Goal: Contribute content: Contribute content

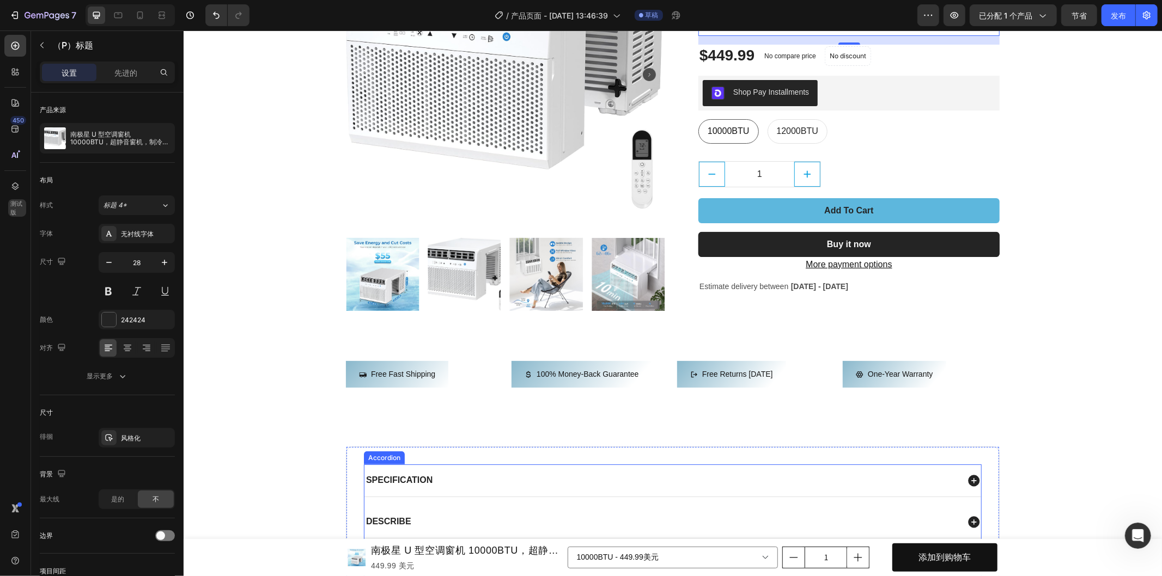
scroll to position [302, 0]
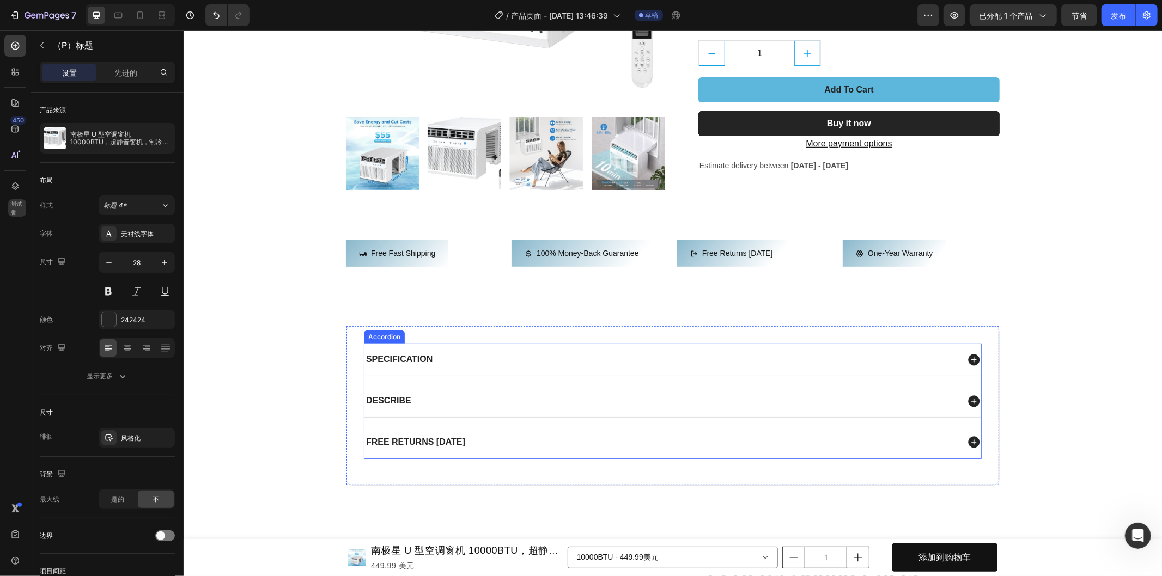
click at [435, 406] on div "Describe" at bounding box center [661, 400] width 594 height 15
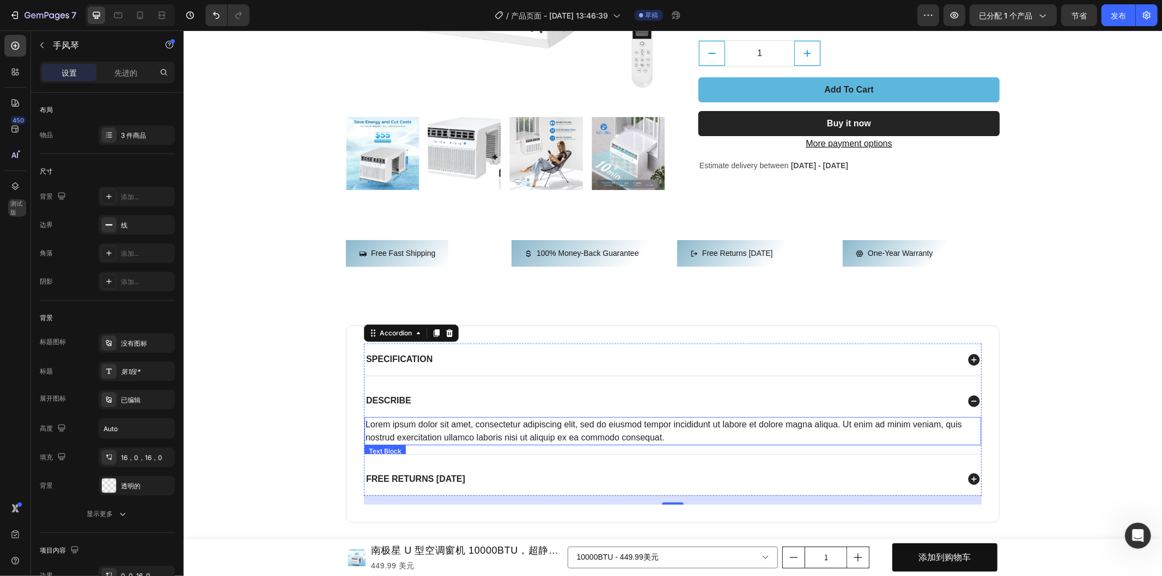
click at [483, 421] on div "Lorem ipsum dolor sit amet, consectetur adipiscing elit, sed do eiusmod tempor …" at bounding box center [672, 431] width 617 height 28
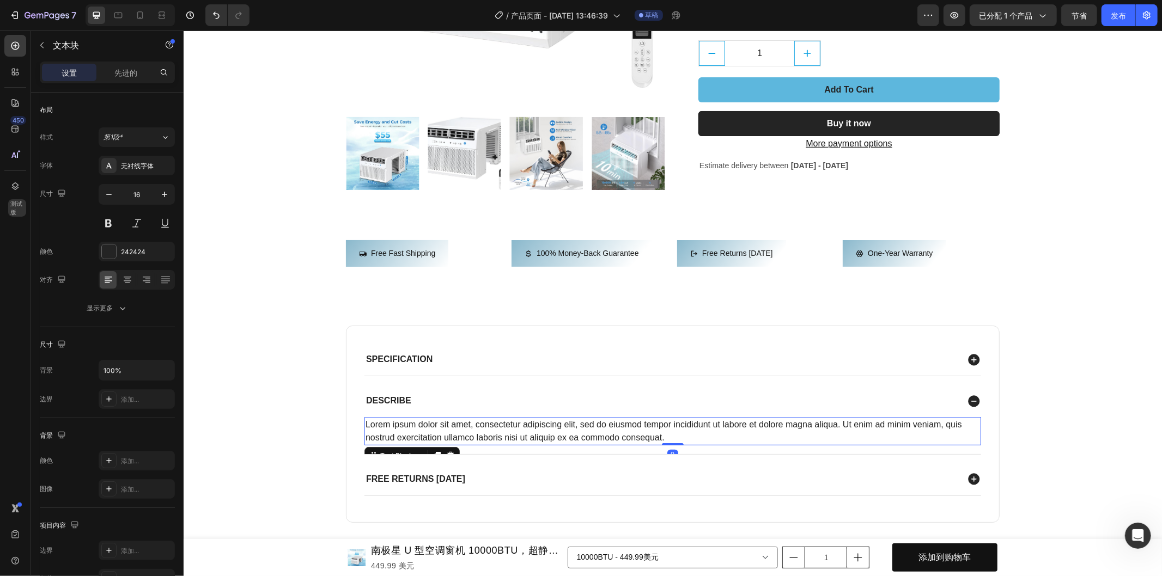
click at [624, 426] on div "Lorem ipsum dolor sit amet, consectetur adipiscing elit, sed do eiusmod tempor …" at bounding box center [672, 431] width 617 height 28
click at [624, 426] on p "Lorem ipsum dolor sit amet, consectetur adipiscing elit, sed do eiusmod tempor …" at bounding box center [672, 431] width 614 height 26
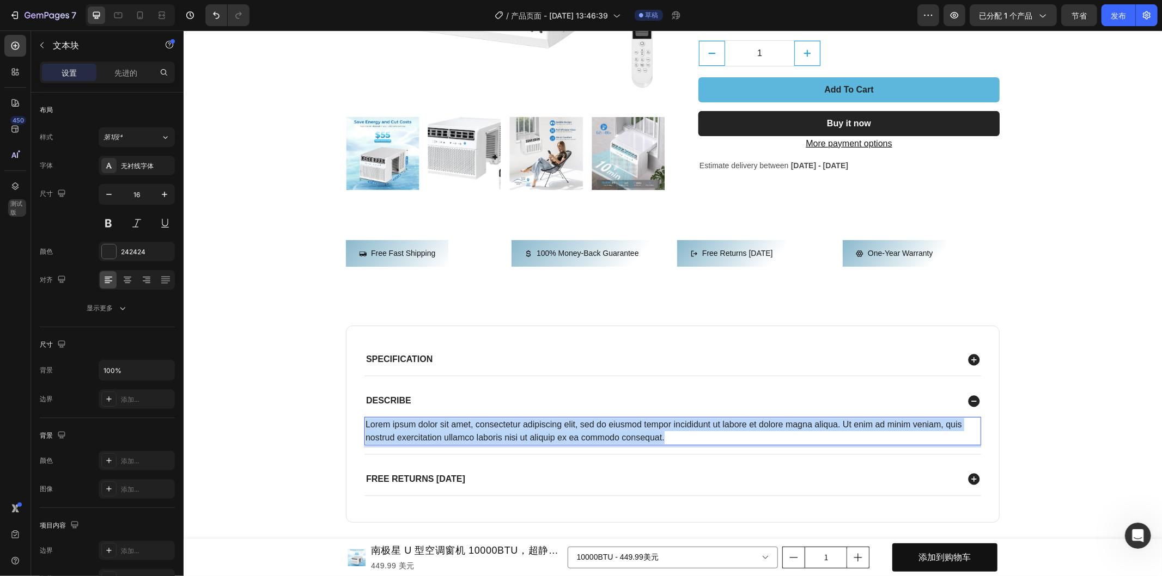
click at [624, 426] on p "Lorem ipsum dolor sit amet, consectetur adipiscing elit, sed do eiusmod tempor …" at bounding box center [672, 431] width 614 height 26
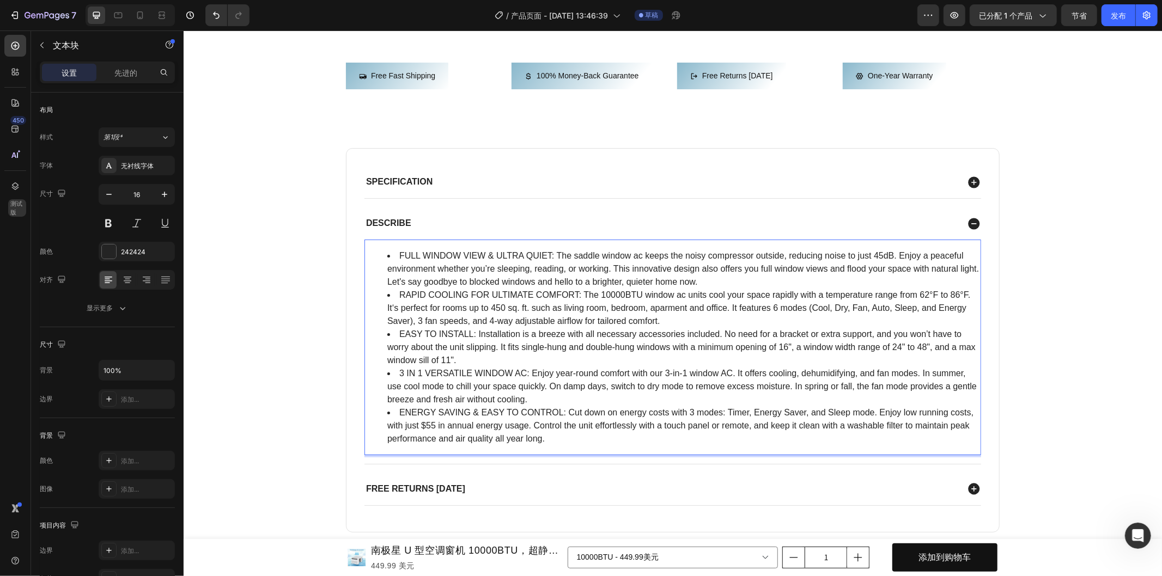
scroll to position [540, 0]
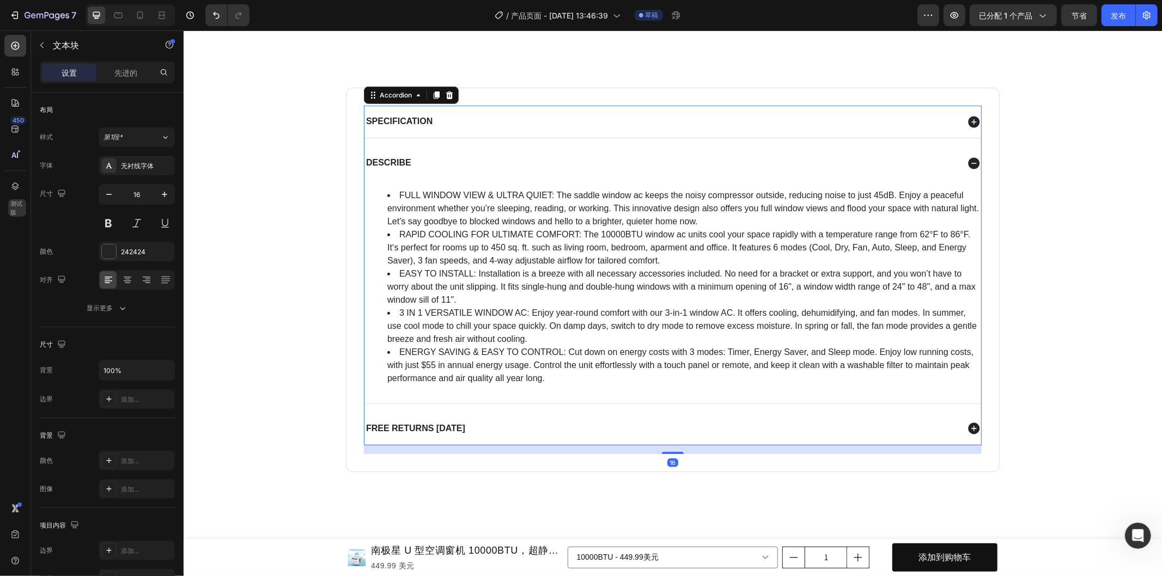
click at [558, 429] on div "Free returns [DATE]" at bounding box center [661, 428] width 594 height 15
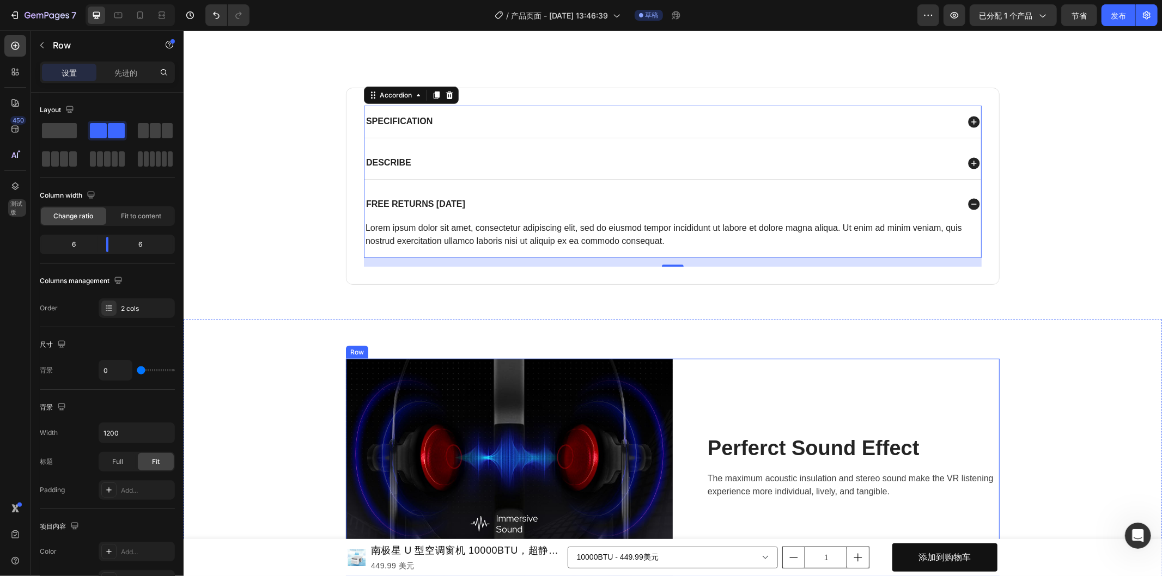
click at [923, 410] on div "Perferct Sound Effect Heading The maximum acoustic insulation and stereo sound …" at bounding box center [835, 466] width 327 height 217
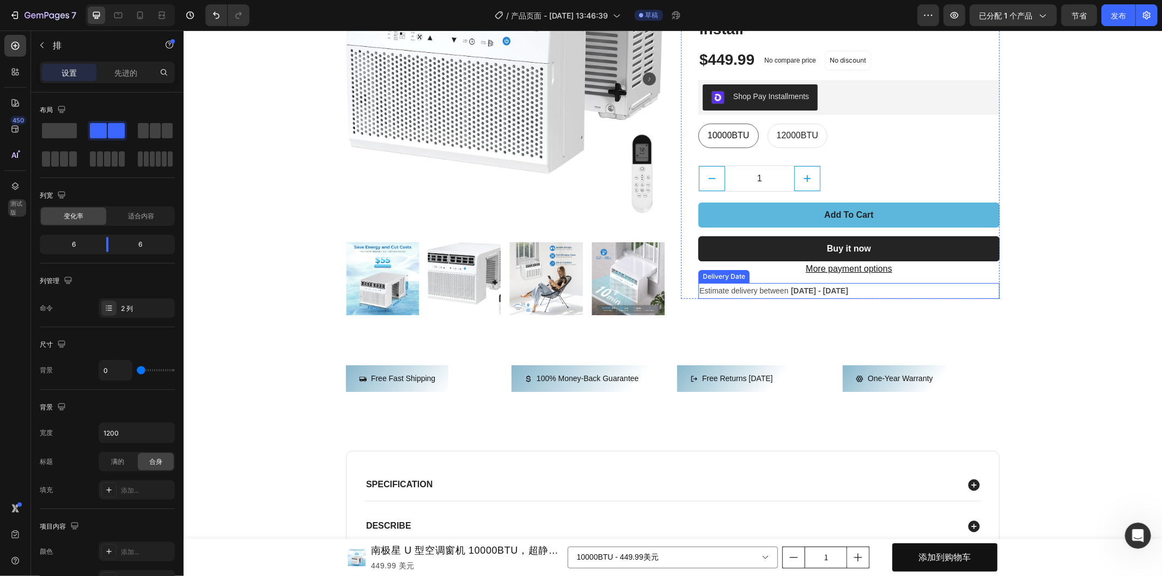
scroll to position [117, 0]
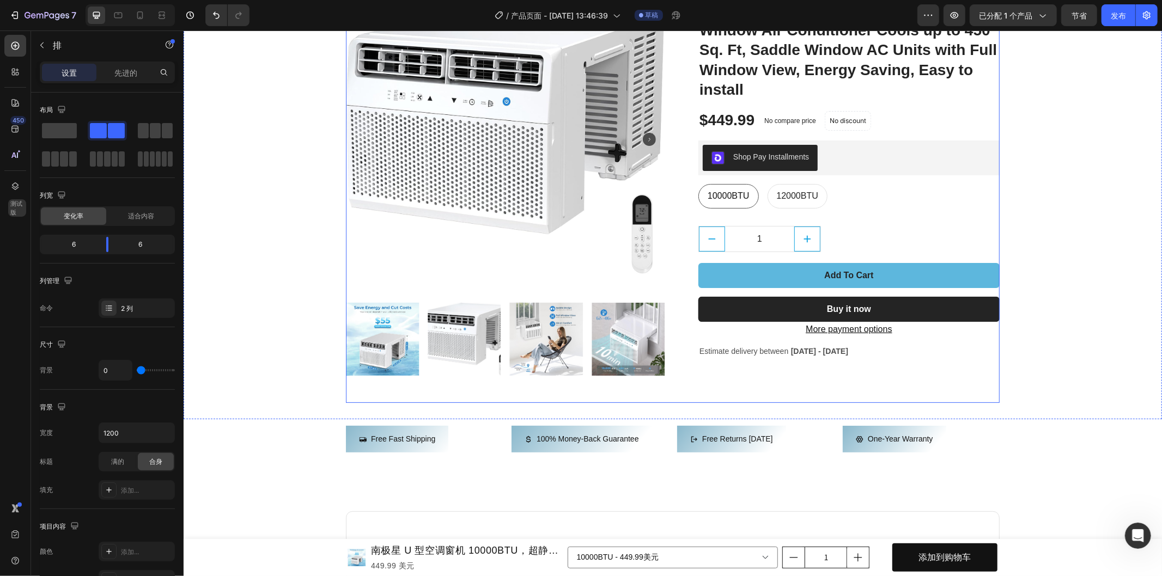
click at [791, 372] on div "Antarctic Star U-Shaped Air Conditioner Window Unit 10000BTU, Ultra Quiet Windo…" at bounding box center [839, 177] width 319 height 396
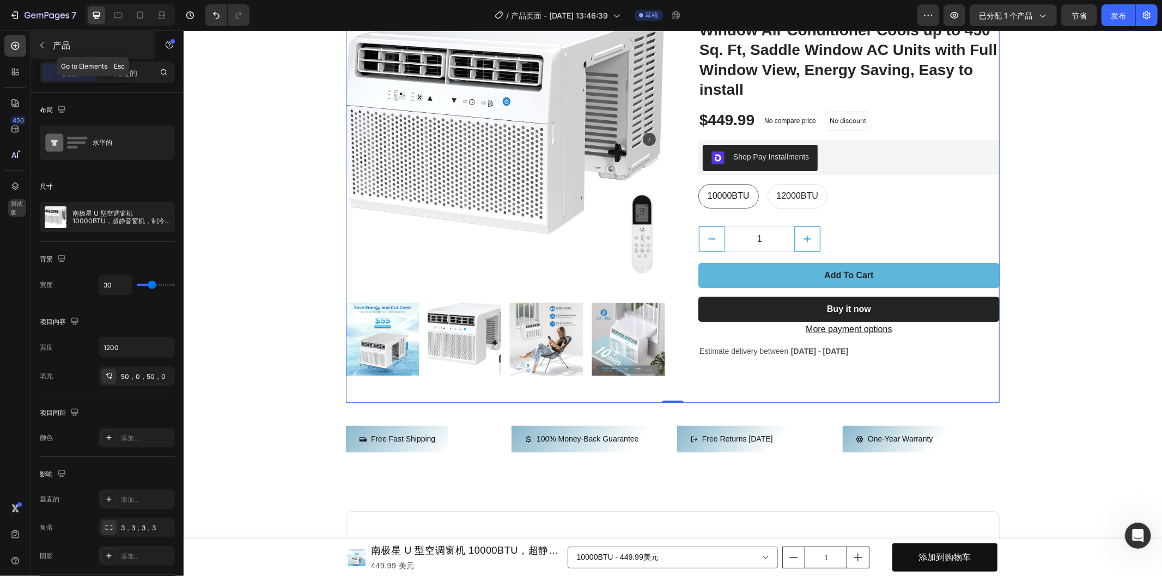
click at [41, 47] on icon "button" at bounding box center [42, 45] width 9 height 9
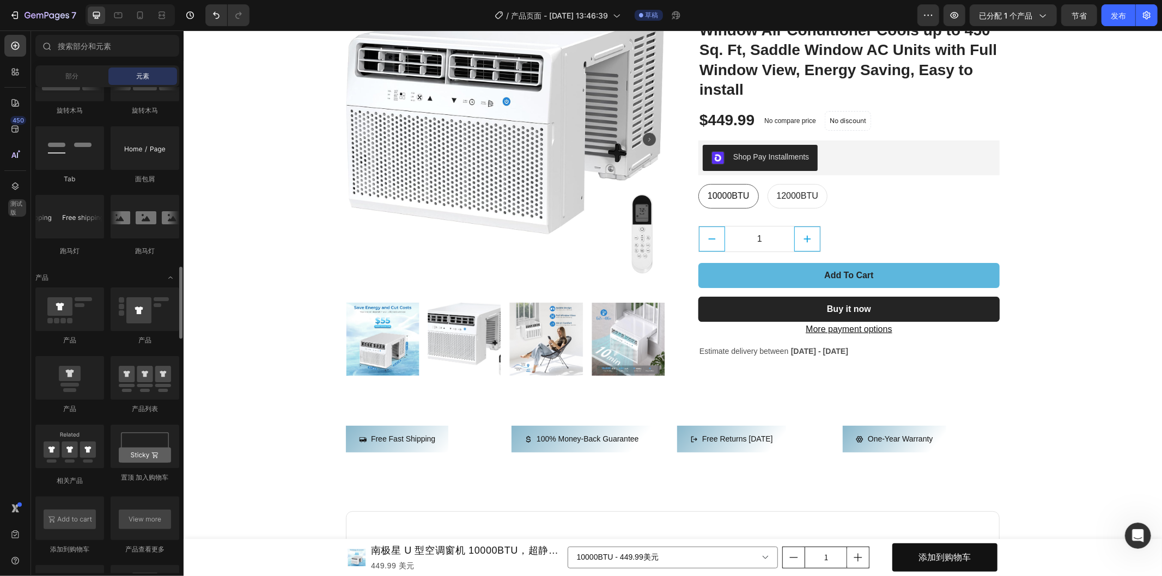
scroll to position [1271, 0]
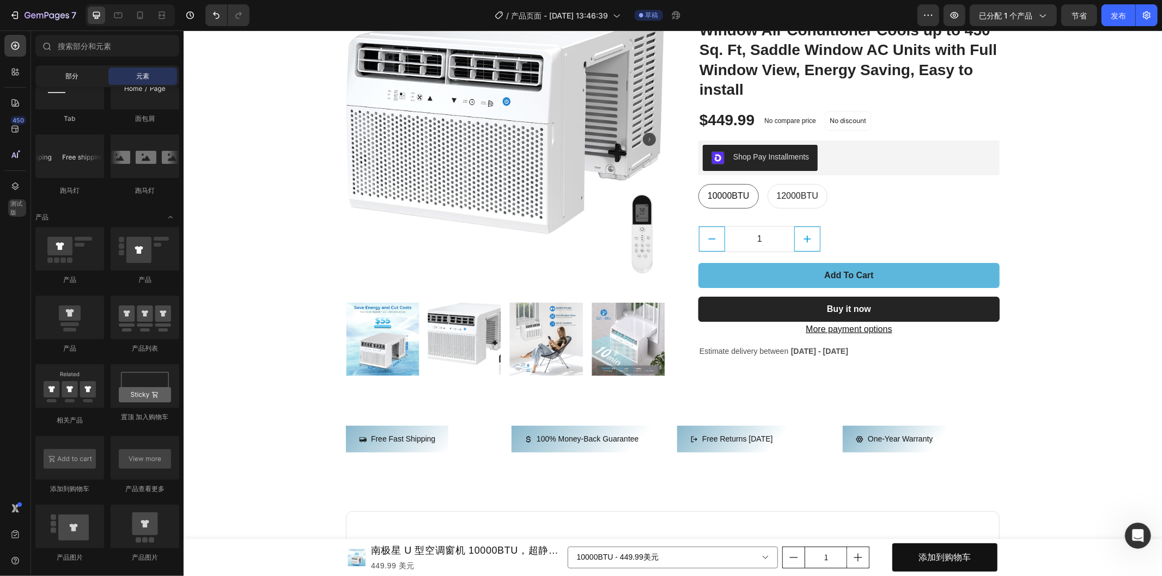
click at [74, 70] on div "部分" at bounding box center [72, 76] width 69 height 17
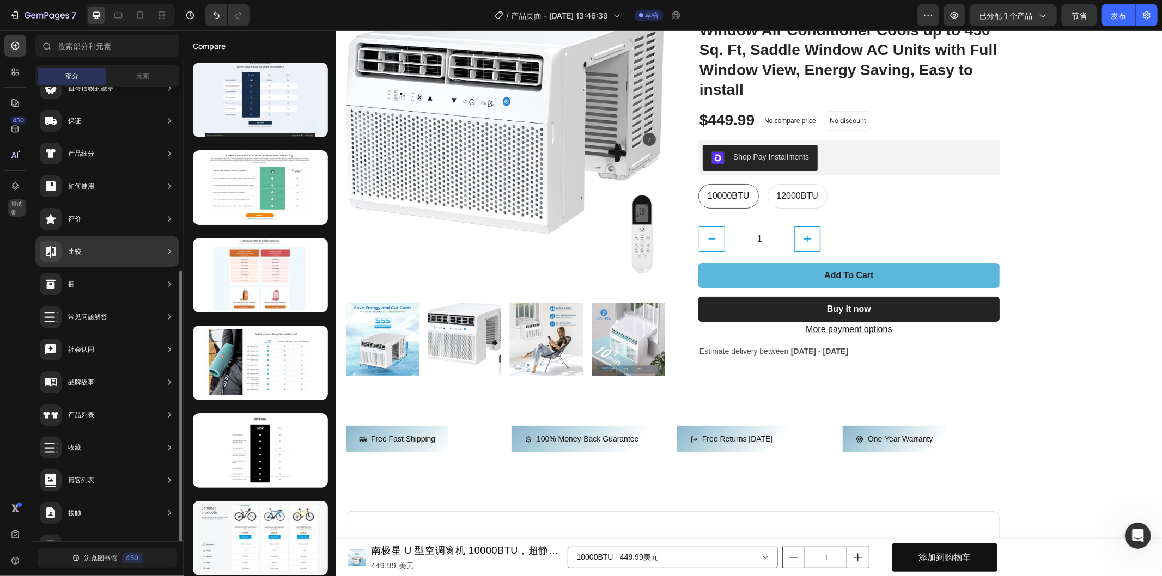
scroll to position [177, 0]
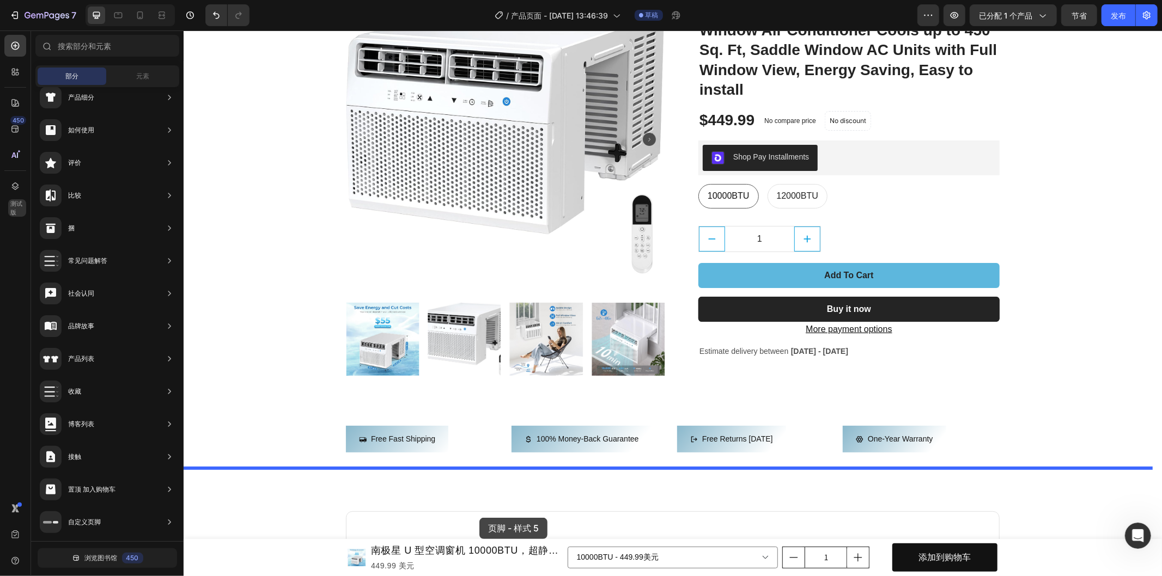
drag, startPoint x: 414, startPoint y: 498, endPoint x: 480, endPoint y: 518, distance: 68.8
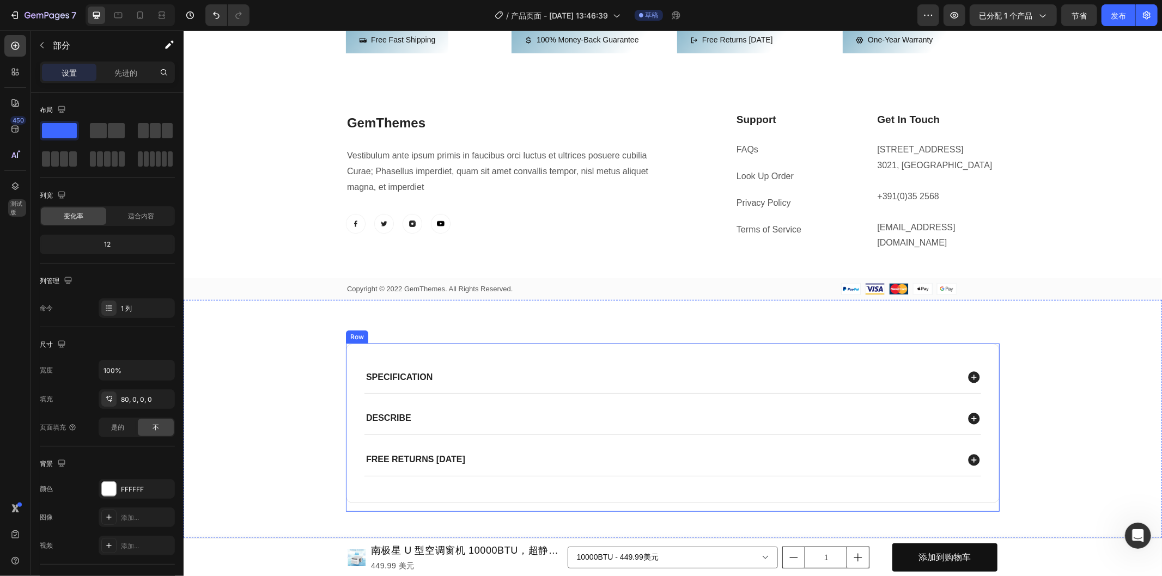
scroll to position [455, 0]
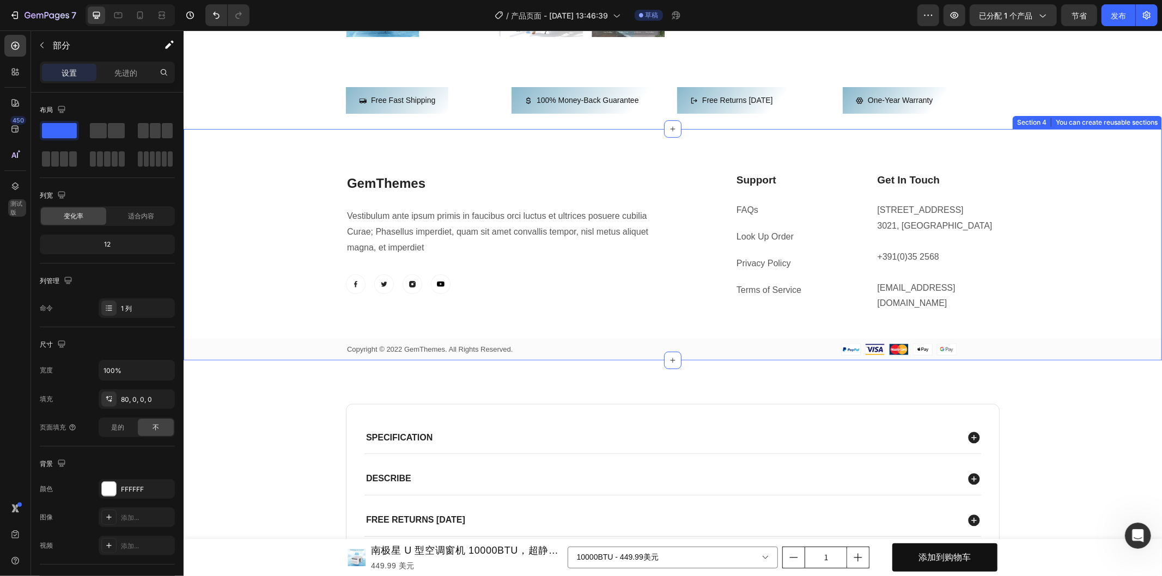
click at [266, 234] on div "GemThemes Heading Vestibulum ante ipsum primis in faucibus orci luctus et ultri…" at bounding box center [672, 265] width 978 height 187
click at [1149, 116] on icon at bounding box center [1152, 118] width 7 height 8
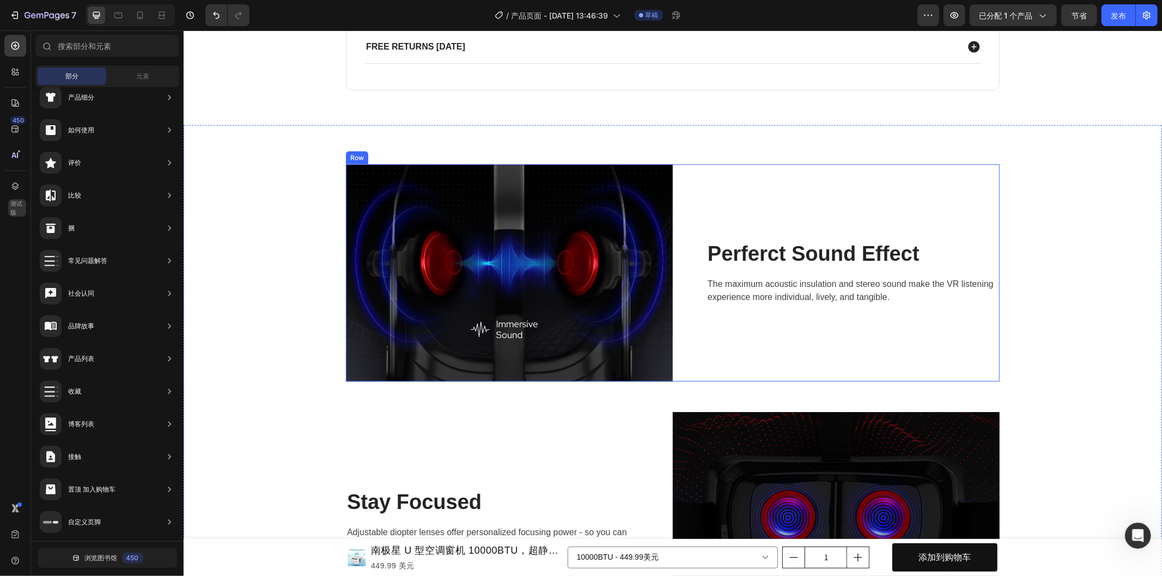
scroll to position [576, 0]
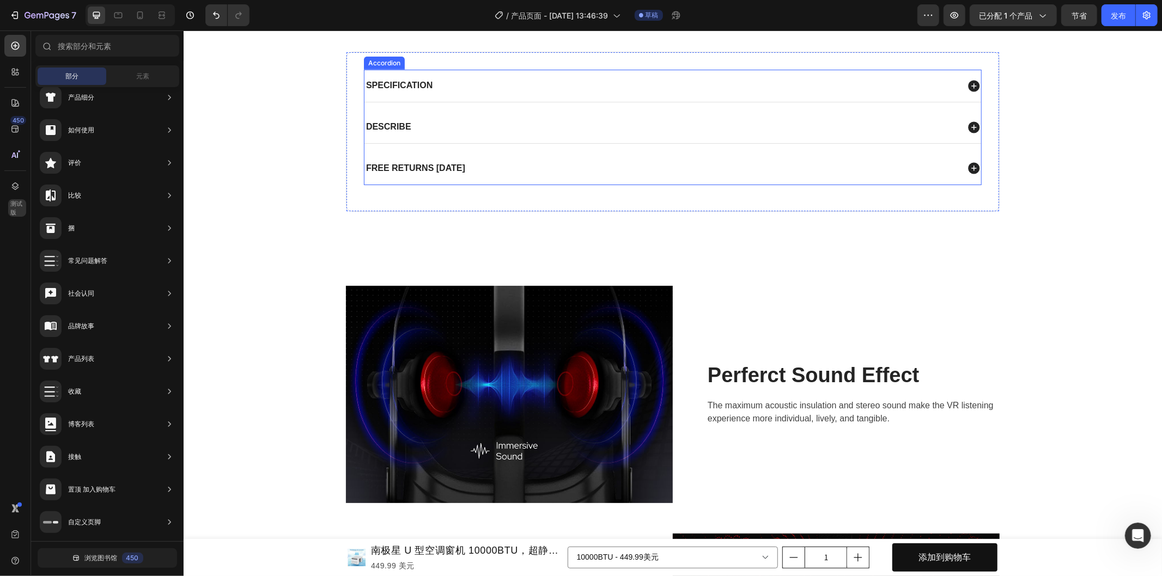
click at [635, 159] on div "Free returns [DATE]" at bounding box center [672, 168] width 617 height 32
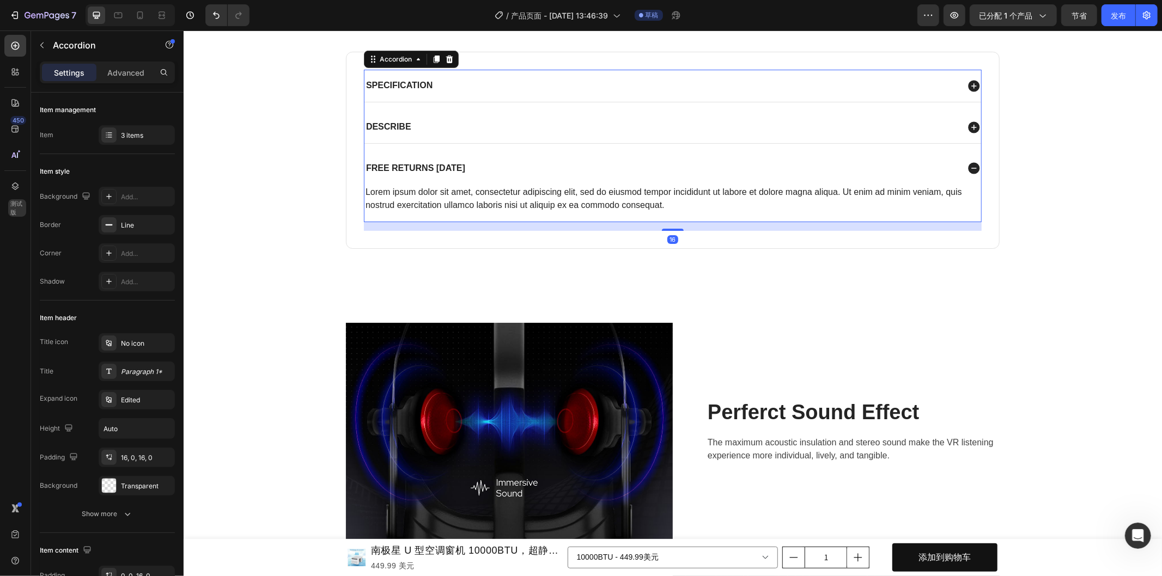
click at [598, 162] on div "Free returns [DATE]" at bounding box center [661, 168] width 594 height 15
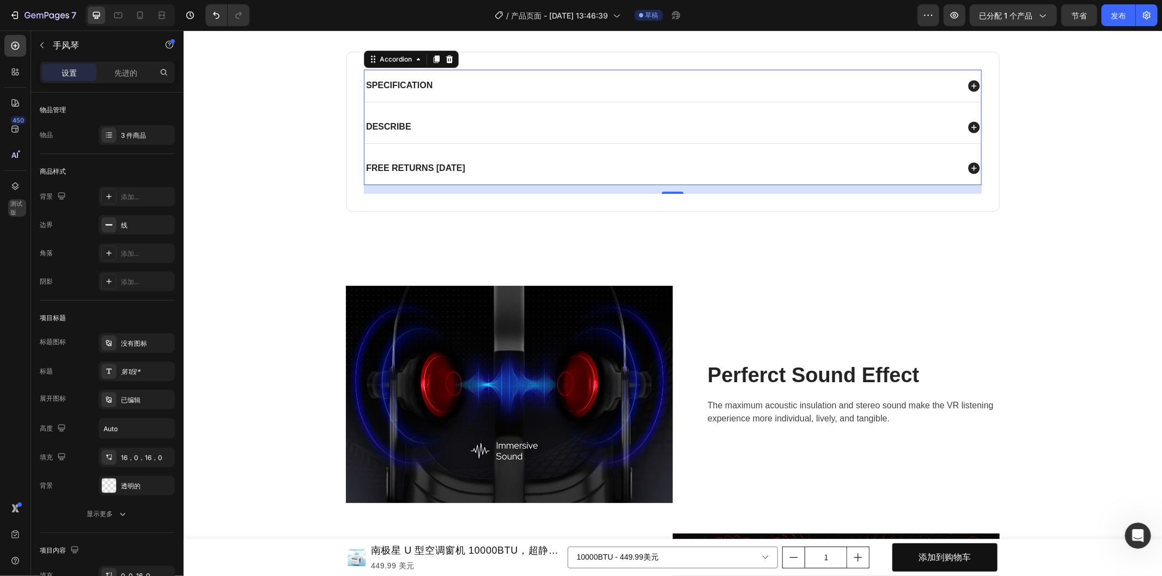
click at [600, 156] on div "Free returns [DATE]" at bounding box center [672, 168] width 617 height 32
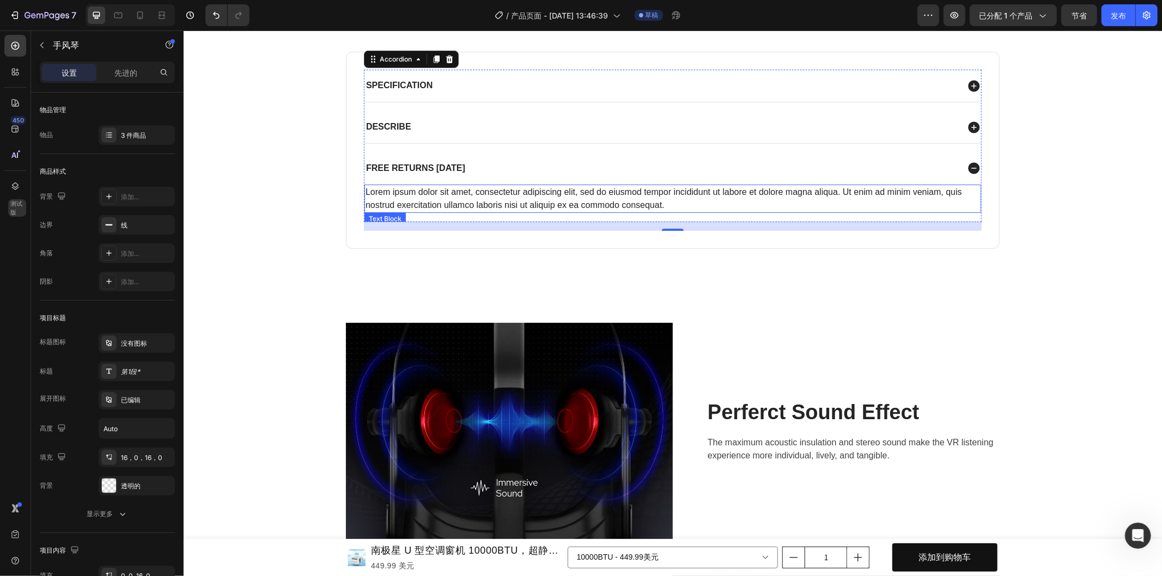
click at [723, 197] on div "Lorem ipsum dolor sit amet, consectetur adipiscing elit, sed do eiusmod tempor …" at bounding box center [672, 198] width 617 height 28
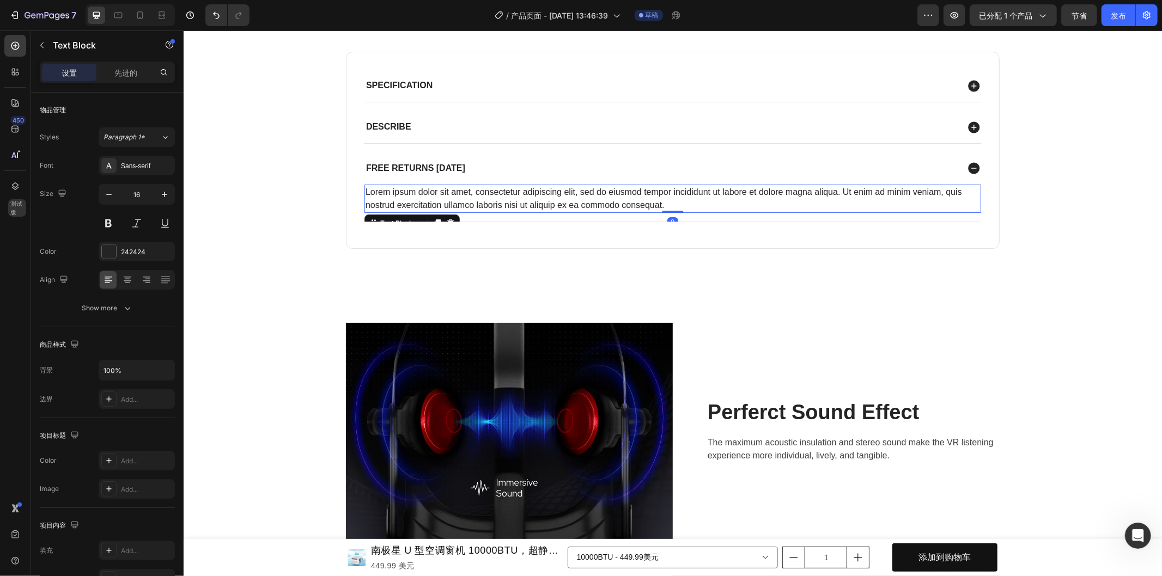
click at [751, 203] on div "Lorem ipsum dolor sit amet, consectetur adipiscing elit, sed do eiusmod tempor …" at bounding box center [672, 198] width 617 height 28
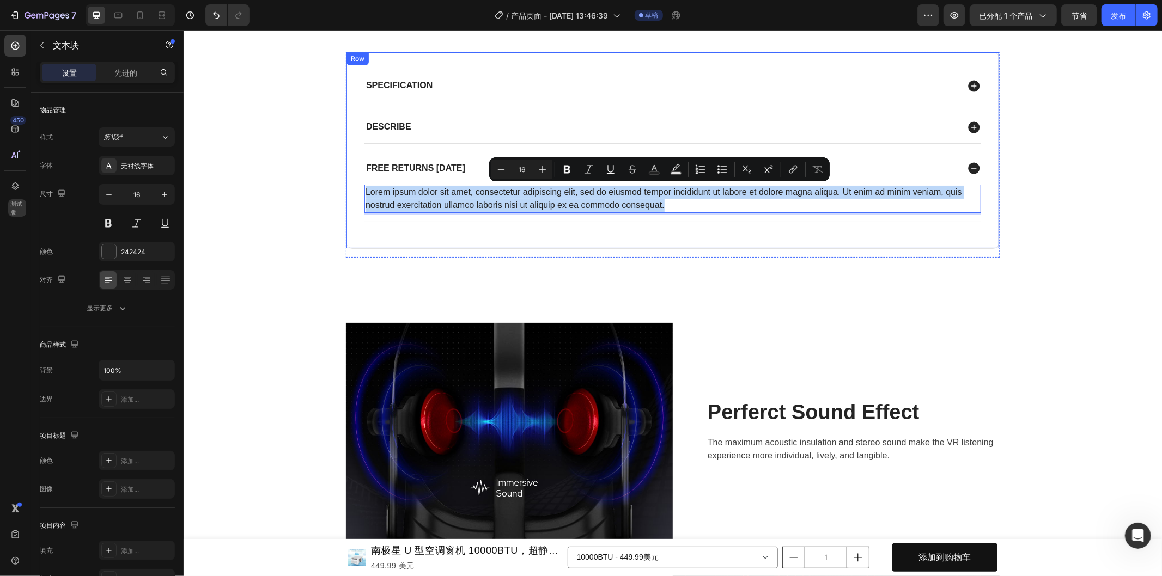
drag, startPoint x: 745, startPoint y: 202, endPoint x: 356, endPoint y: 187, distance: 388.6
click at [356, 187] on div "Specification Describe Free returns within 30 days Lorem ipsum dolor sit amet, …" at bounding box center [672, 149] width 654 height 197
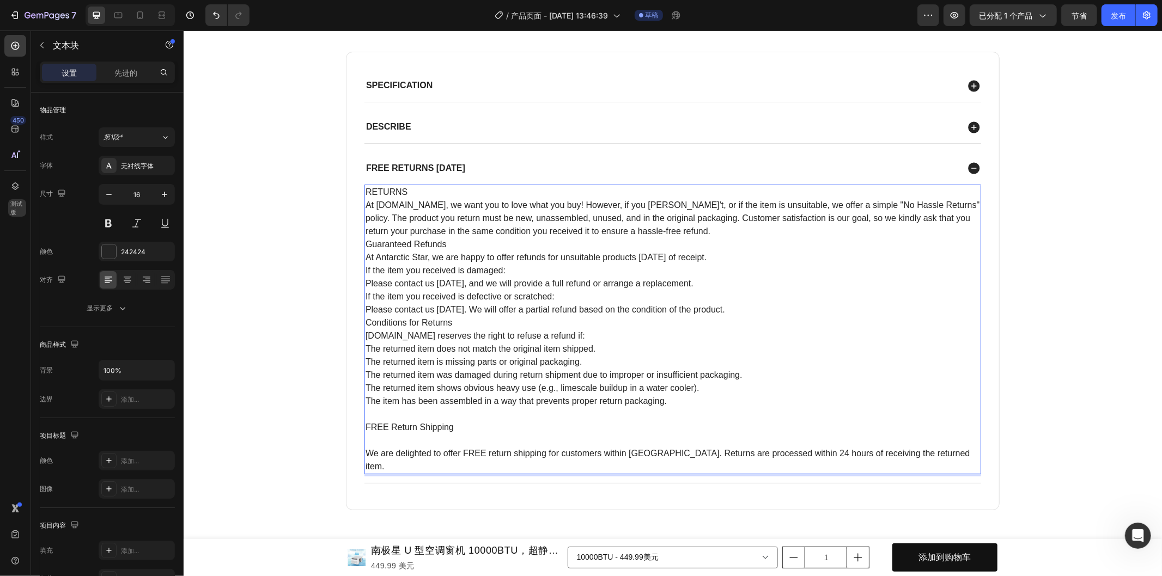
click at [759, 222] on p "RETURNS At antarctic-star.com, we want you to love what you buy! However, if yo…" at bounding box center [672, 211] width 614 height 52
click at [637, 260] on p "Guaranteed Refunds At Antarctic Star, we are happy to offer refunds for unsuita…" at bounding box center [672, 250] width 614 height 26
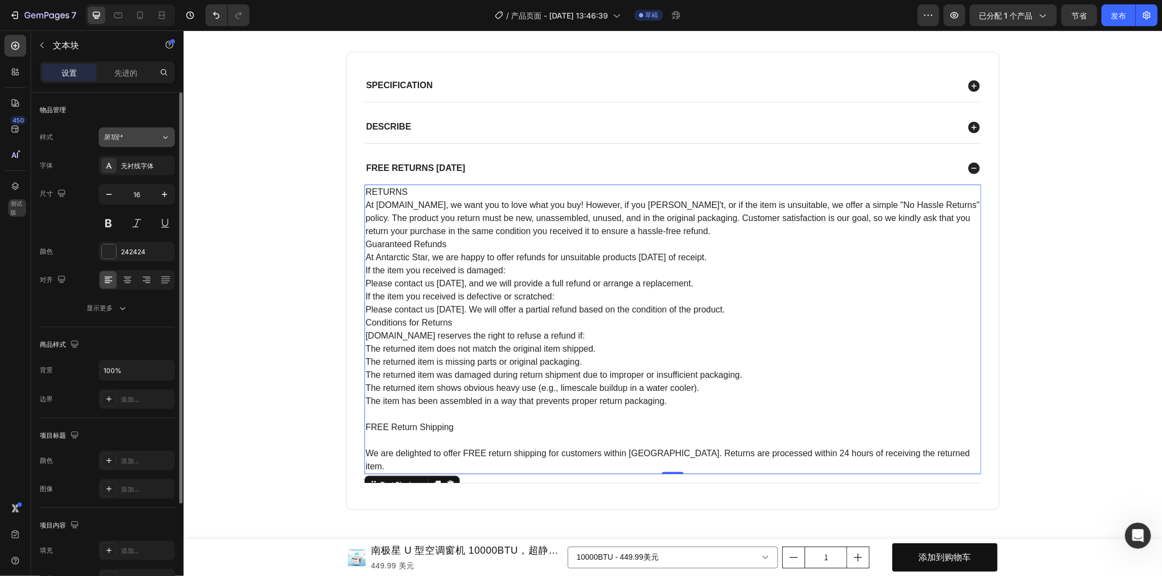
click at [162, 139] on icon at bounding box center [165, 137] width 9 height 11
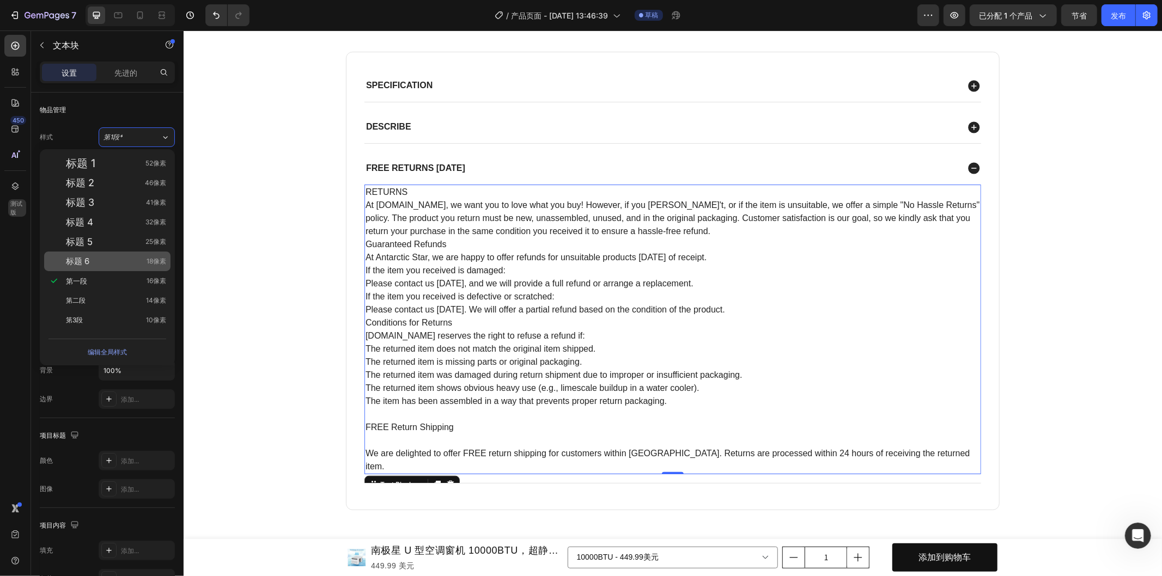
click at [117, 268] on div "标题 6 18像素" at bounding box center [107, 262] width 126 height 20
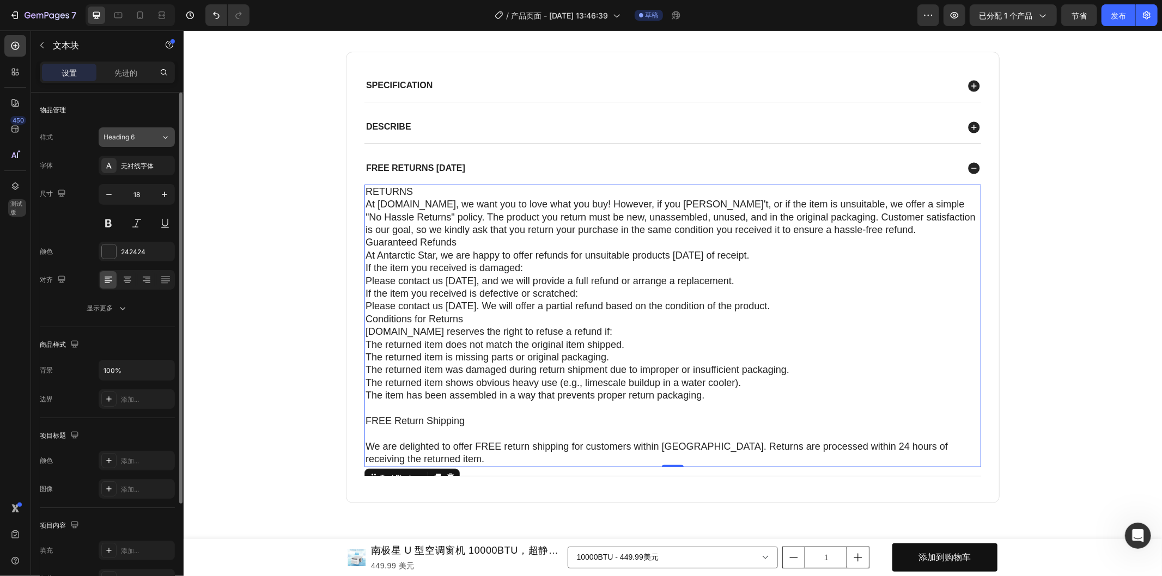
click at [158, 138] on div "Heading 6" at bounding box center [131, 137] width 57 height 10
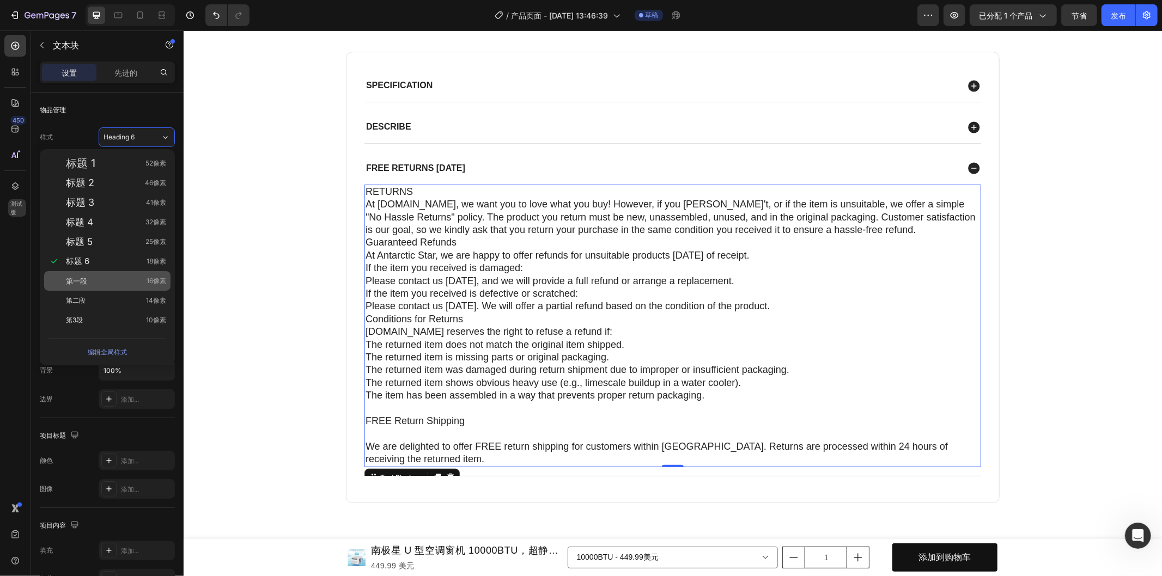
click at [114, 277] on div "第一段 16像素" at bounding box center [116, 281] width 100 height 11
type input "16"
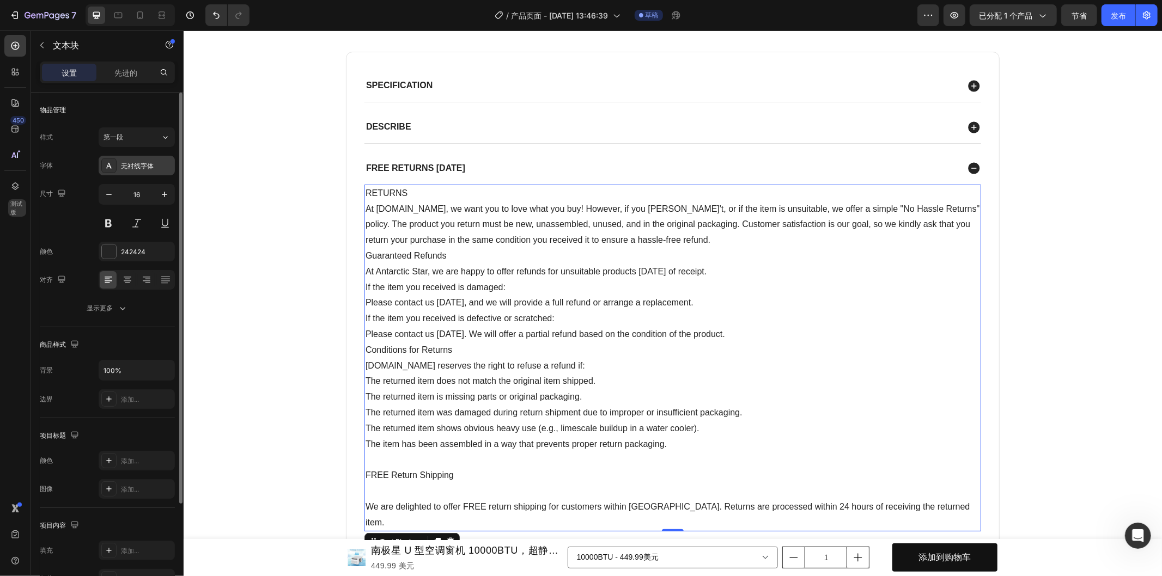
click at [144, 165] on font "无衬线字体" at bounding box center [137, 166] width 33 height 8
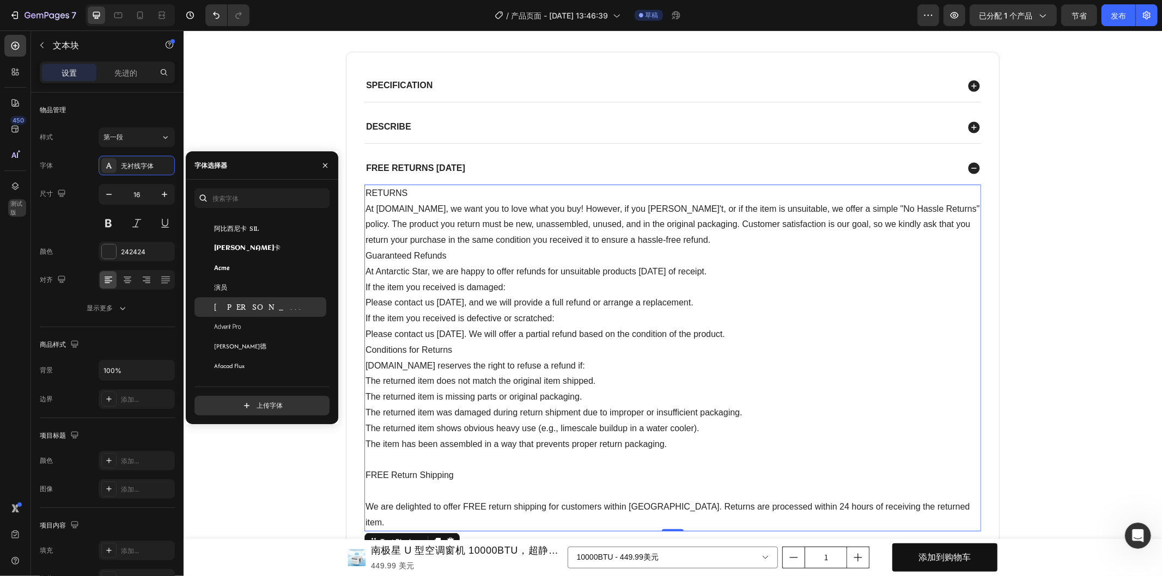
scroll to position [0, 0]
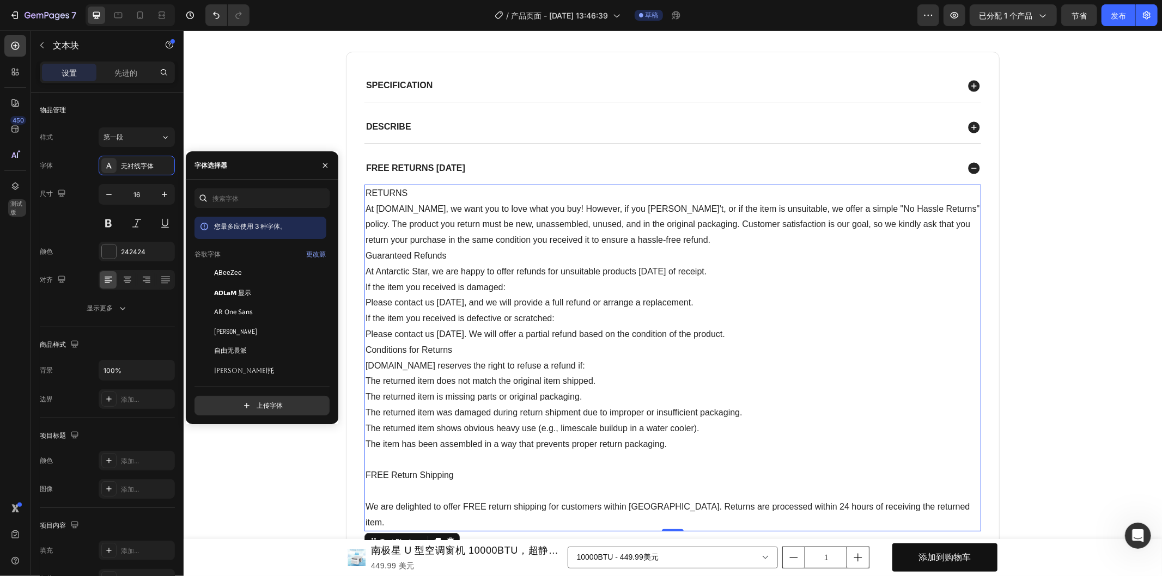
click at [278, 215] on div "您最多应使用 3 种字体。 谷歌字体 更改源 ABeeZee ADLaM 显示 AR One Sans 阿贝尔 自由无畏派 阿博雷托 四月 Fatface 阿…" at bounding box center [261, 301] width 135 height 227
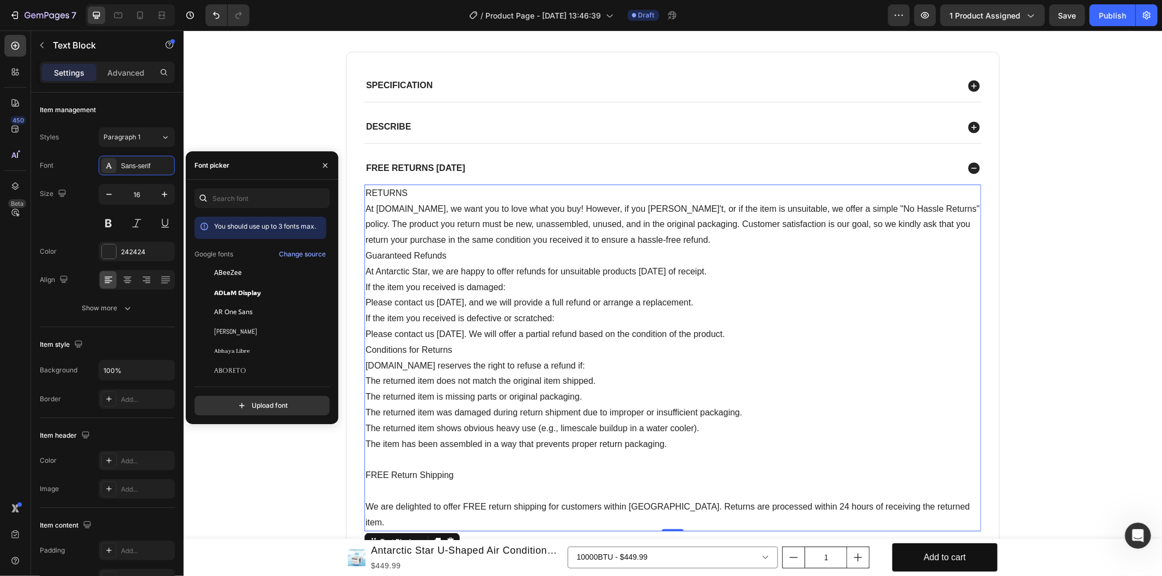
scroll to position [450, 0]
click at [248, 290] on span "ADLaM Display" at bounding box center [237, 293] width 47 height 10
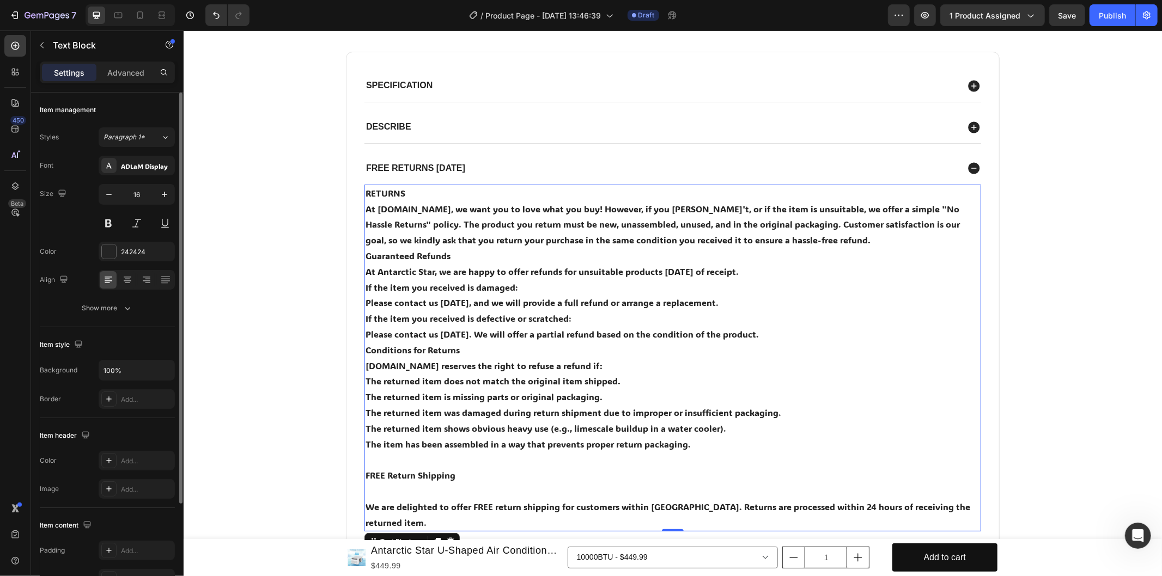
click at [151, 154] on div "Styles Paragraph 1* Font ADLaM Display Size 16 Color 242424 Align Show more" at bounding box center [107, 222] width 135 height 191
click at [156, 161] on div "ADLaM Display" at bounding box center [146, 166] width 51 height 10
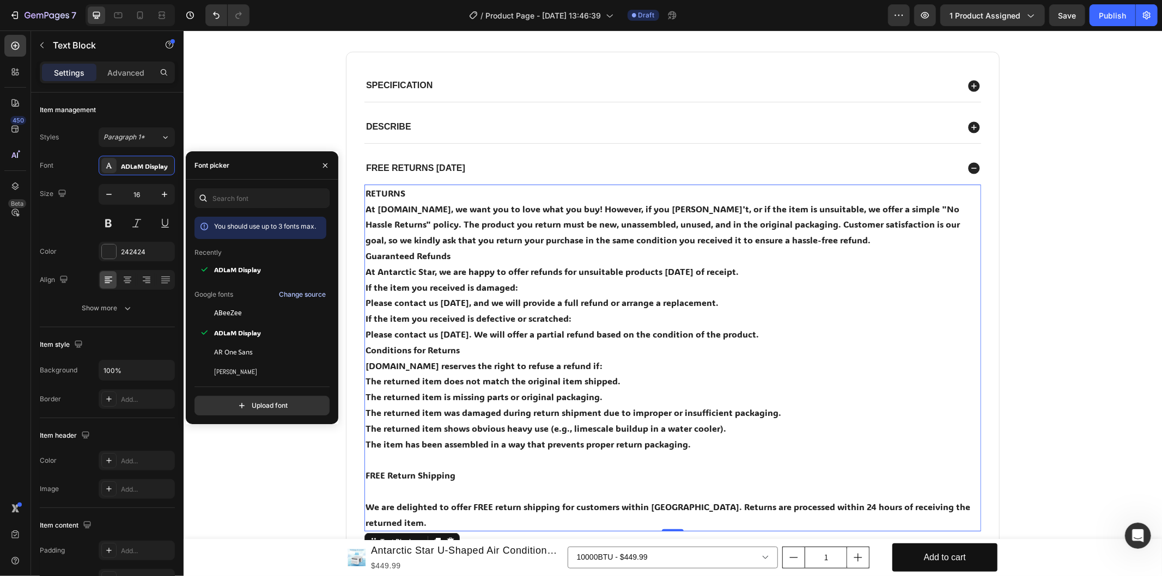
click at [307, 292] on div "Change source" at bounding box center [302, 295] width 47 height 10
click at [316, 191] on input "text" at bounding box center [261, 198] width 135 height 20
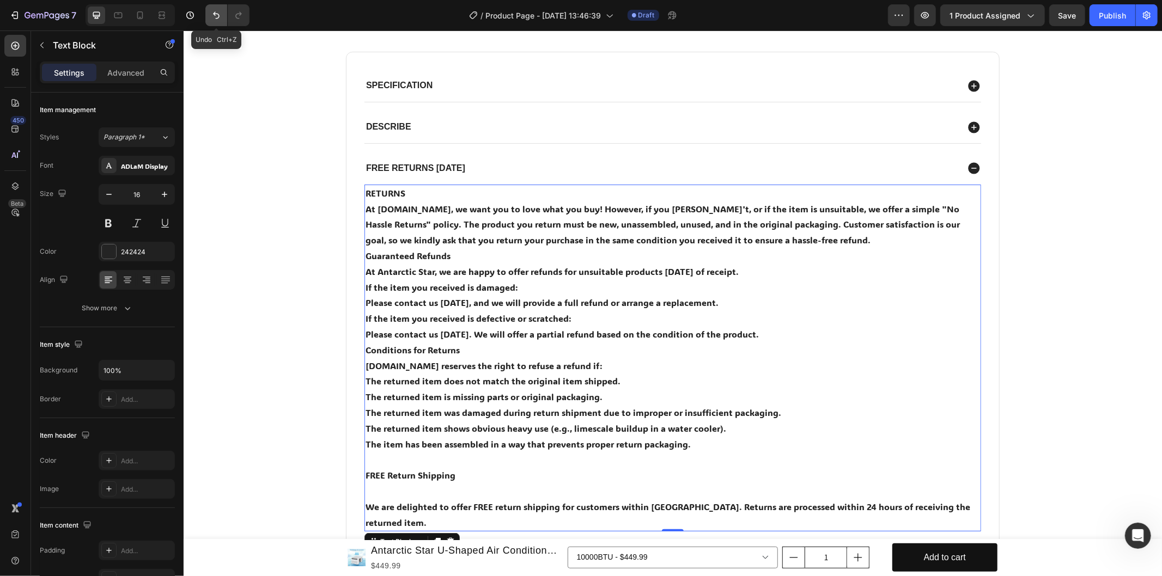
click at [218, 14] on icon "Undo/Redo" at bounding box center [216, 15] width 7 height 7
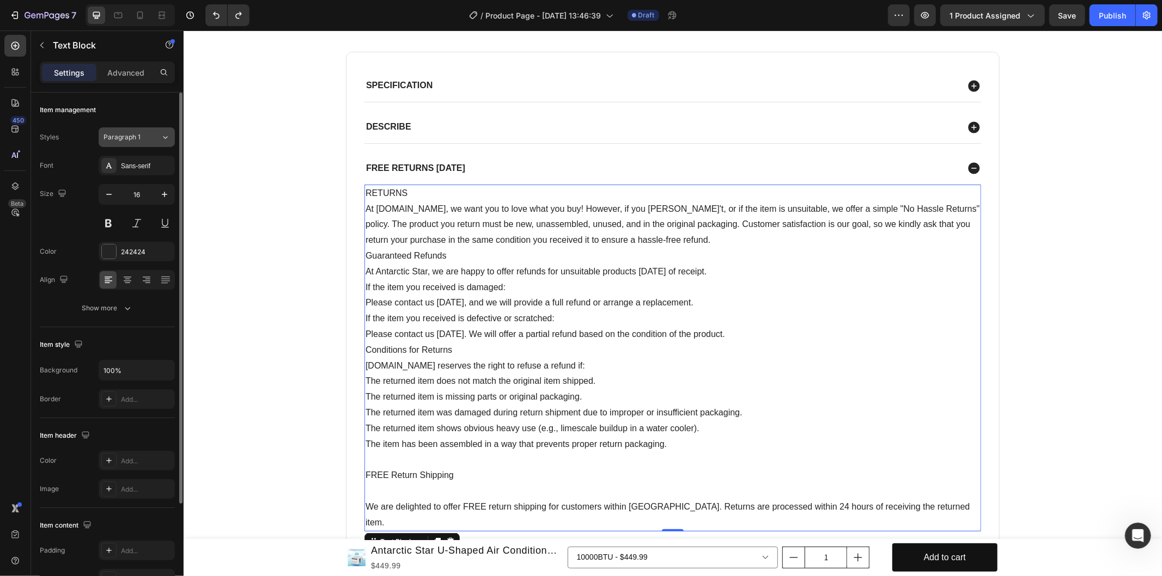
click at [153, 139] on div "Paragraph 1" at bounding box center [131, 137] width 57 height 10
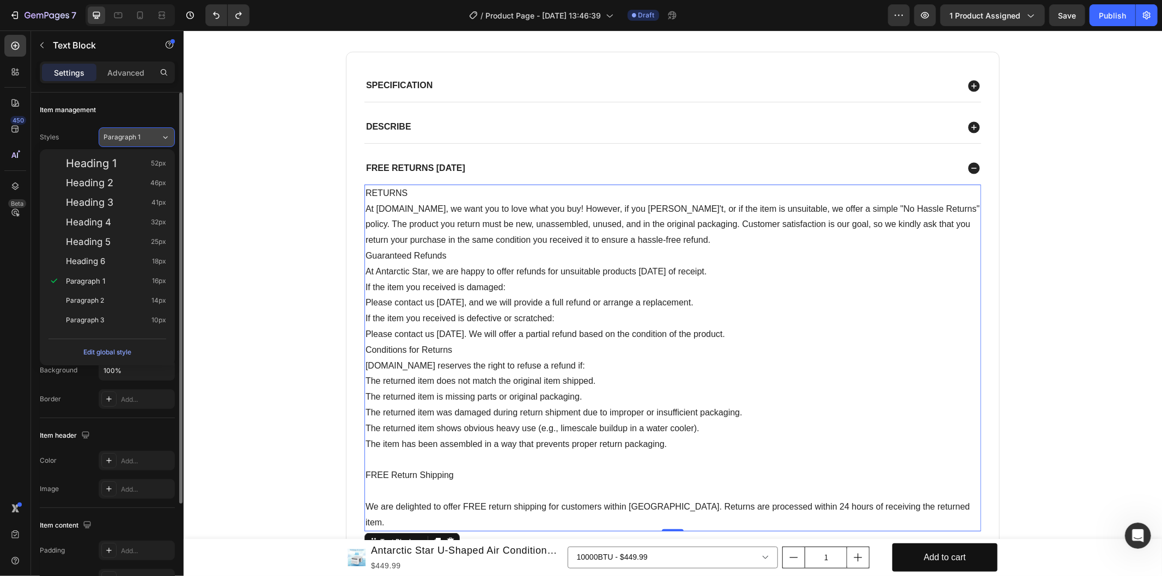
click at [154, 139] on div "Paragraph 1" at bounding box center [131, 137] width 57 height 10
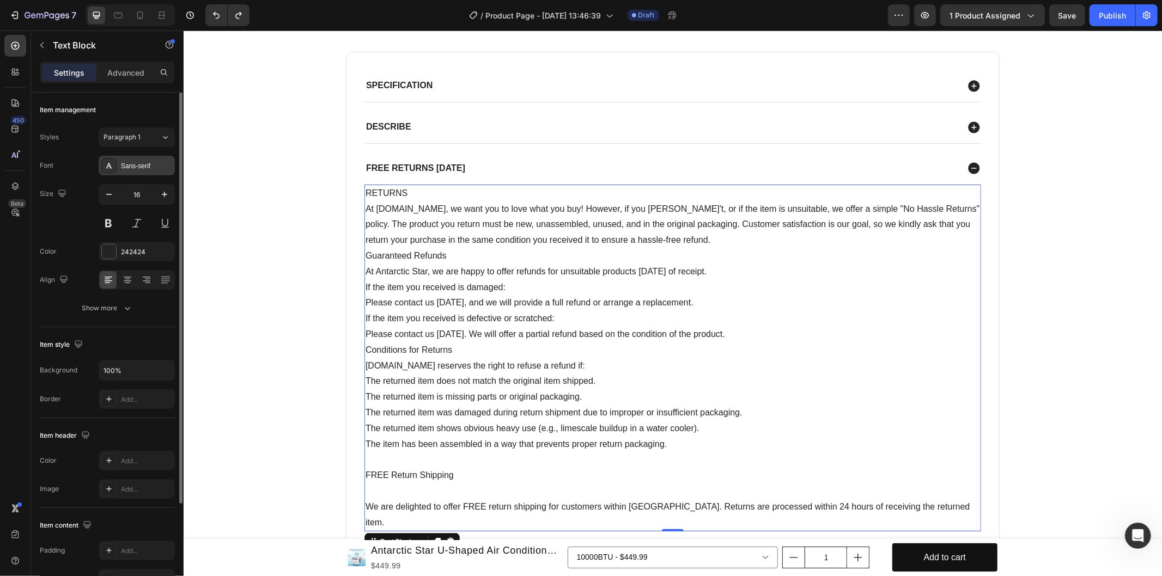
click at [150, 162] on div "Sans-serif" at bounding box center [146, 166] width 51 height 10
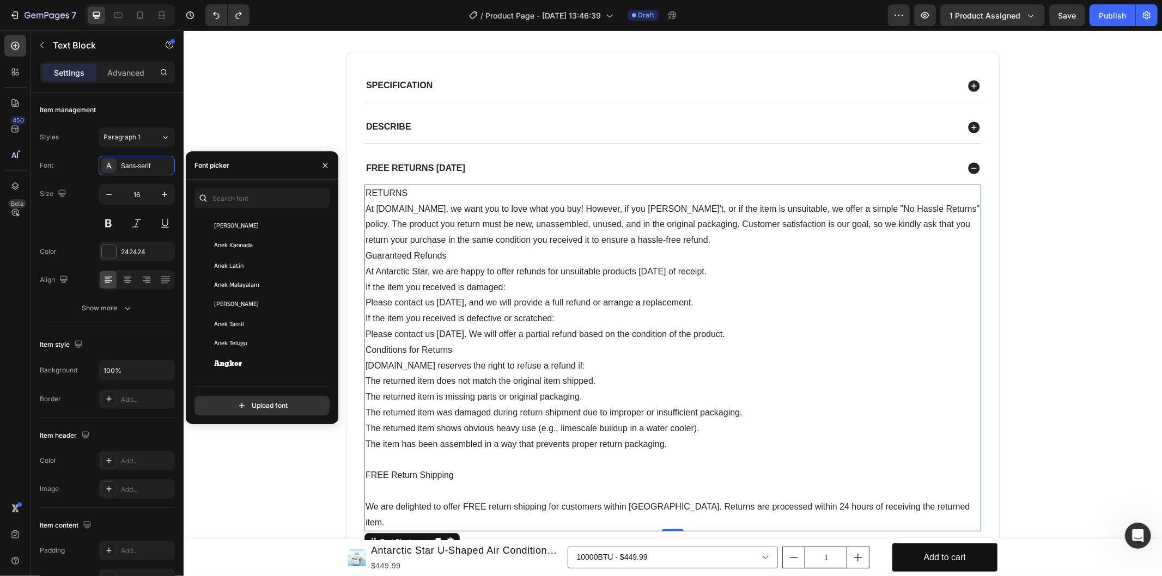
scroll to position [1573, 0]
click at [266, 307] on div "Angkor" at bounding box center [269, 303] width 110 height 10
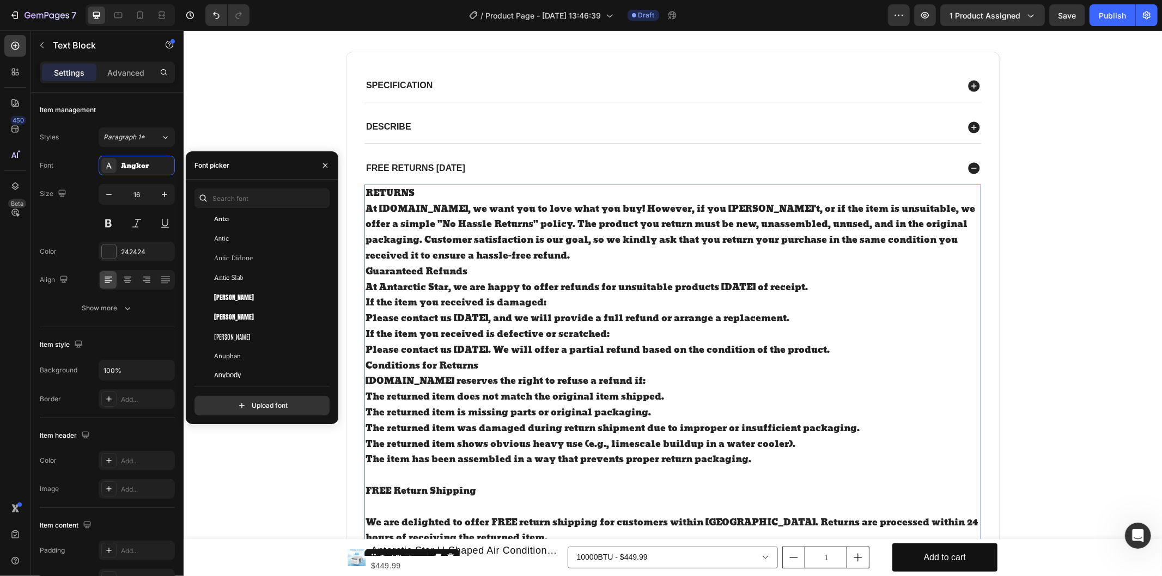
scroll to position [1815, 0]
click at [260, 328] on div "Aoboshi One" at bounding box center [260, 336] width 132 height 20
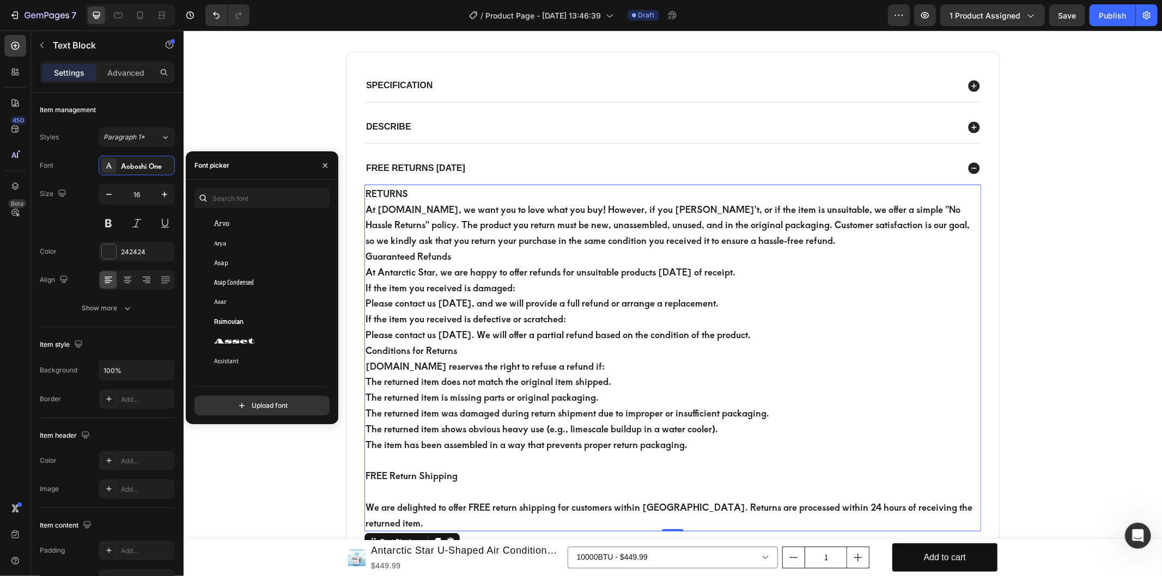
scroll to position [2360, 0]
click at [261, 325] on div "Asta Sans" at bounding box center [260, 320] width 132 height 20
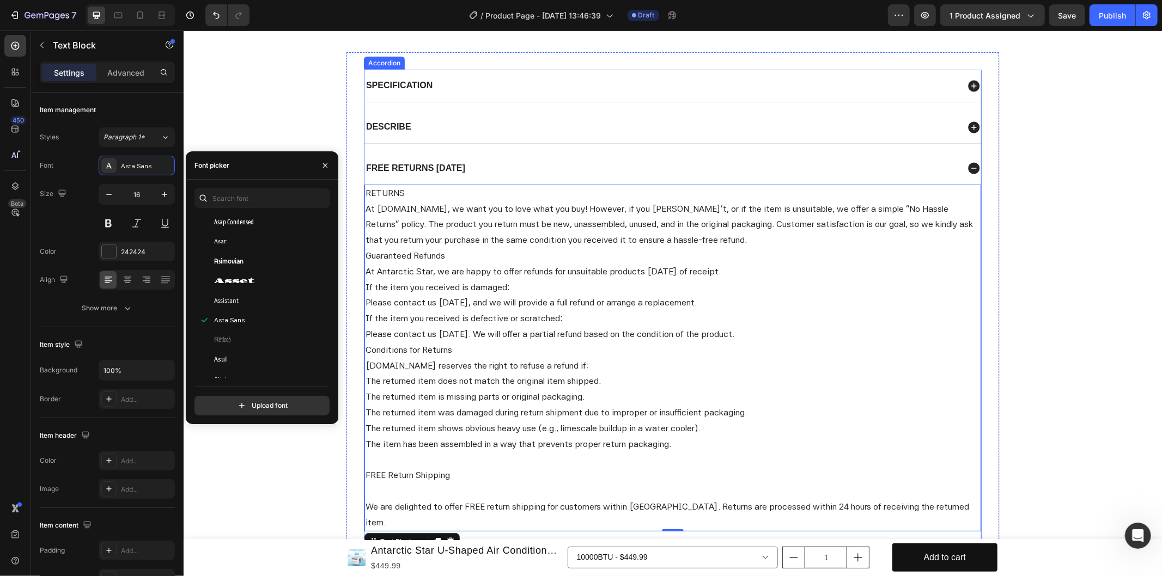
click at [504, 120] on div "Describe" at bounding box center [661, 126] width 594 height 15
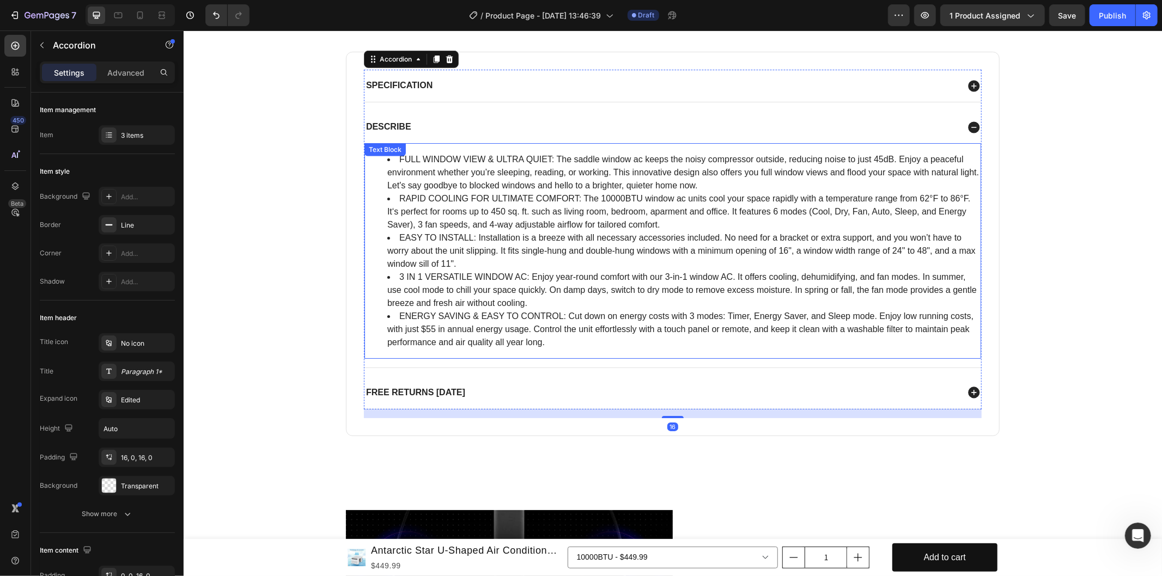
click at [626, 219] on li "RAPID COOLING FOR ULTIMATE COMFORT: The 10000BTU window ac units cool your spac…" at bounding box center [683, 211] width 593 height 39
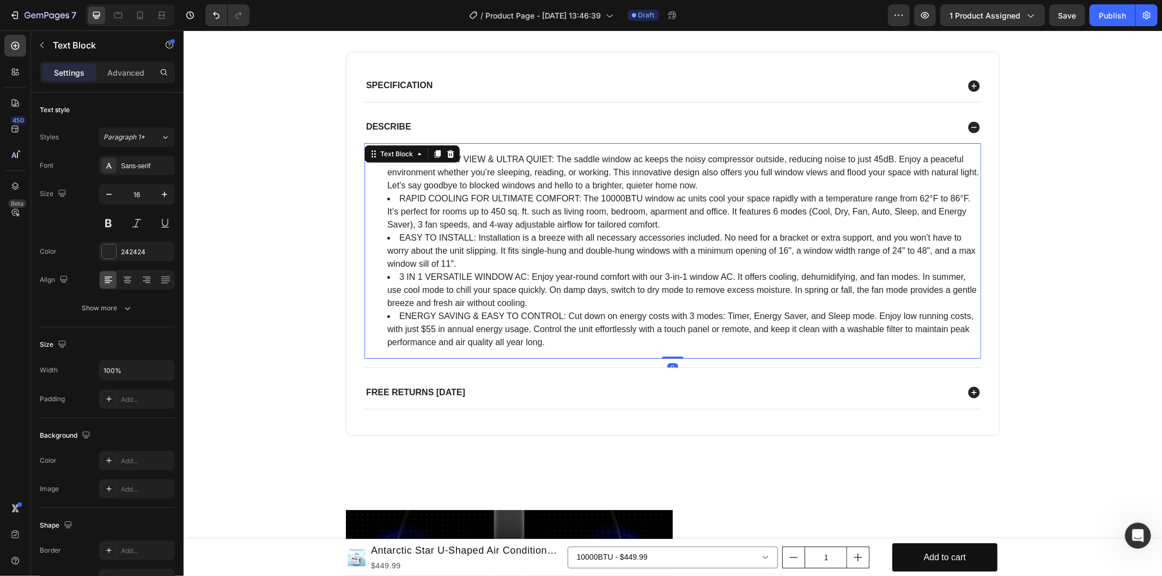
click at [626, 219] on li "RAPID COOLING FOR ULTIMATE COMFORT: The 10000BTU window ac units cool your spac…" at bounding box center [683, 211] width 593 height 39
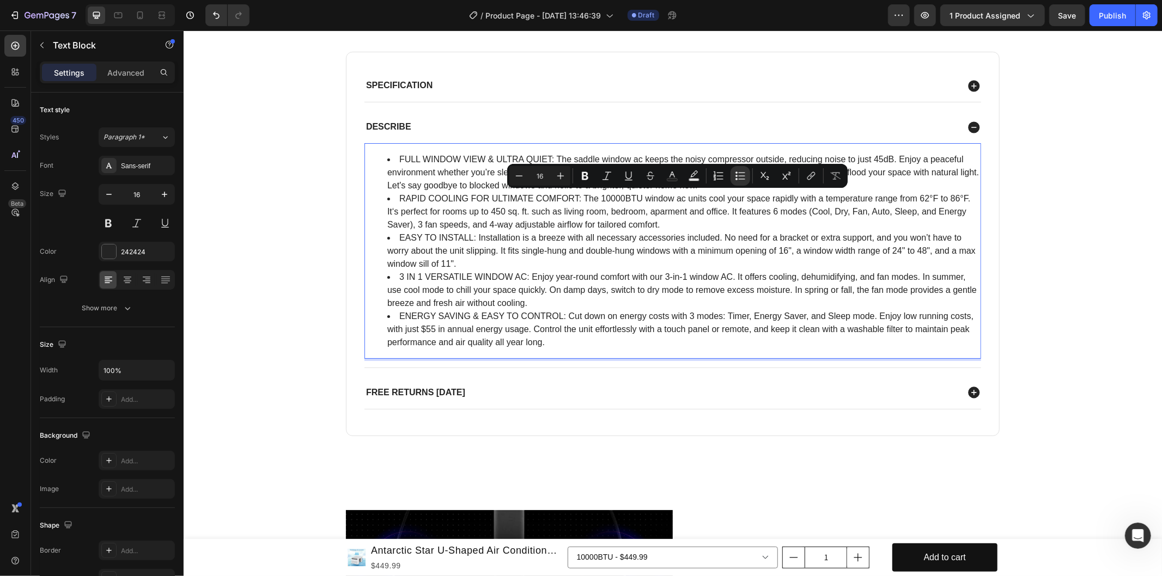
click at [638, 316] on li "ENERGY SAVING & EASY TO CONTROL: Cut down on energy costs with 3 modes: Timer, …" at bounding box center [683, 328] width 593 height 39
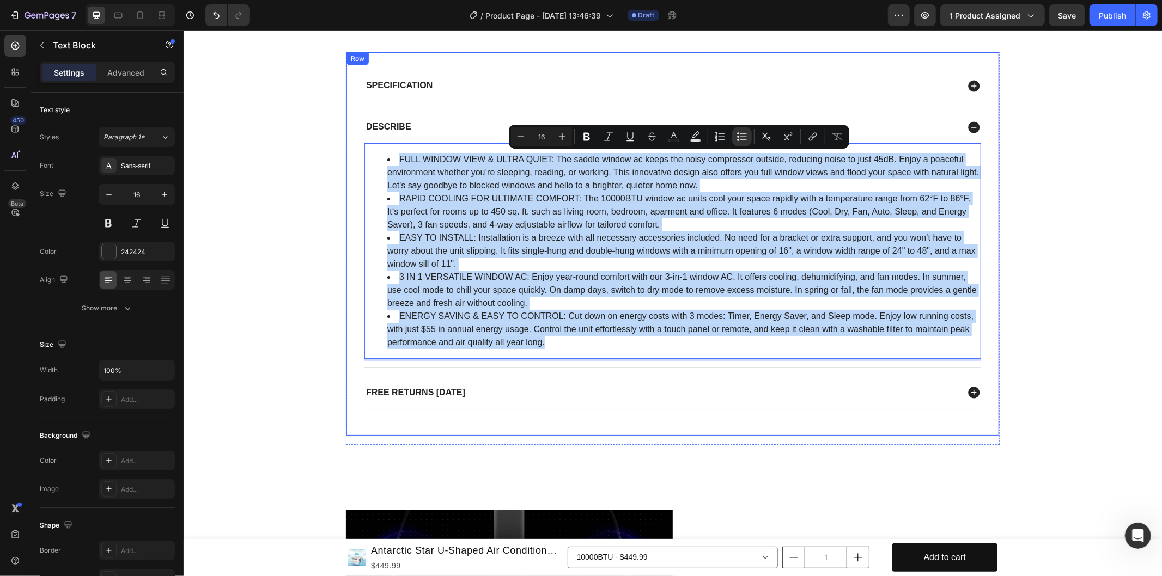
drag, startPoint x: 642, startPoint y: 345, endPoint x: 355, endPoint y: 149, distance: 347.6
click at [355, 149] on div "Specification Describe FULL WINDOW VIEW & ULTRA QUIET: The saddle window ac kee…" at bounding box center [672, 243] width 654 height 384
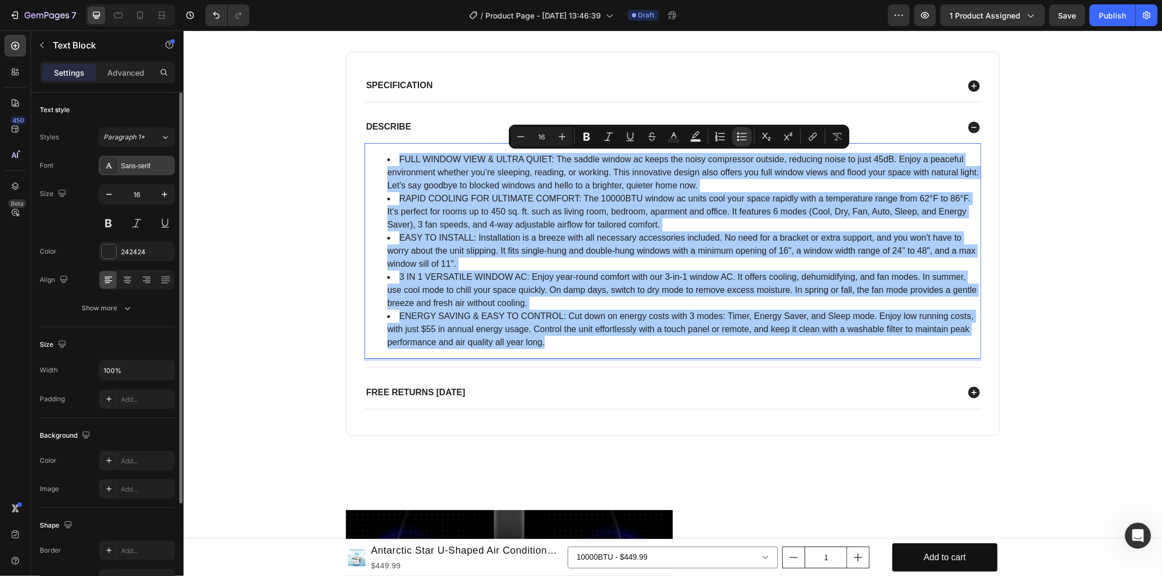
click at [154, 170] on div "Sans-serif" at bounding box center [146, 166] width 51 height 10
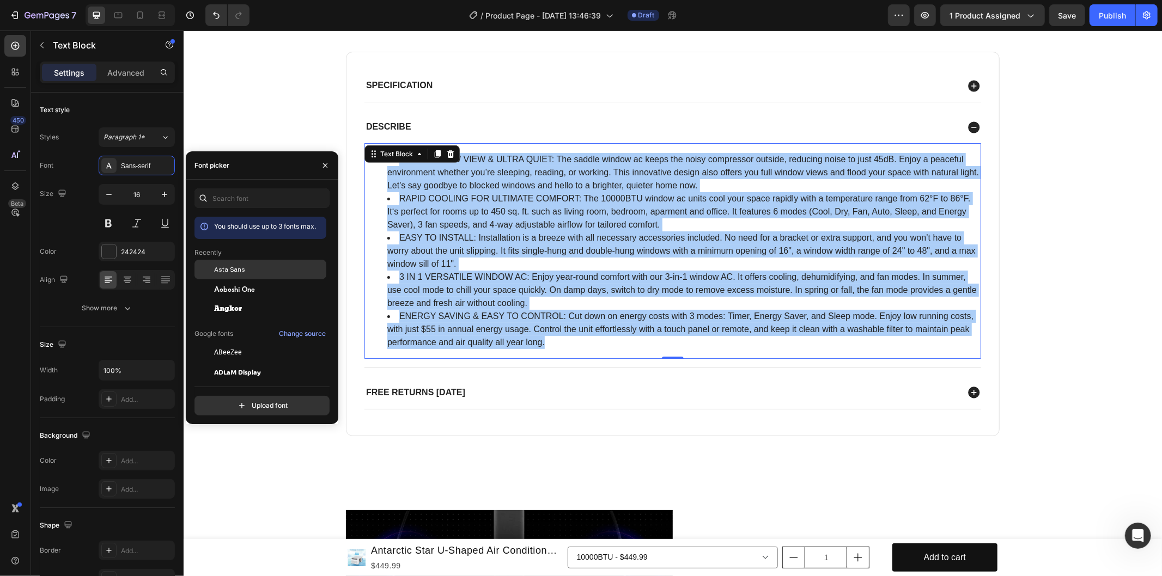
click at [259, 268] on div "Asta Sans" at bounding box center [269, 270] width 110 height 10
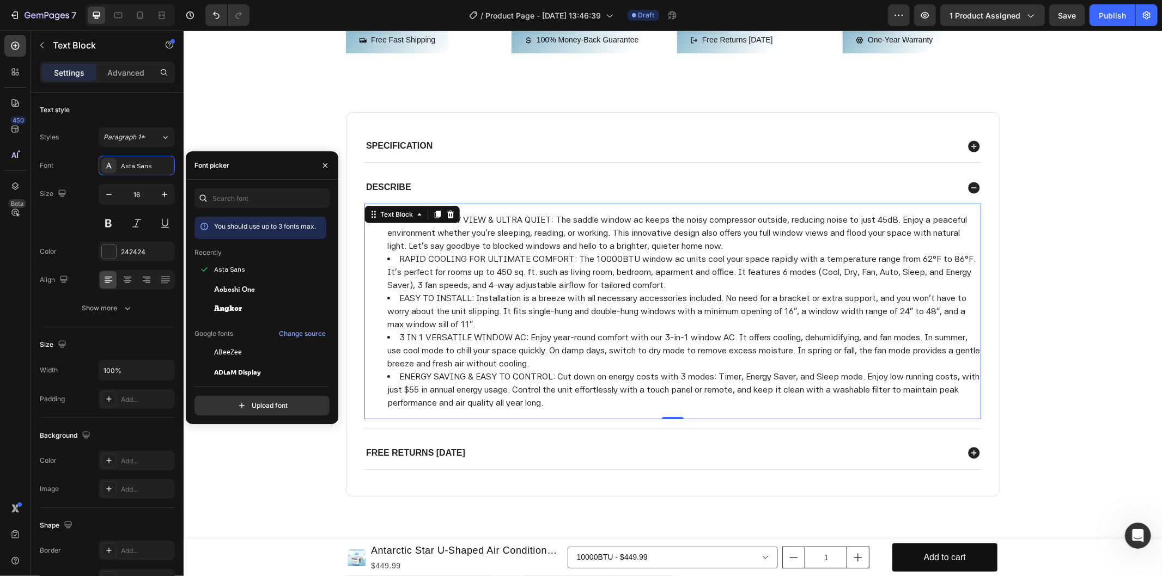
scroll to position [455, 0]
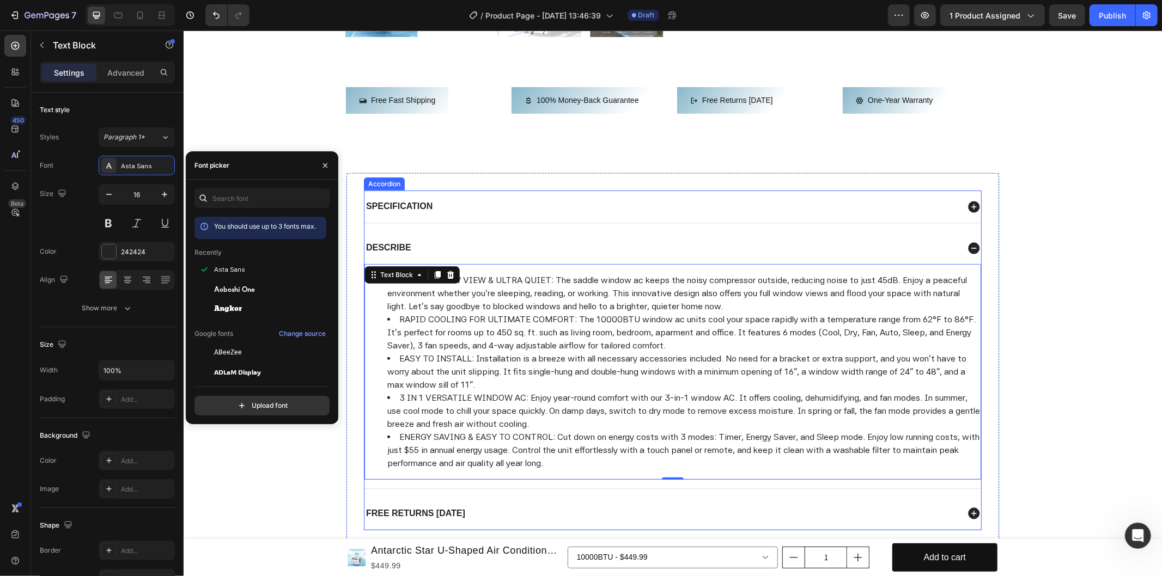
click at [720, 193] on div "Specification" at bounding box center [672, 206] width 617 height 32
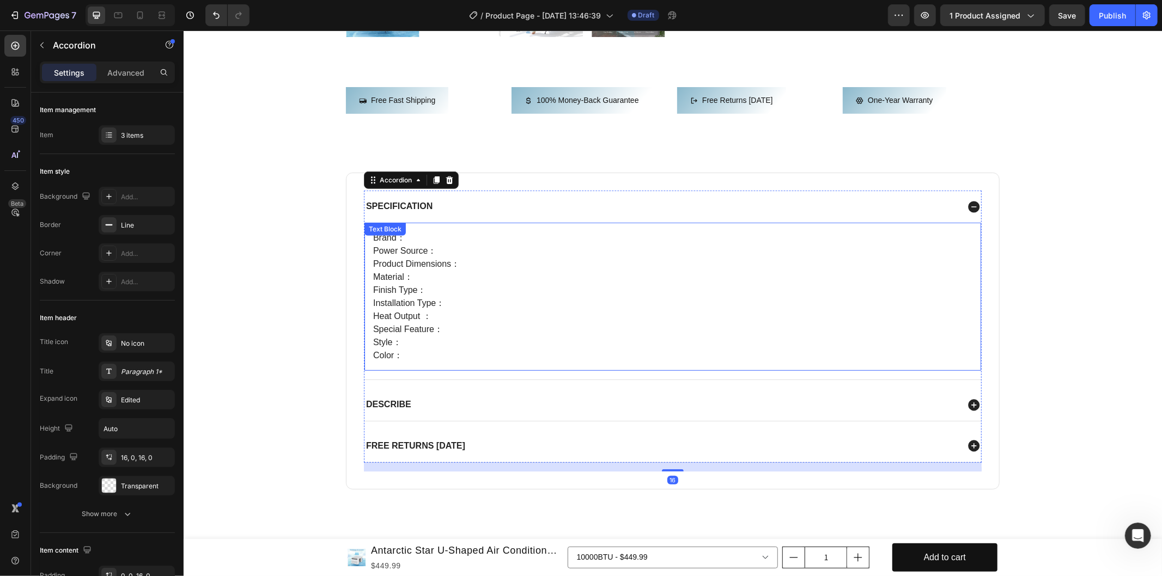
click at [473, 253] on p "Brand： Power Source： Product Dimensions： Material： Finish Type： Installation Ty…" at bounding box center [672, 296] width 599 height 131
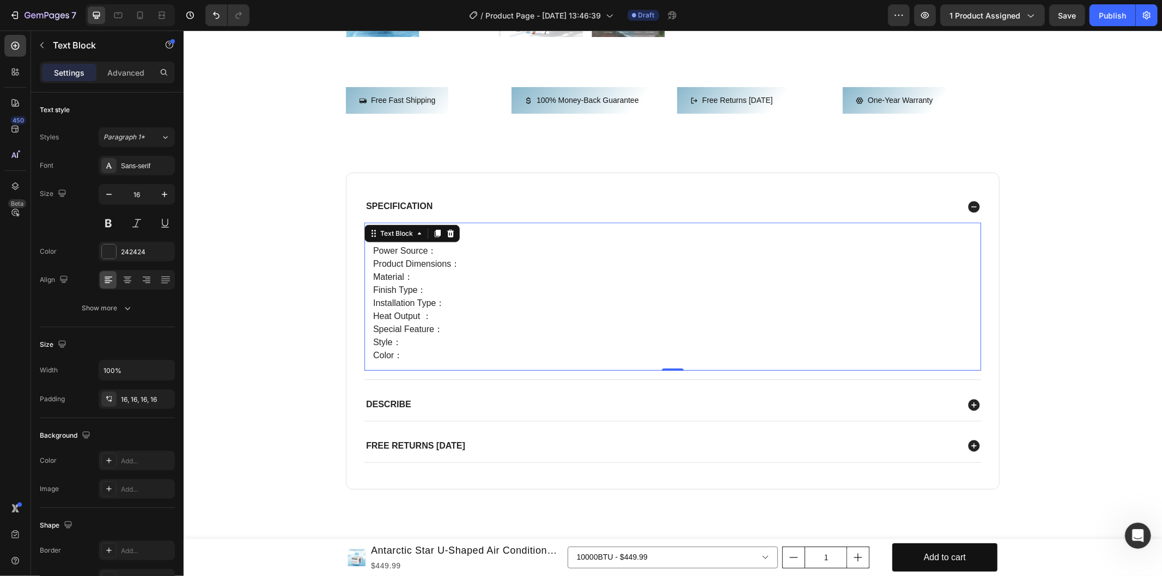
click at [422, 341] on p "Brand： Power Source： Product Dimensions： Material： Finish Type： Installation Ty…" at bounding box center [672, 296] width 599 height 131
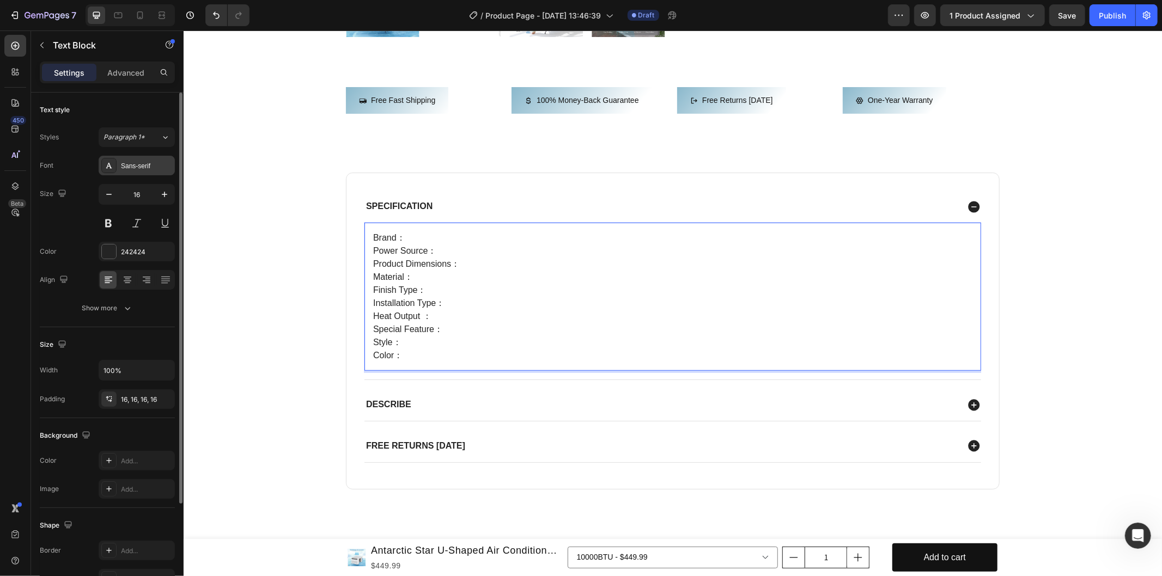
click at [137, 166] on div "Sans-serif" at bounding box center [146, 166] width 51 height 10
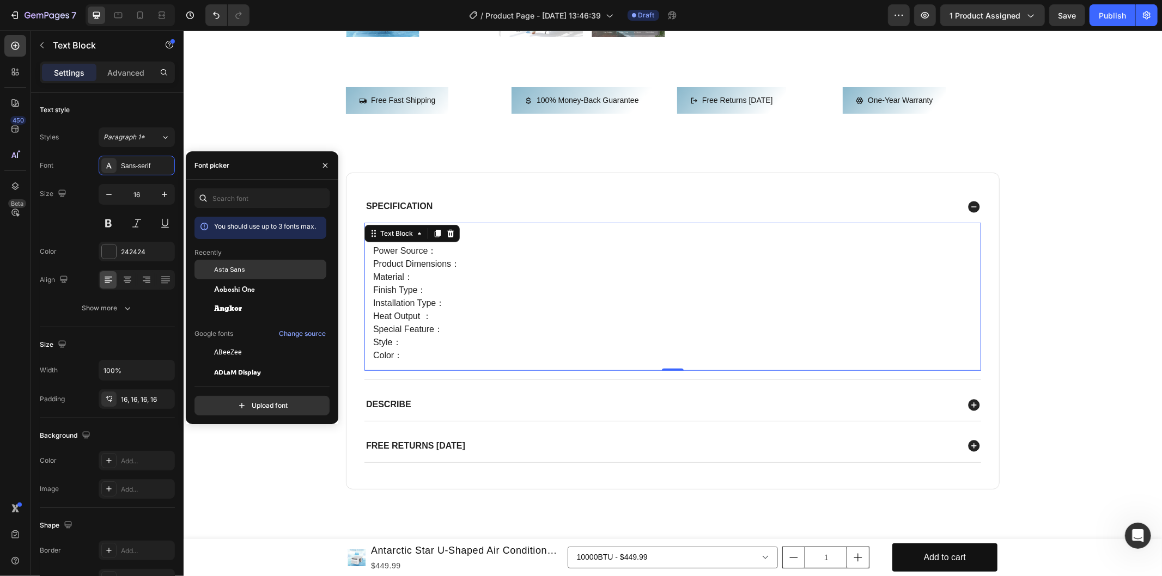
click at [266, 270] on div "Asta Sans" at bounding box center [269, 270] width 110 height 10
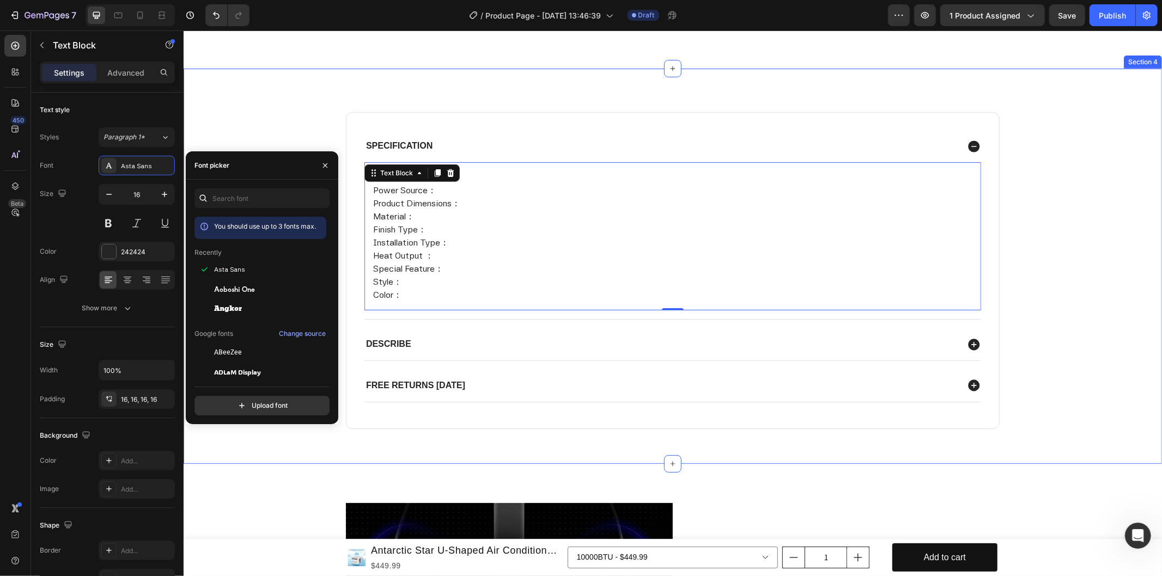
scroll to position [576, 0]
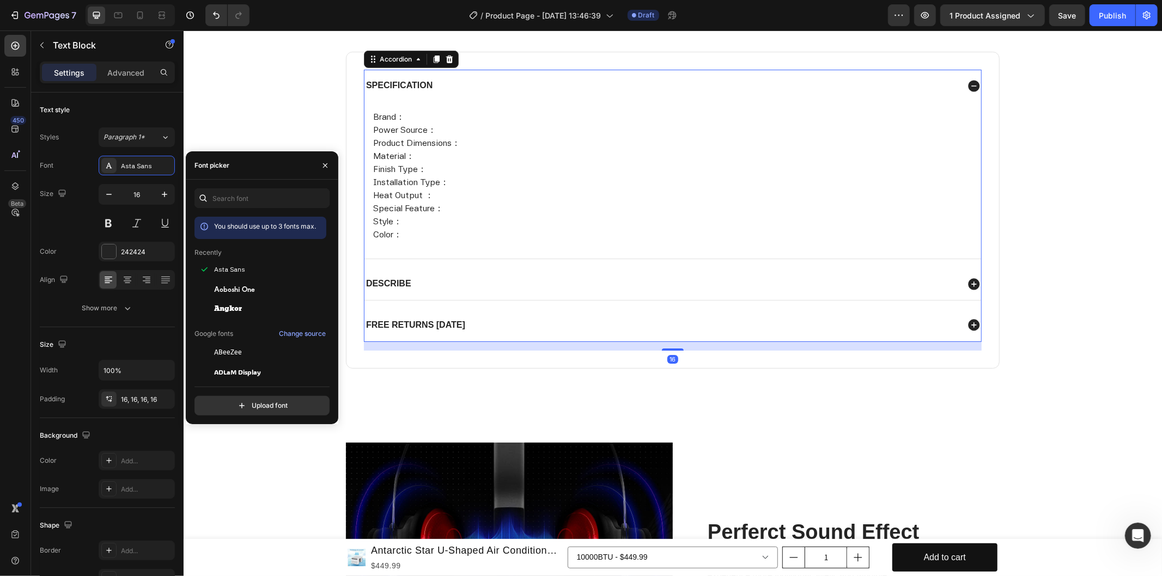
click at [863, 319] on div "Free returns [DATE]" at bounding box center [661, 325] width 594 height 15
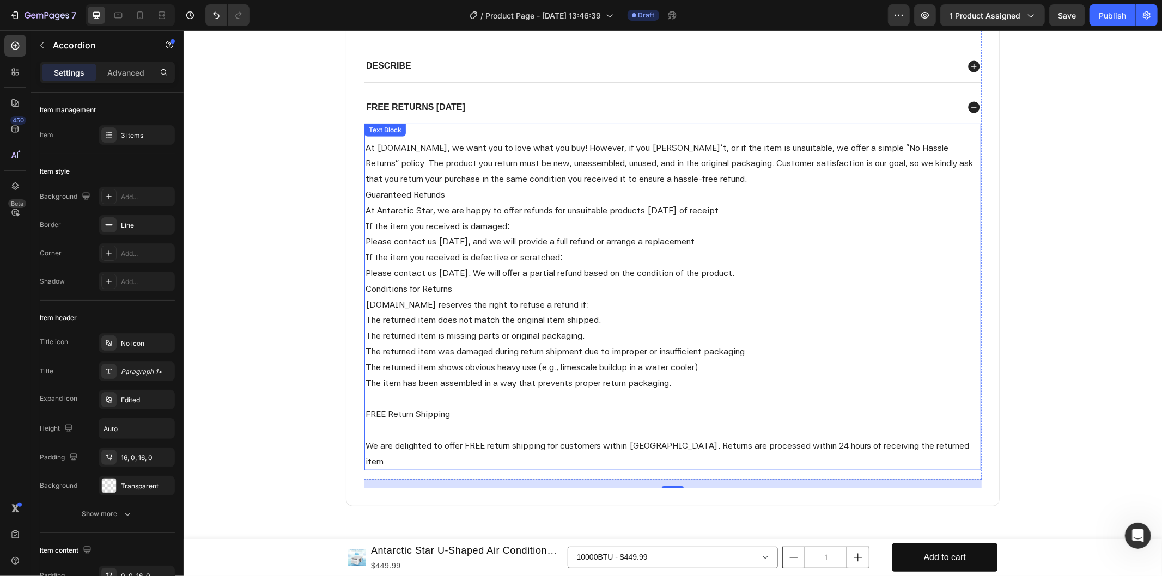
scroll to position [395, 0]
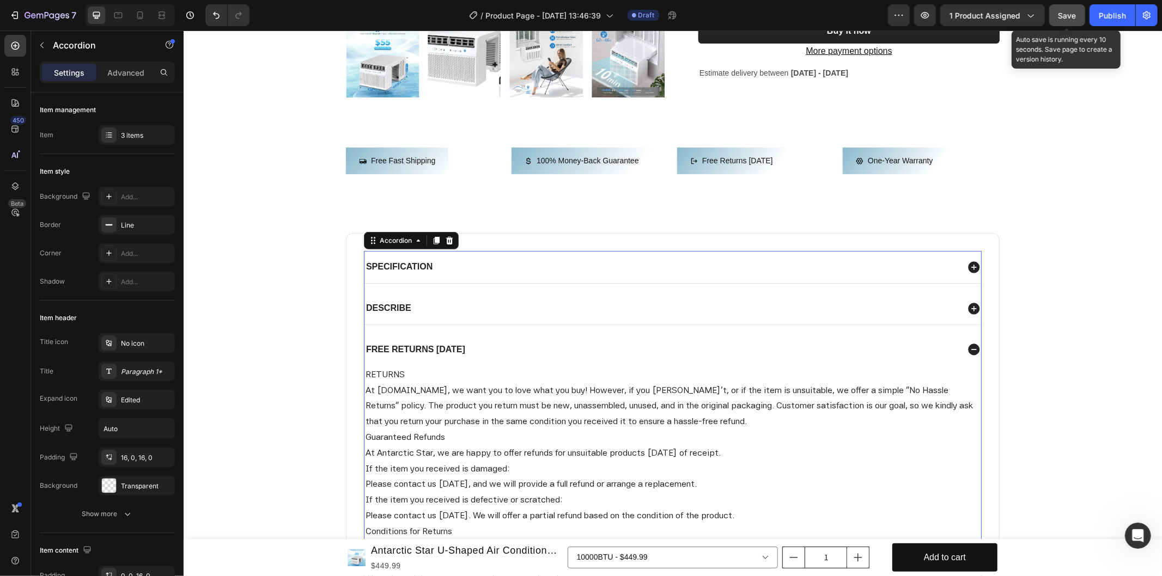
click at [1061, 13] on span "Save" at bounding box center [1067, 15] width 18 height 9
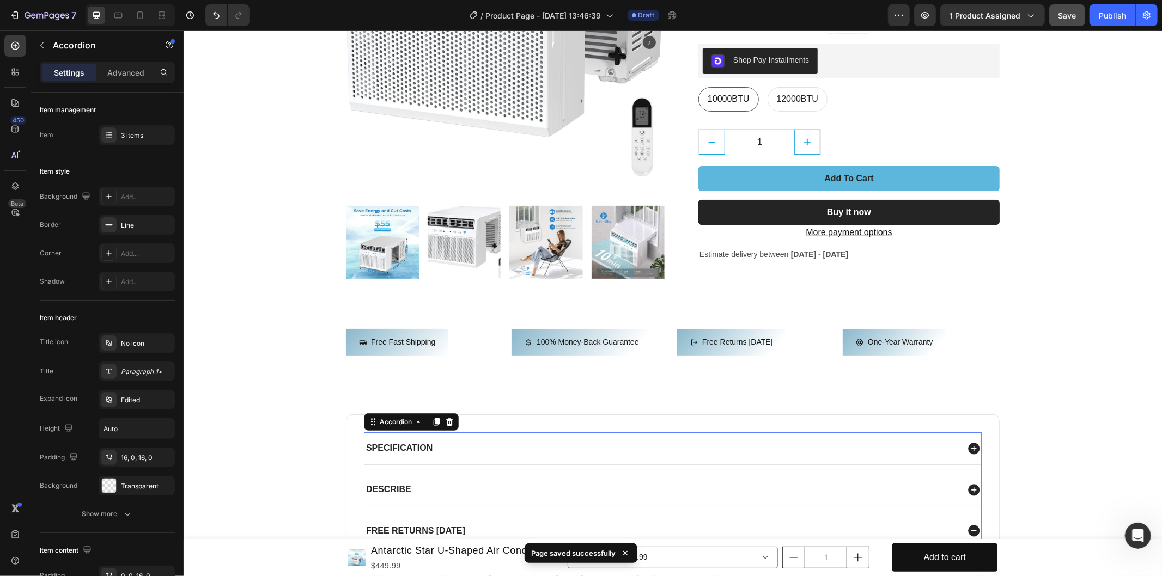
scroll to position [0, 0]
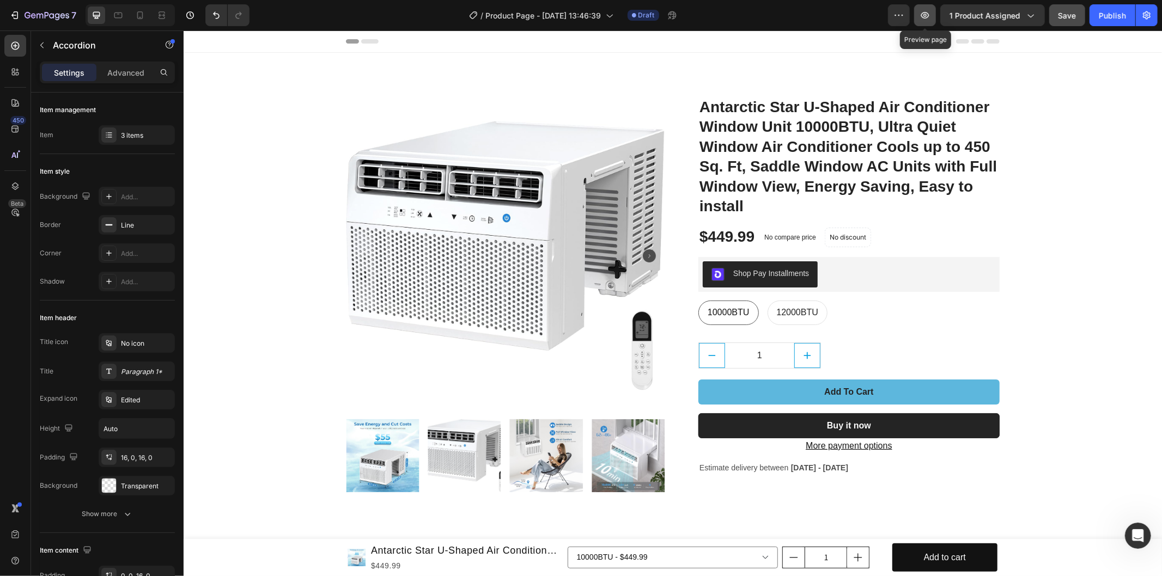
click at [930, 16] on icon "button" at bounding box center [924, 15] width 11 height 11
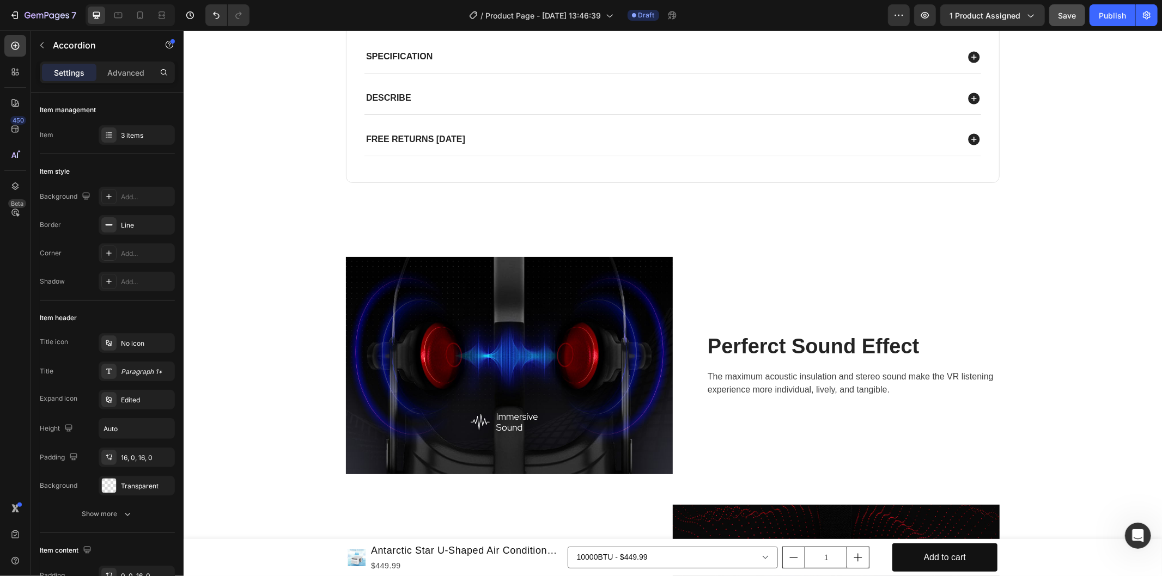
scroll to position [666, 0]
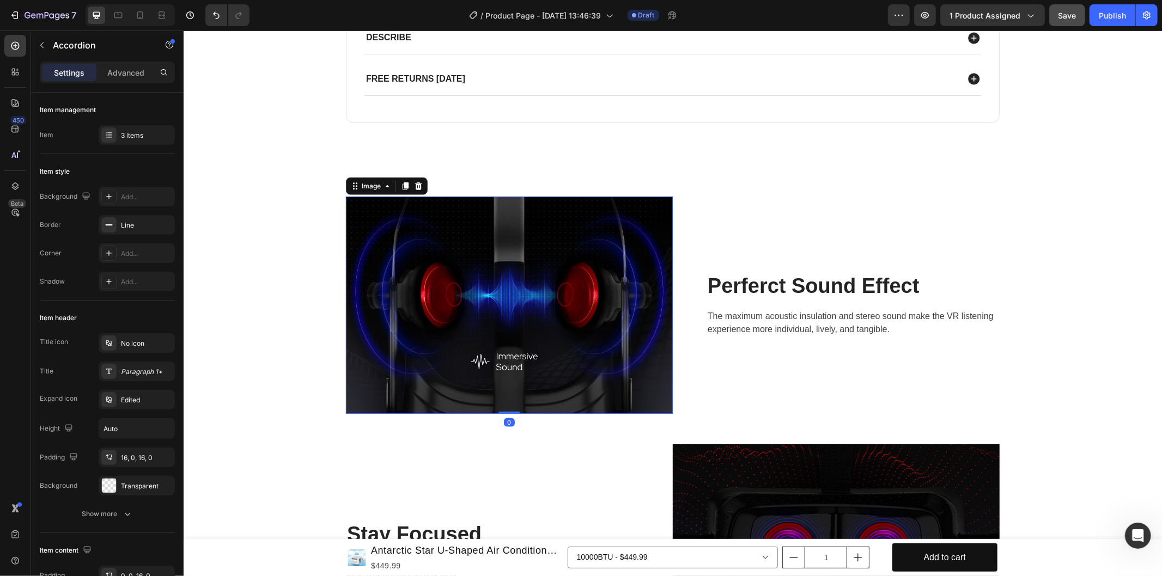
click at [572, 280] on img at bounding box center [508, 304] width 327 height 217
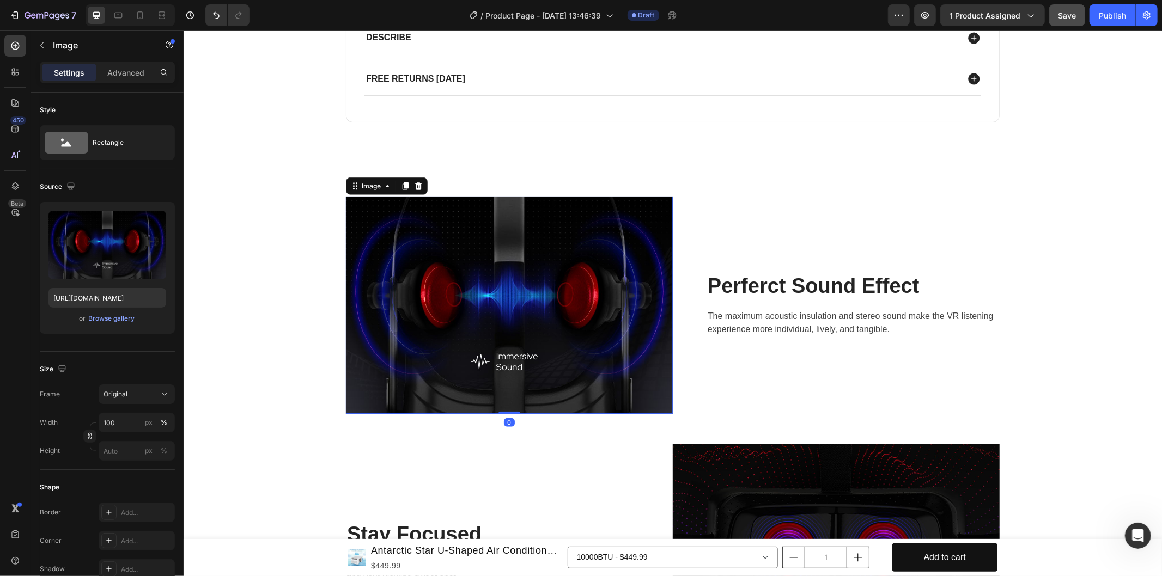
click at [572, 280] on img at bounding box center [508, 304] width 327 height 217
click at [531, 258] on img at bounding box center [508, 304] width 327 height 217
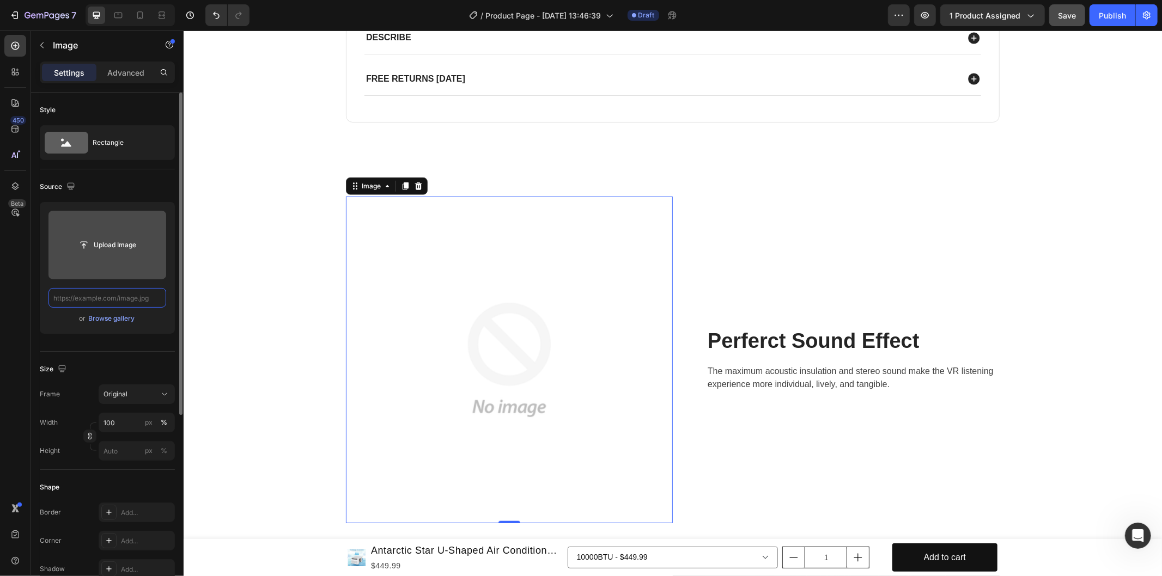
scroll to position [0, 0]
click at [109, 242] on input "file" at bounding box center [107, 245] width 75 height 19
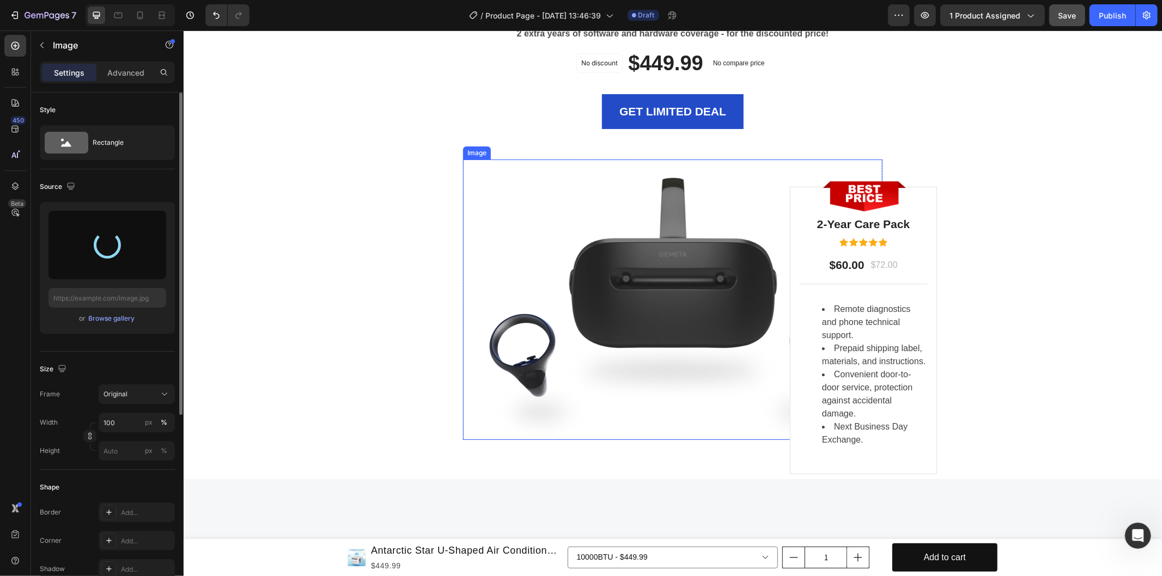
scroll to position [2602, 0]
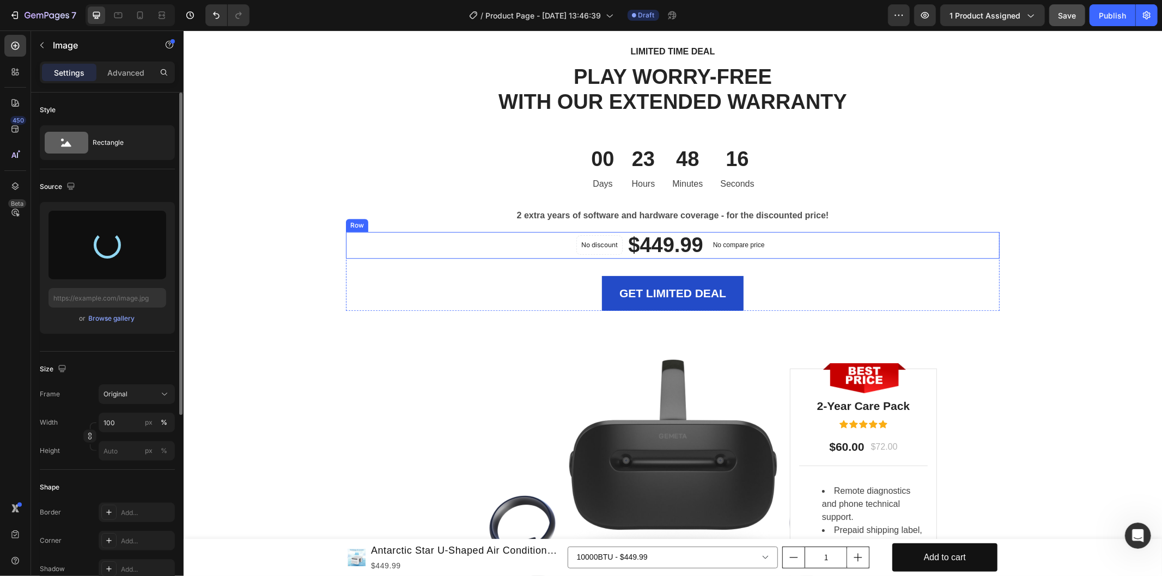
click at [916, 233] on div "No discount Not be displayed when published Product Badge $449.99 (P) Price (P)…" at bounding box center [672, 244] width 654 height 27
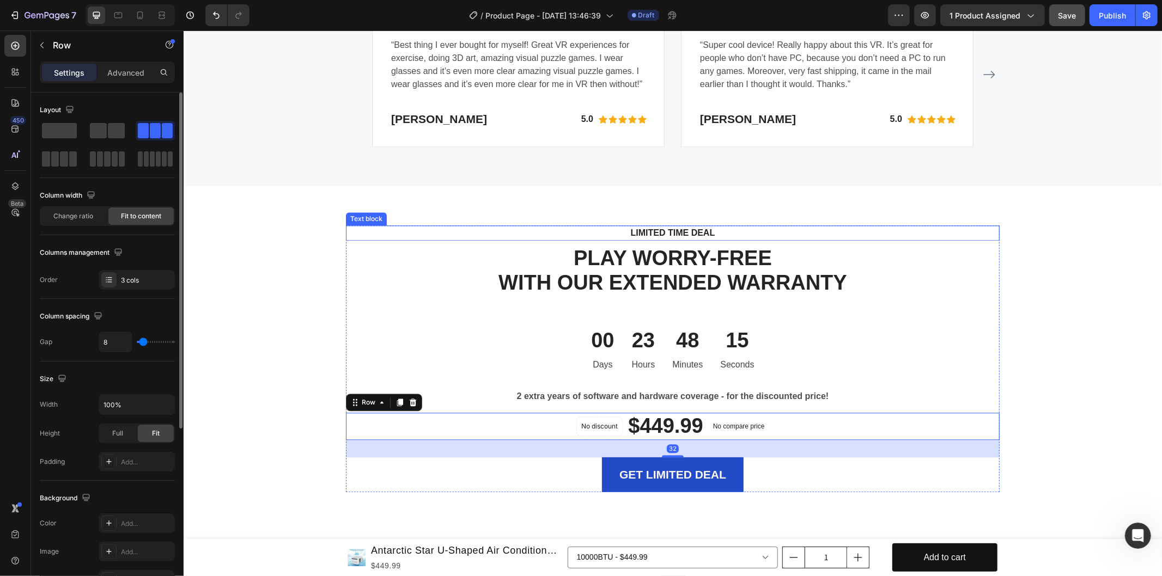
scroll to position [2297, 0]
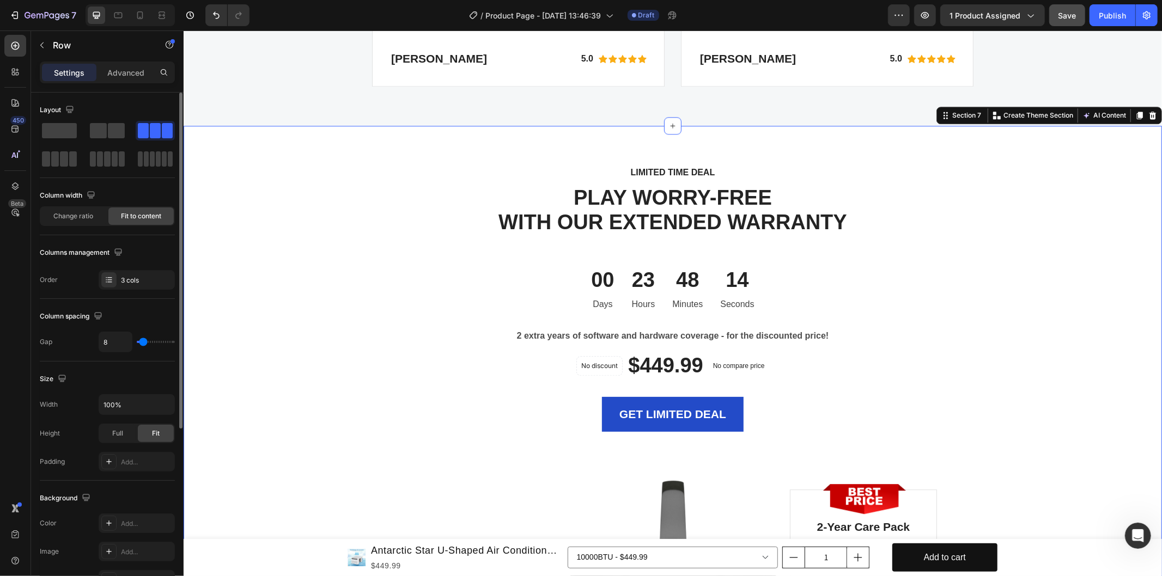
click at [927, 322] on div "LIMITED TIME DEAL Text block PLAY WORRY-FREE WITH OUR EXTENDED WARRANTY Heading…" at bounding box center [672, 453] width 978 height 656
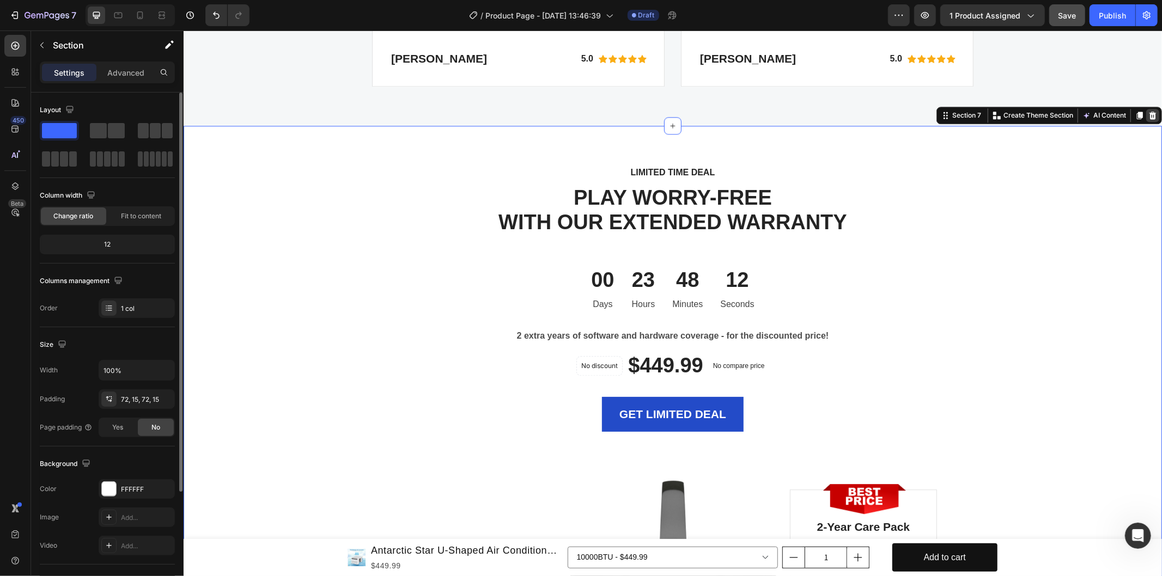
click at [1149, 119] on icon at bounding box center [1152, 115] width 7 height 8
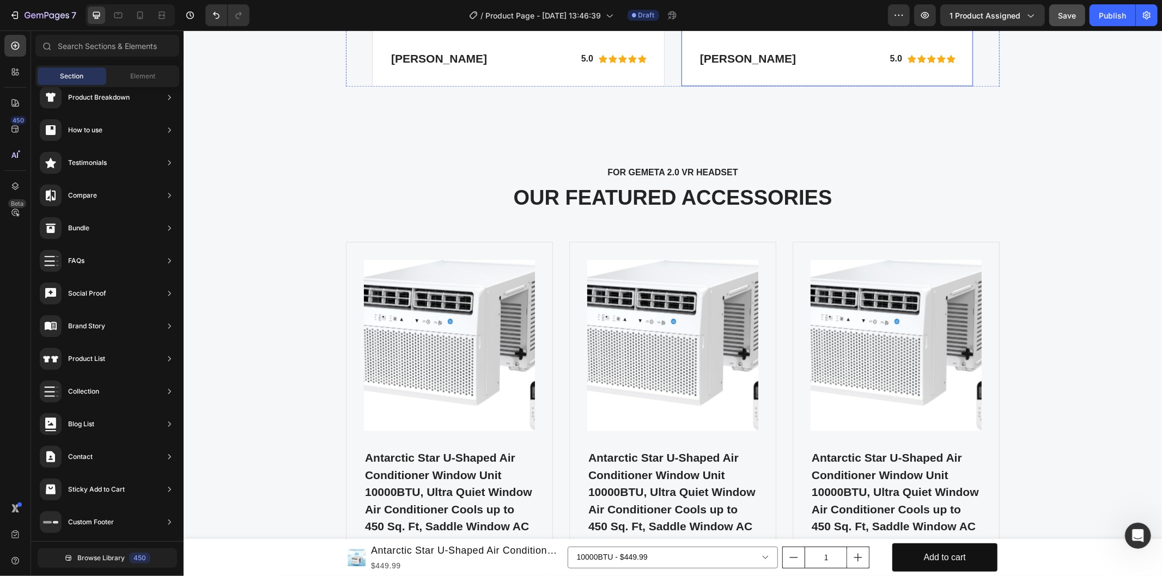
scroll to position [2056, 0]
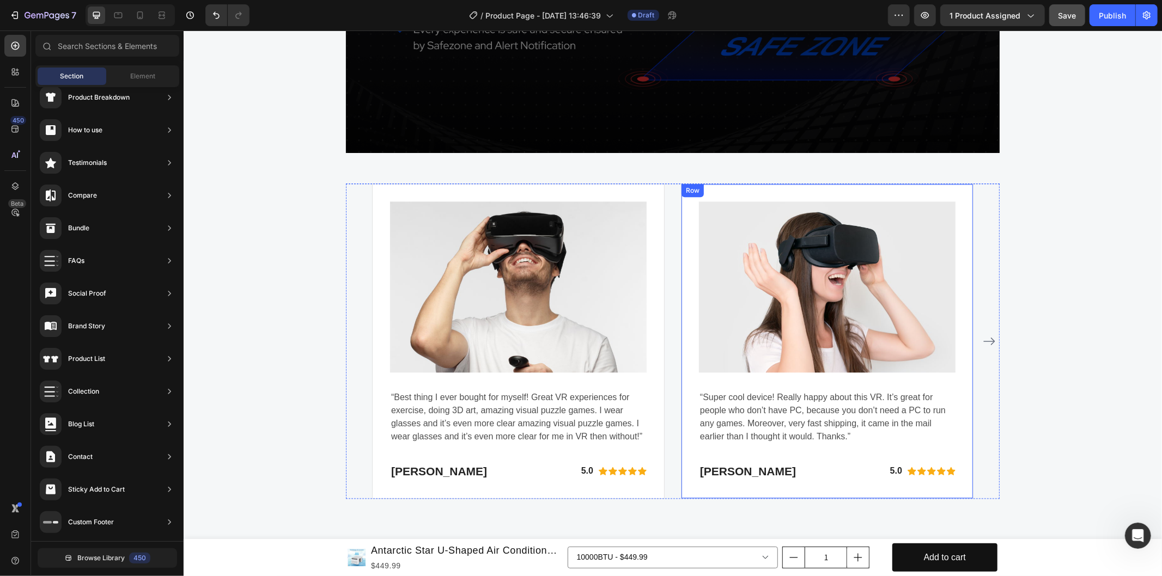
click at [1058, 267] on div "WHY CHOOSE US Text block EASY TO USE, IMMERSIVE EXPERIENCES Heading Video Image…" at bounding box center [672, 103] width 962 height 790
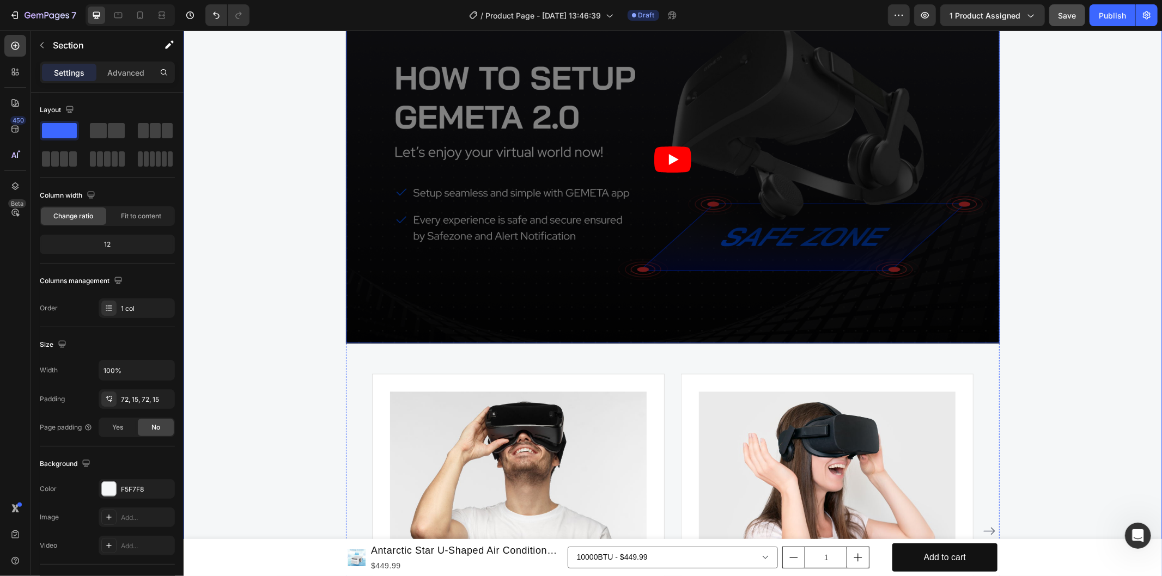
scroll to position [1632, 0]
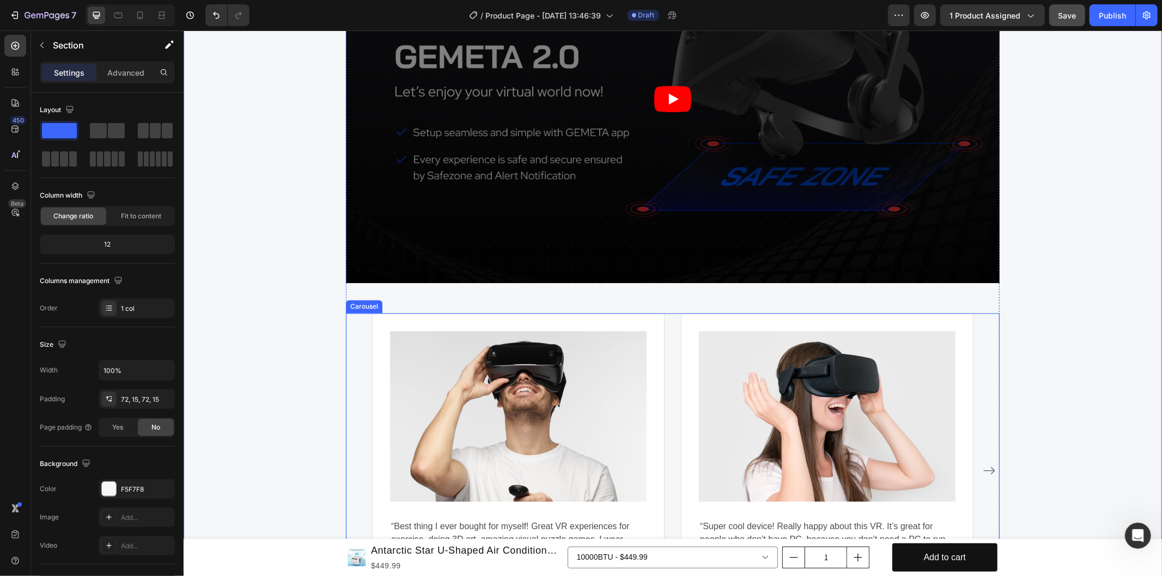
click at [667, 327] on div "Image “Best thing I ever bought for myself! Great VR experiences for exercise, …" at bounding box center [671, 470] width 601 height 315
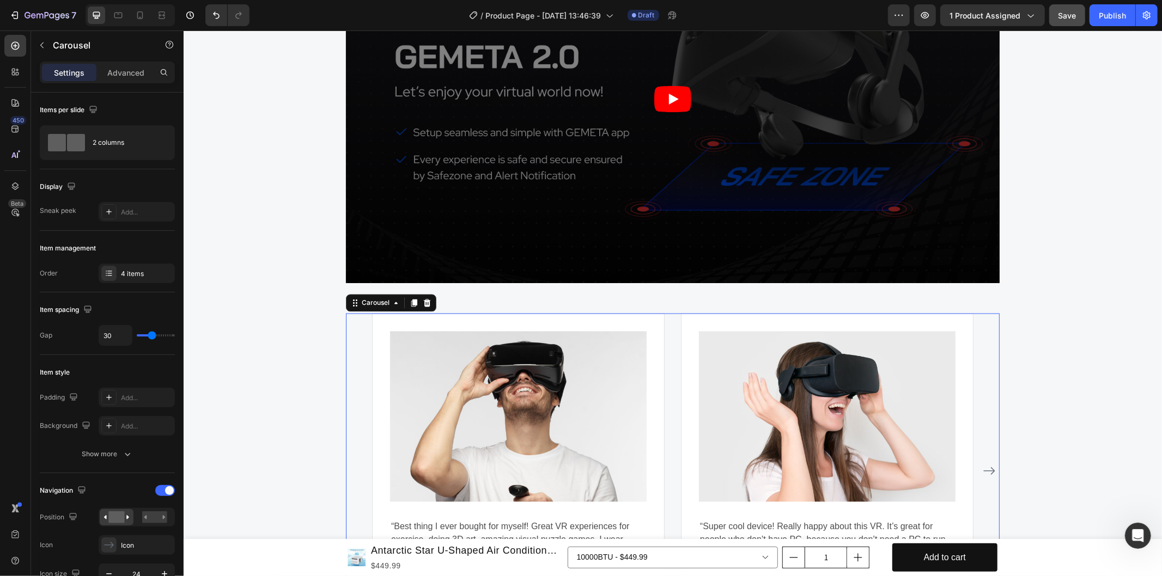
click at [426, 295] on div "Carousel" at bounding box center [390, 302] width 90 height 17
click at [423, 300] on icon at bounding box center [426, 302] width 7 height 8
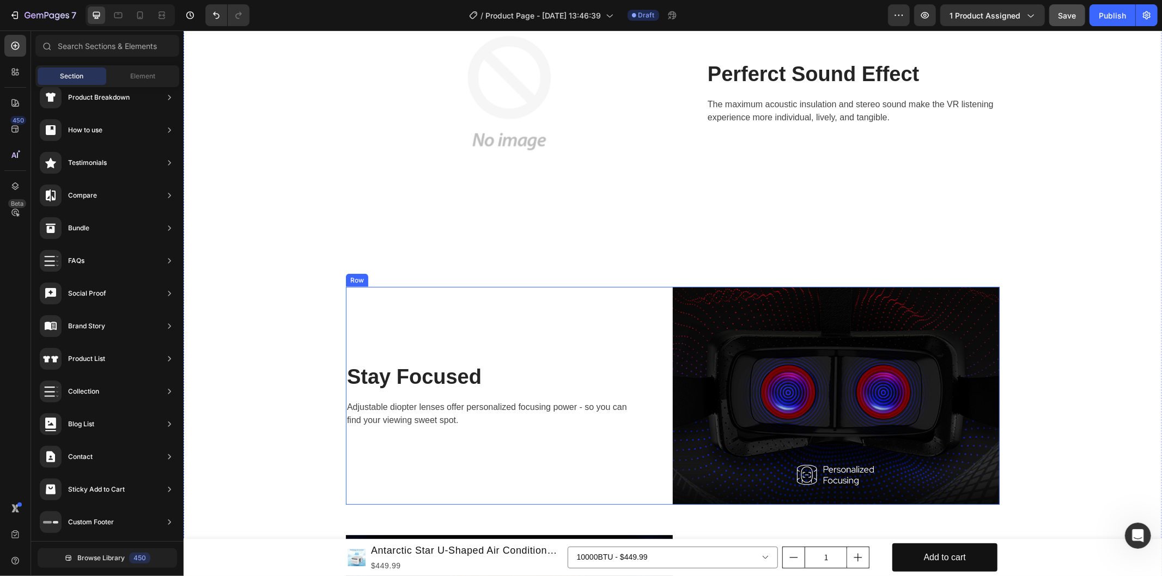
scroll to position [993, 0]
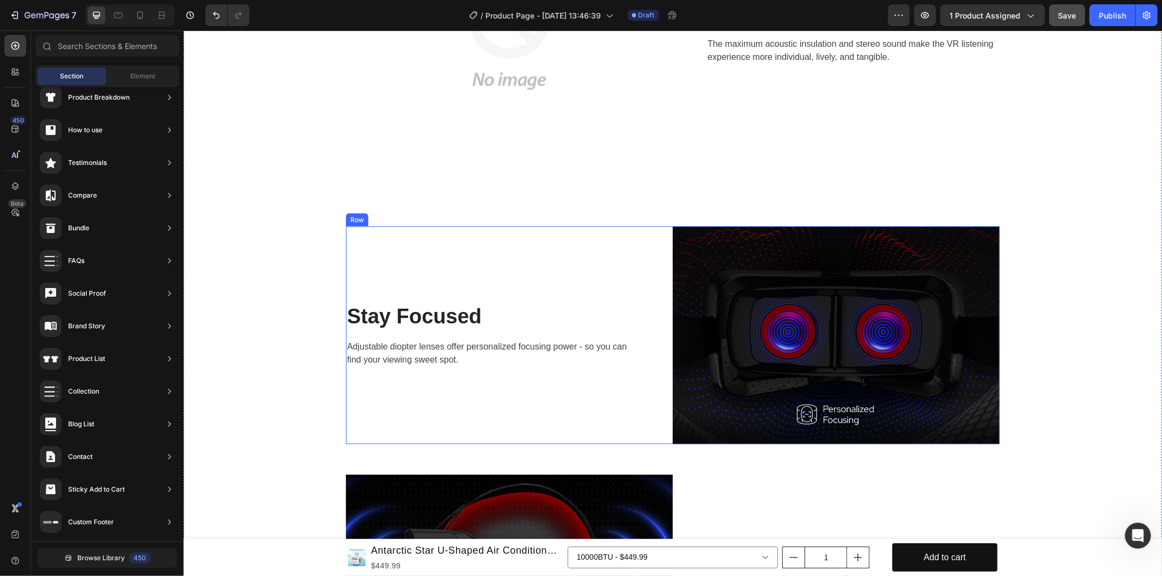
click at [528, 174] on img at bounding box center [508, 32] width 327 height 327
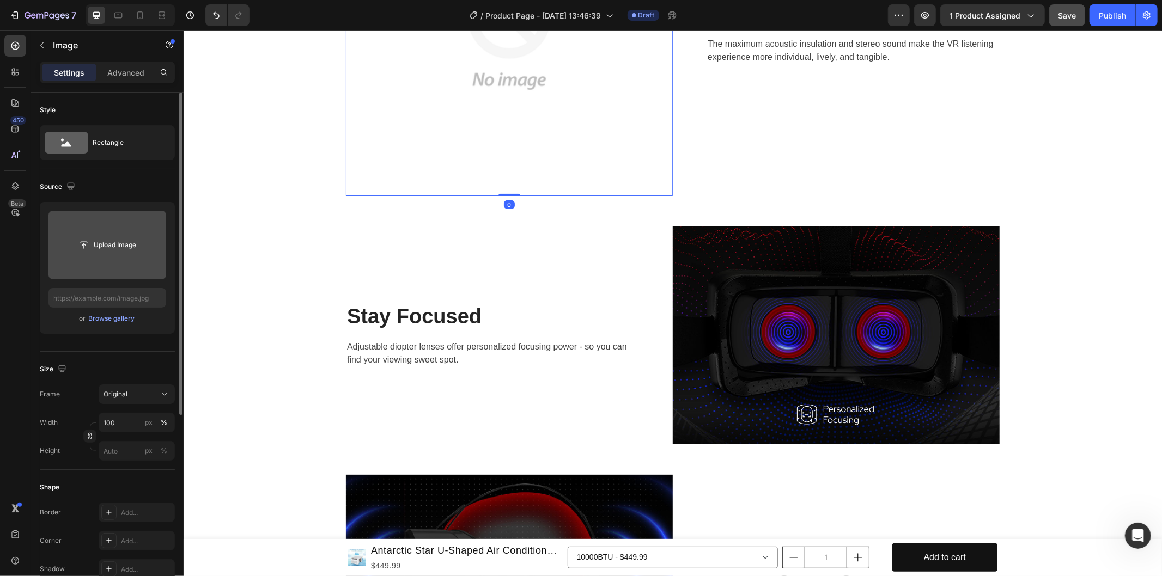
click at [88, 264] on input "file" at bounding box center [107, 245] width 118 height 69
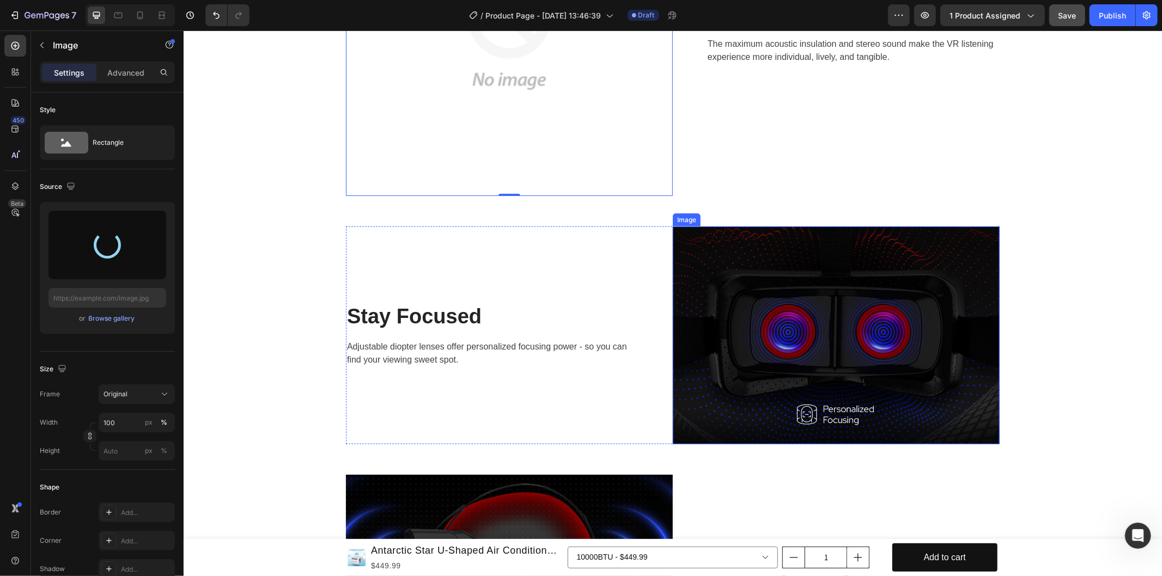
scroll to position [1175, 0]
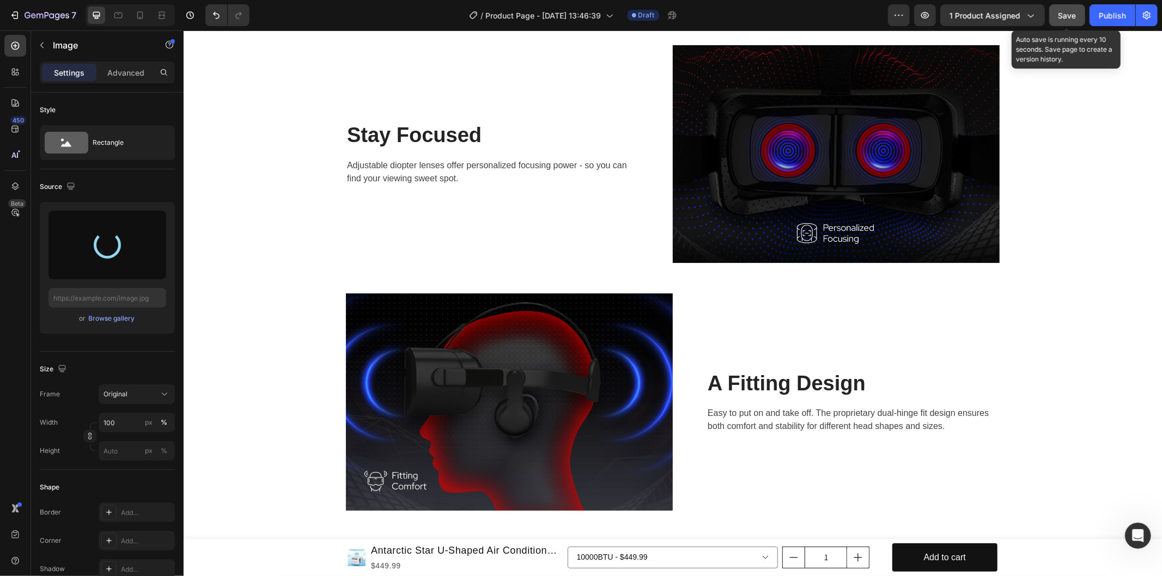
click at [1065, 20] on div "Save" at bounding box center [1067, 15] width 18 height 11
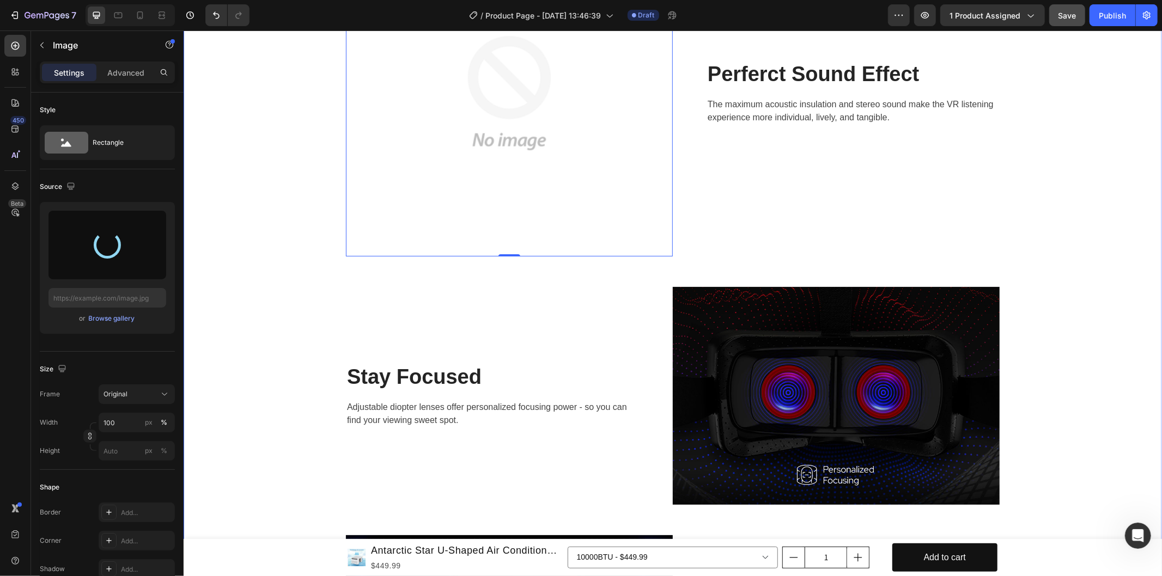
scroll to position [752, 0]
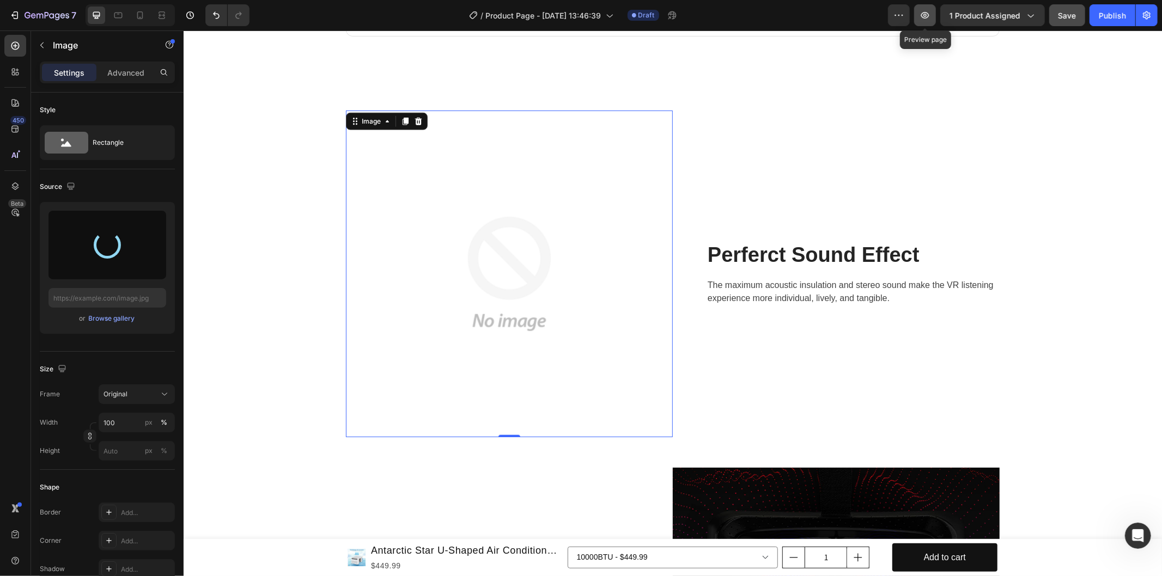
click at [918, 20] on button "button" at bounding box center [925, 15] width 22 height 22
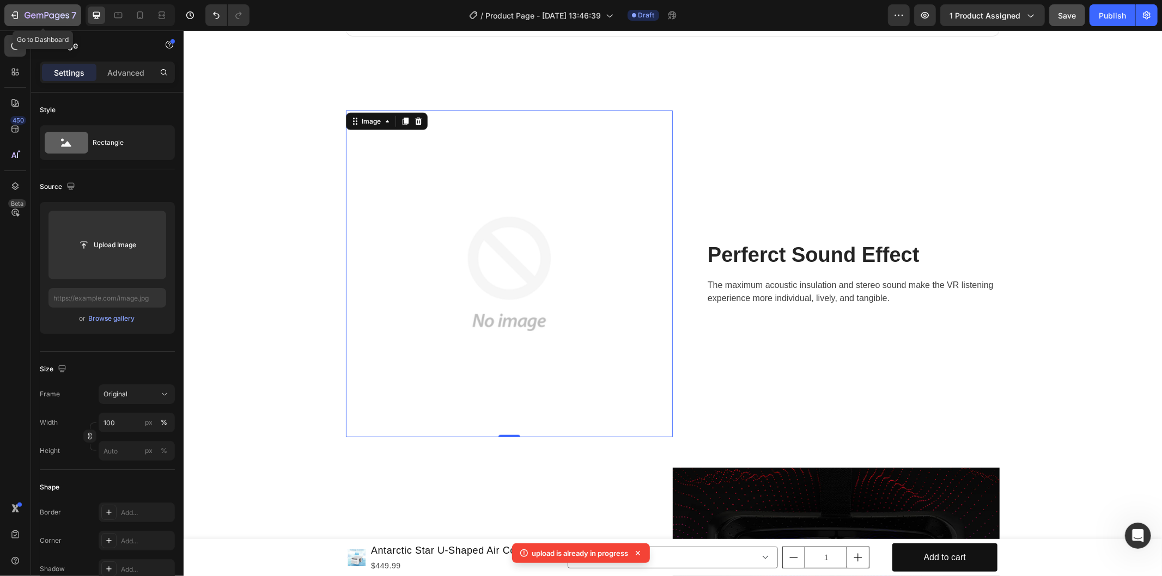
click at [40, 16] on icon "button" at bounding box center [39, 16] width 7 height 5
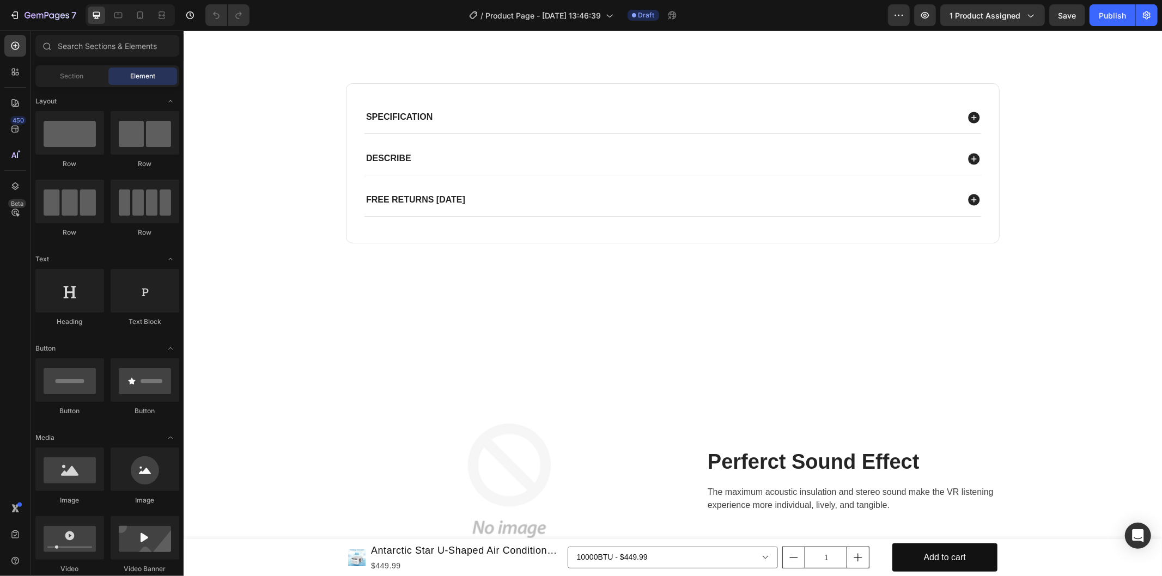
scroll to position [726, 0]
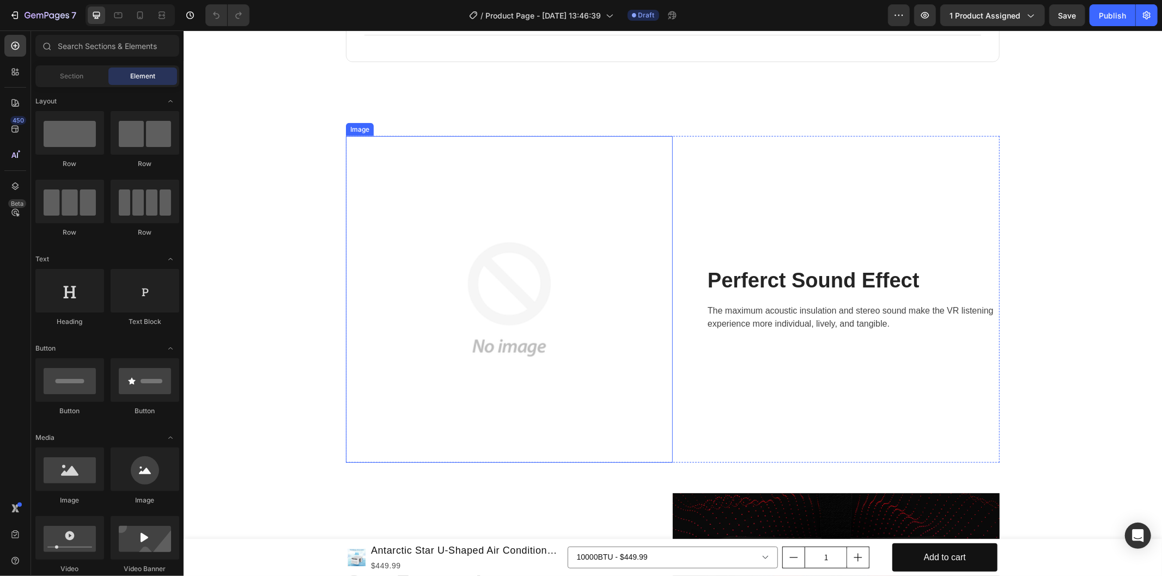
click at [511, 270] on img at bounding box center [508, 299] width 327 height 327
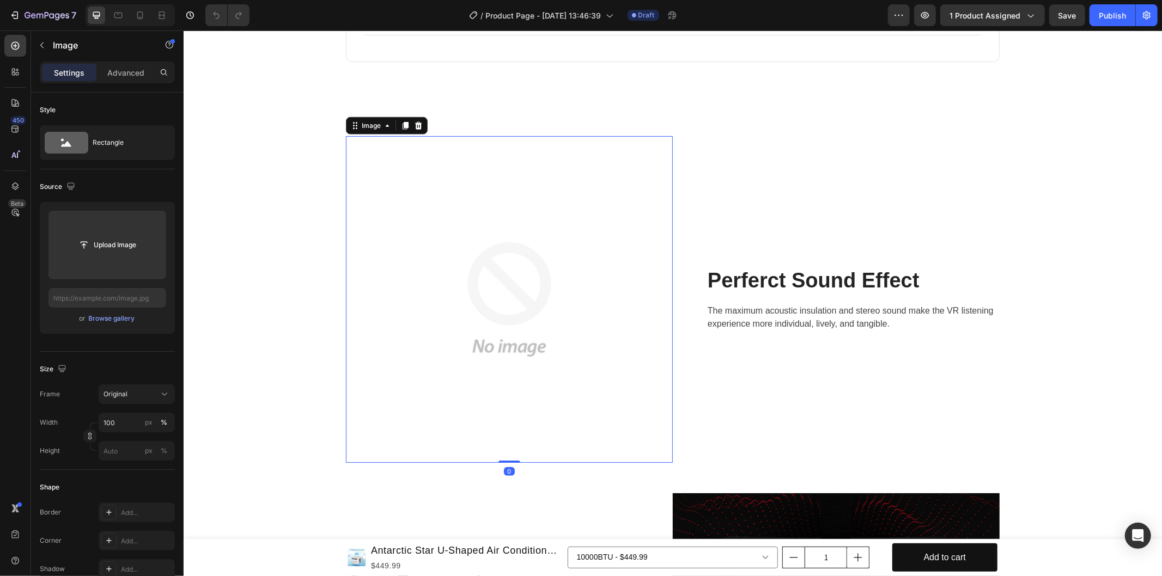
click at [541, 278] on img at bounding box center [508, 299] width 327 height 327
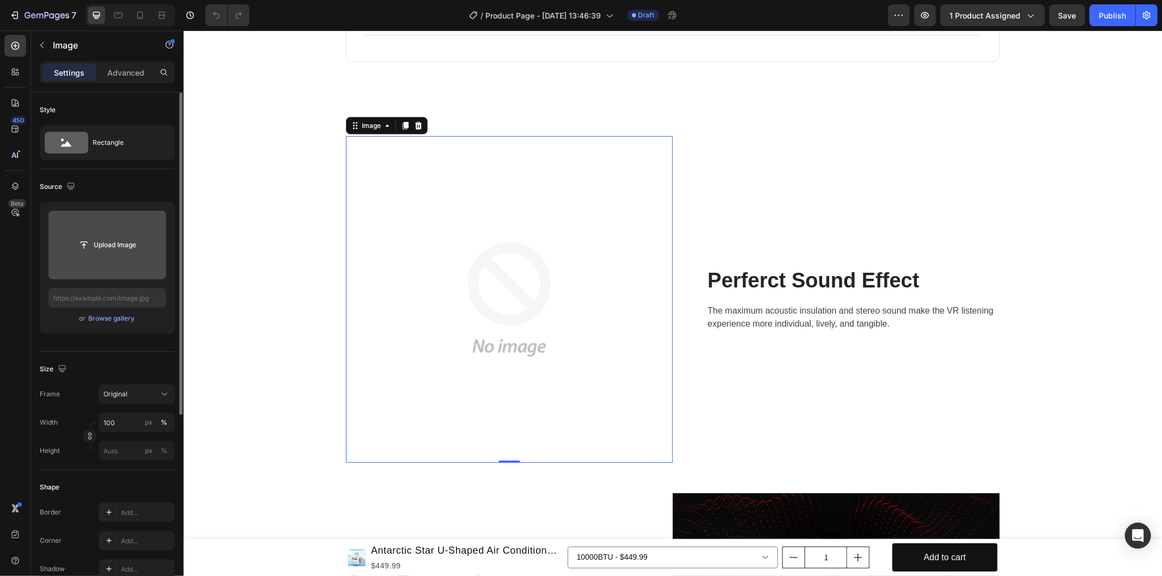
click at [148, 247] on div "Upload Image" at bounding box center [107, 245] width 118 height 20
click at [106, 242] on input "file" at bounding box center [107, 245] width 75 height 19
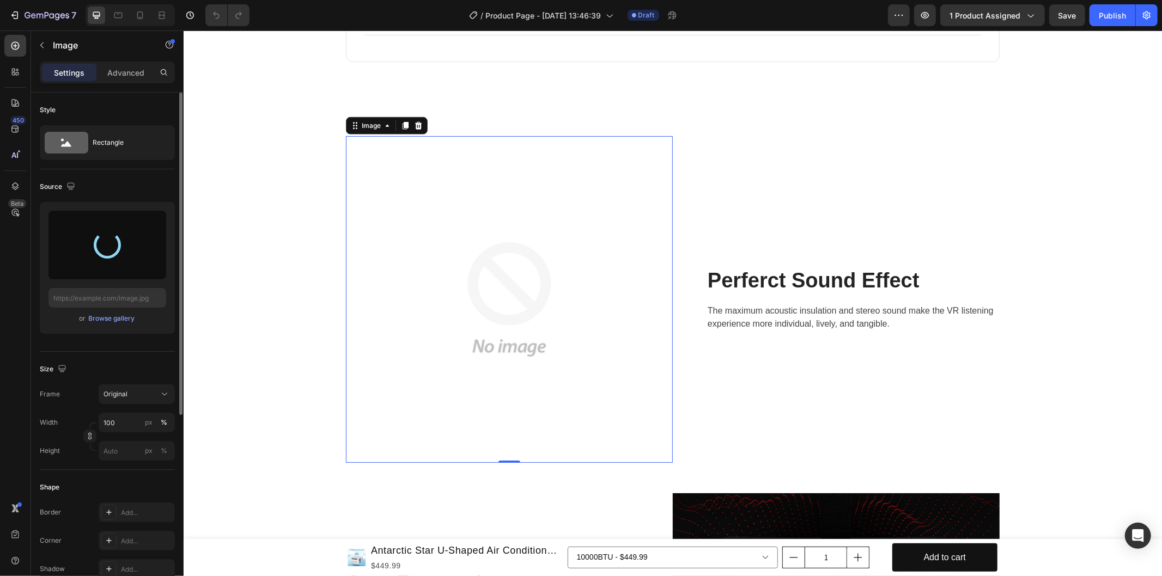
type input "[URL][DOMAIN_NAME]"
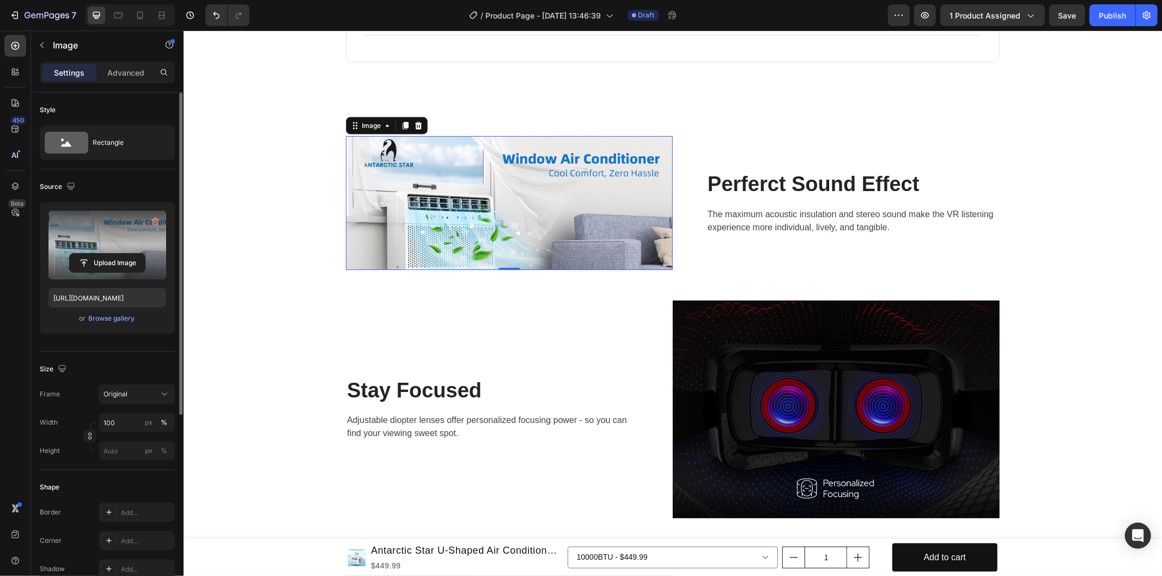
click at [510, 243] on img at bounding box center [508, 203] width 327 height 134
click at [162, 142] on icon at bounding box center [165, 142] width 11 height 11
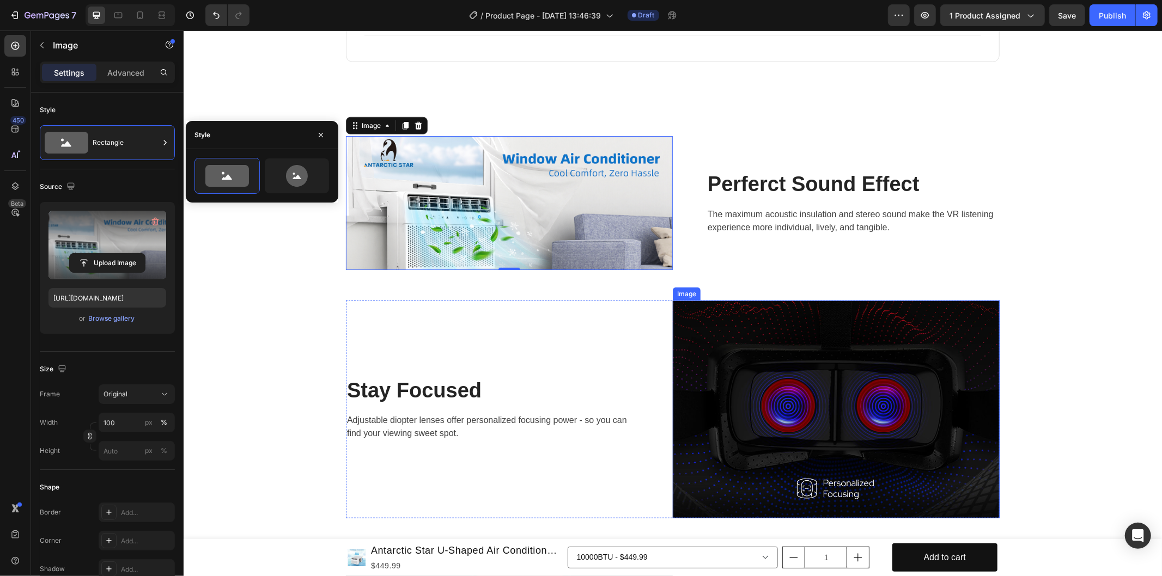
click at [780, 340] on img at bounding box center [835, 409] width 327 height 218
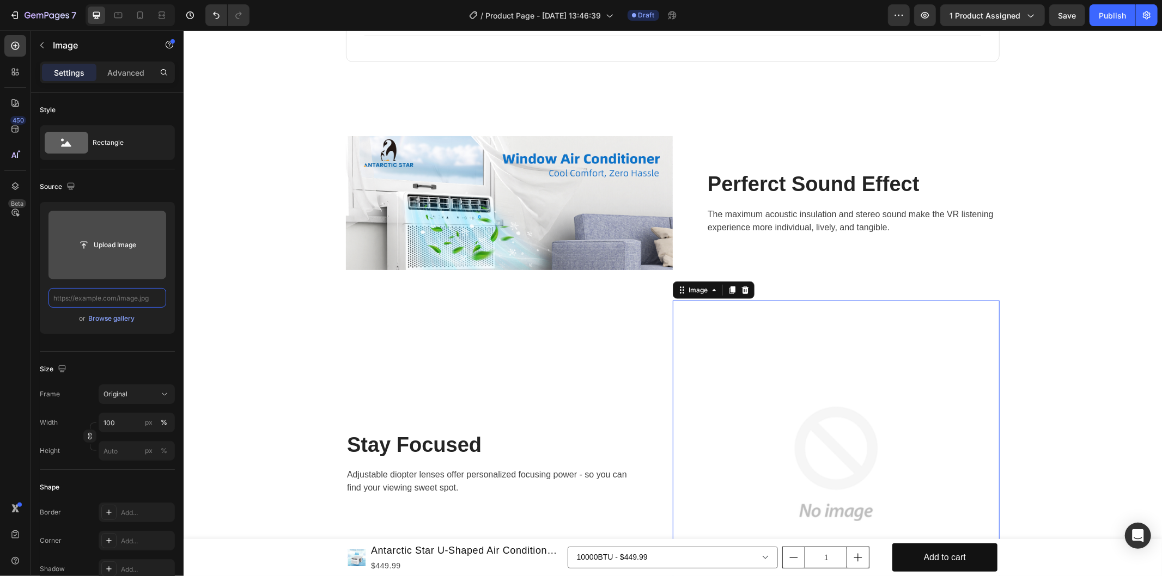
scroll to position [0, 0]
click at [149, 247] on div "Upload Image" at bounding box center [107, 245] width 118 height 20
click at [105, 248] on input "file" at bounding box center [107, 245] width 75 height 19
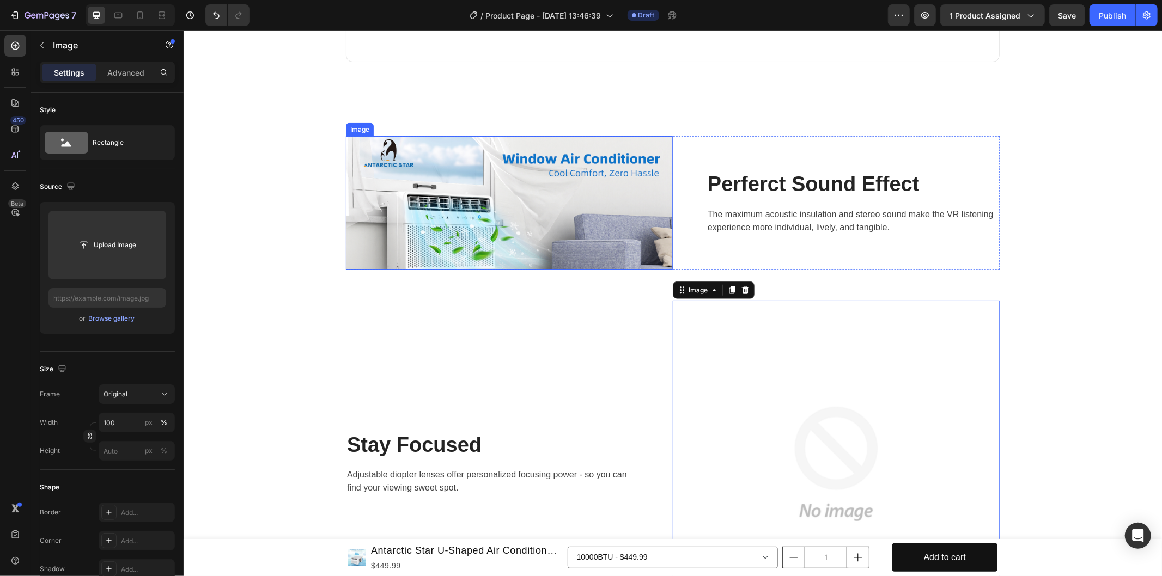
click at [581, 188] on img at bounding box center [508, 203] width 327 height 134
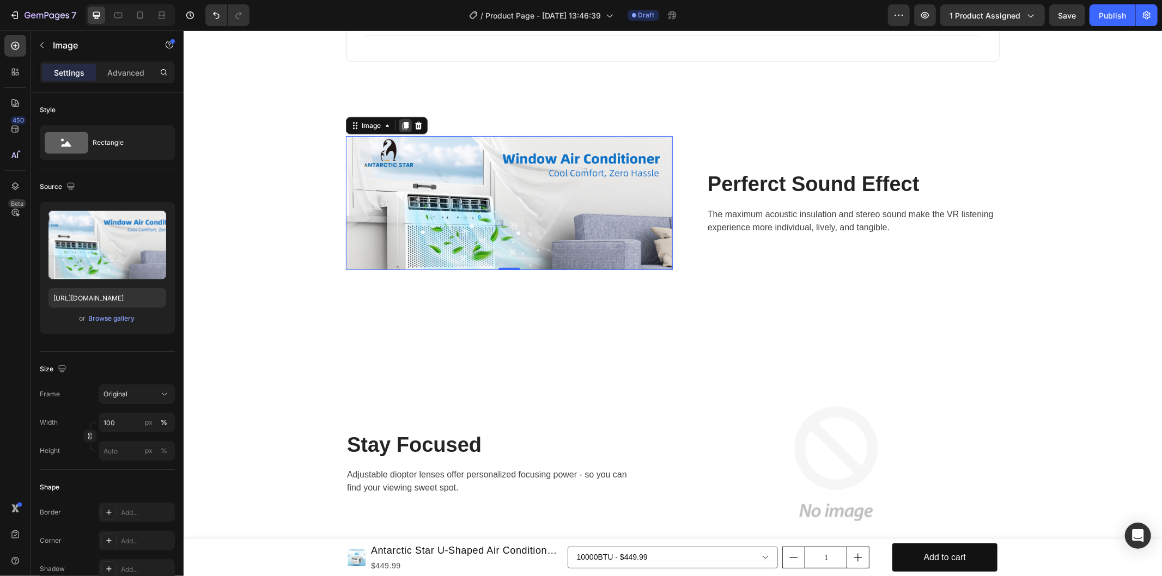
click at [402, 126] on icon at bounding box center [405, 125] width 6 height 8
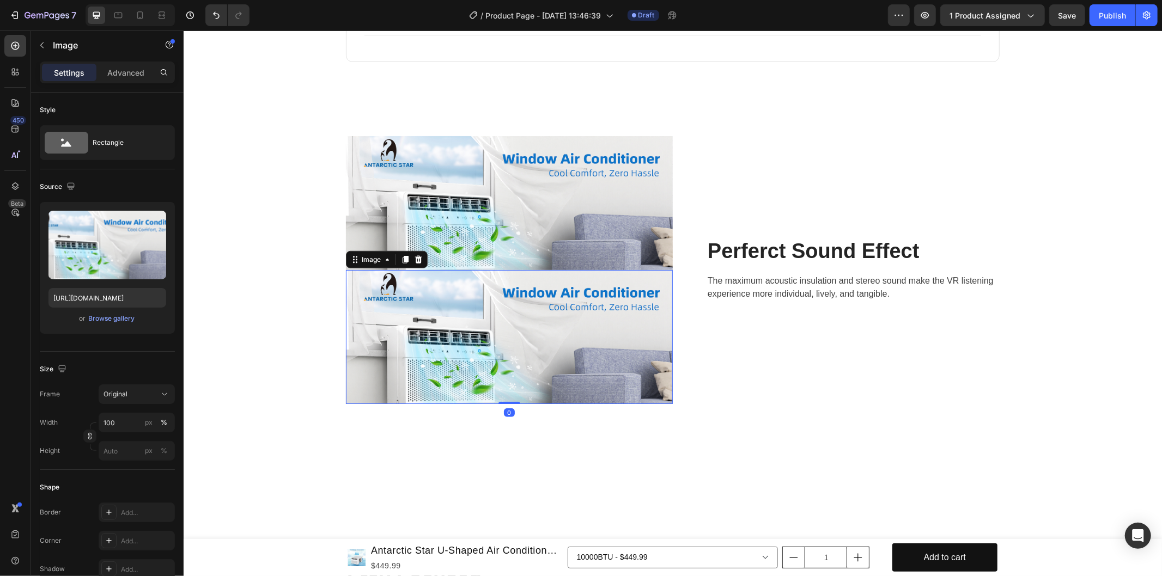
click at [580, 315] on img at bounding box center [508, 337] width 327 height 134
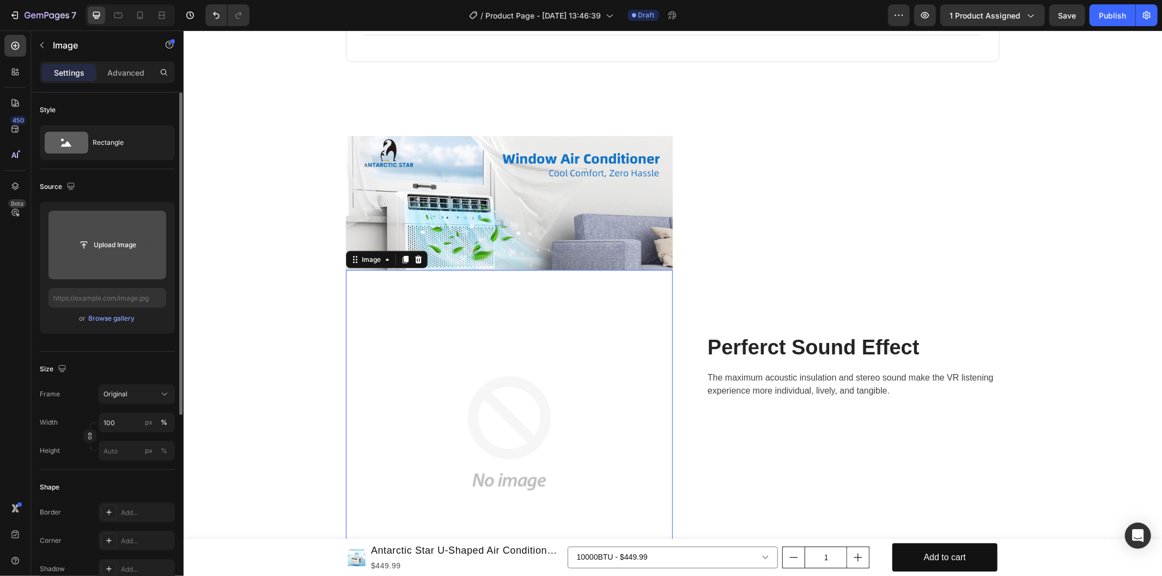
click at [129, 249] on input "file" at bounding box center [107, 245] width 75 height 19
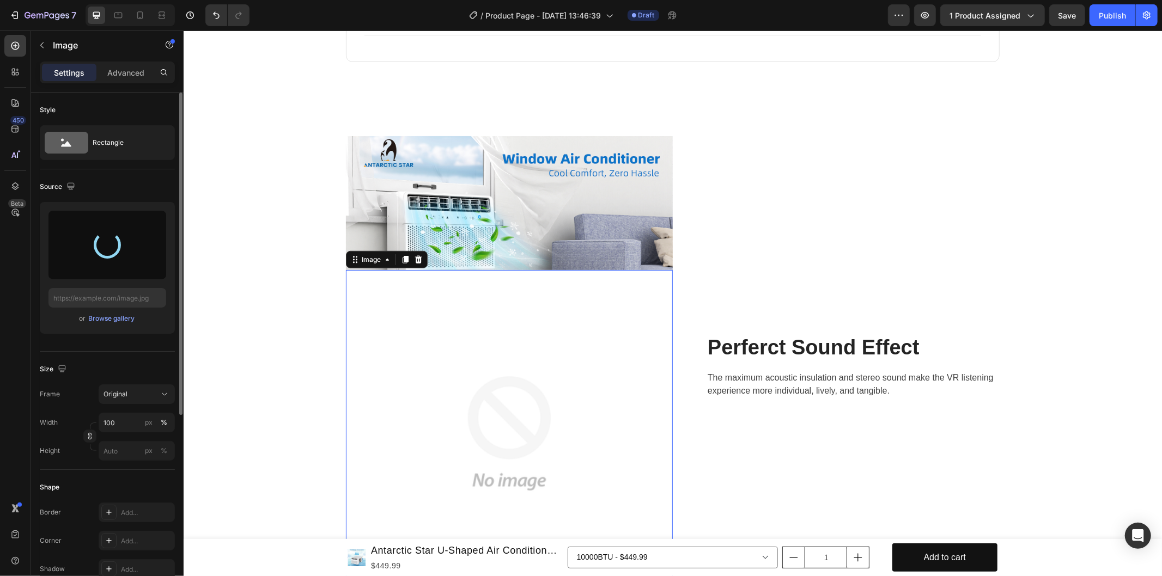
type input "[URL][DOMAIN_NAME]"
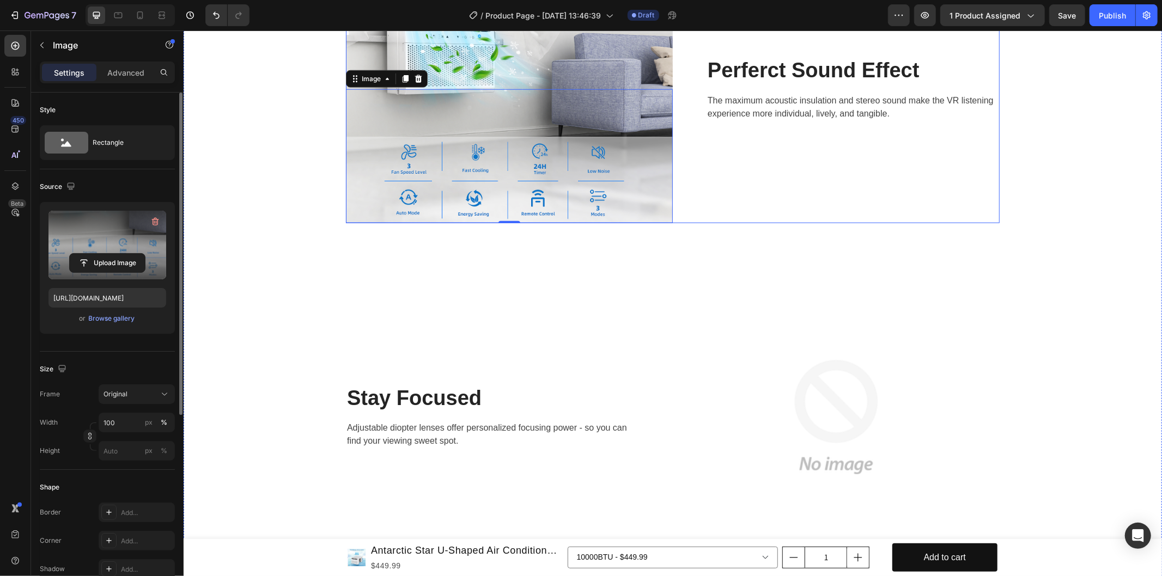
scroll to position [968, 0]
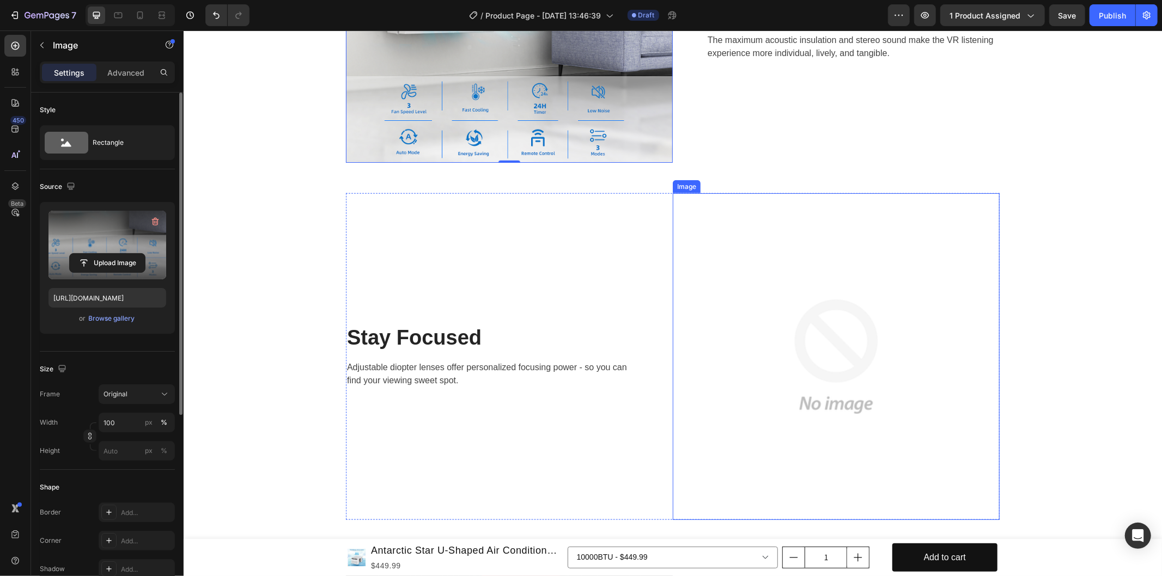
click at [857, 336] on img at bounding box center [835, 356] width 327 height 327
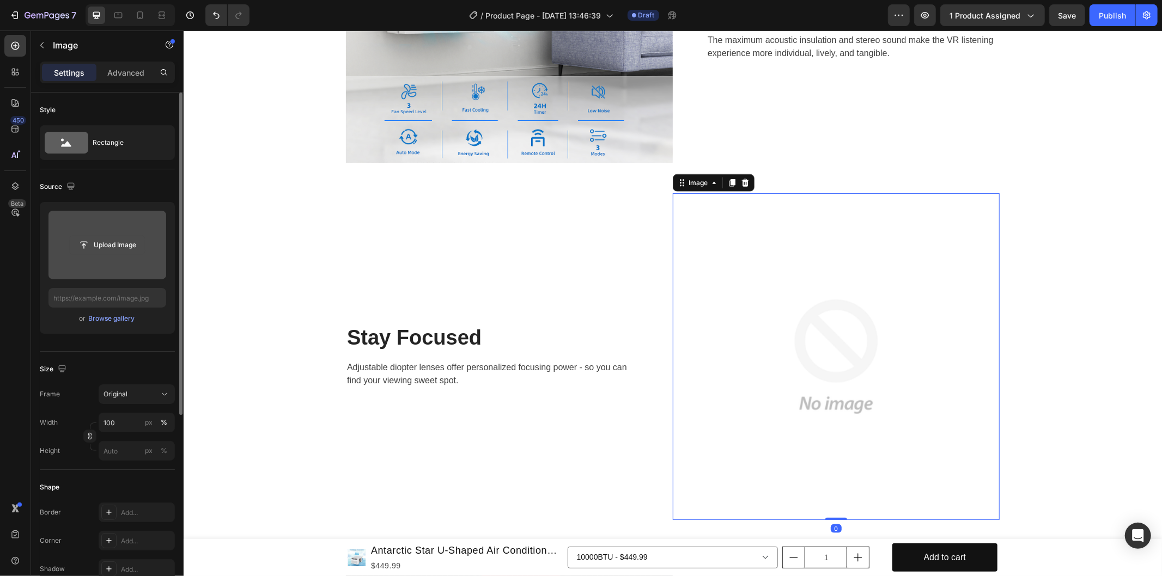
click at [135, 244] on input "file" at bounding box center [107, 245] width 75 height 19
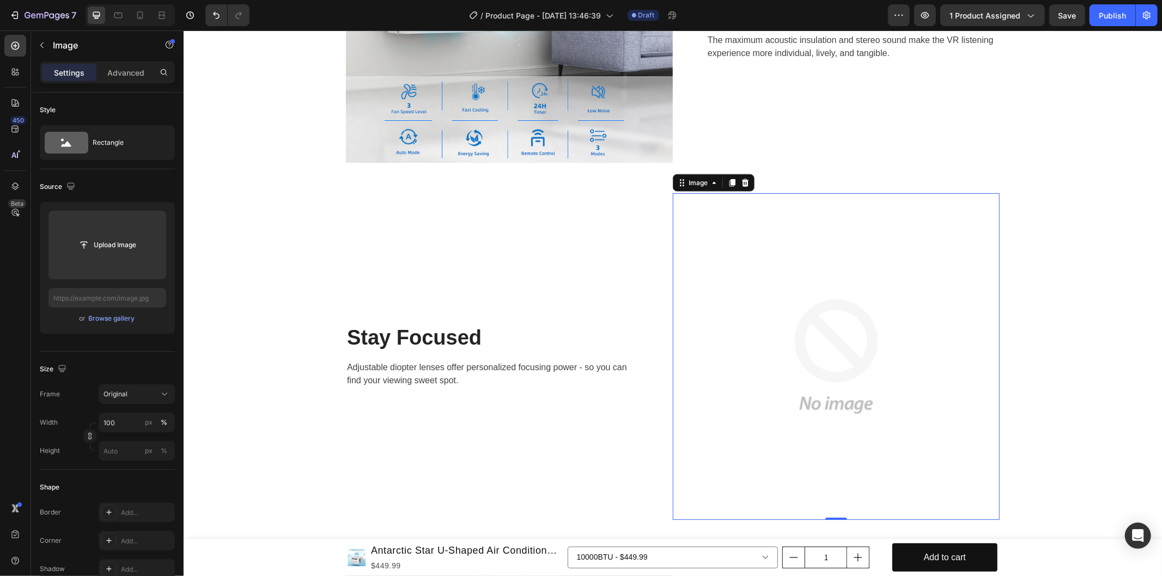
click at [794, 297] on img at bounding box center [835, 356] width 327 height 327
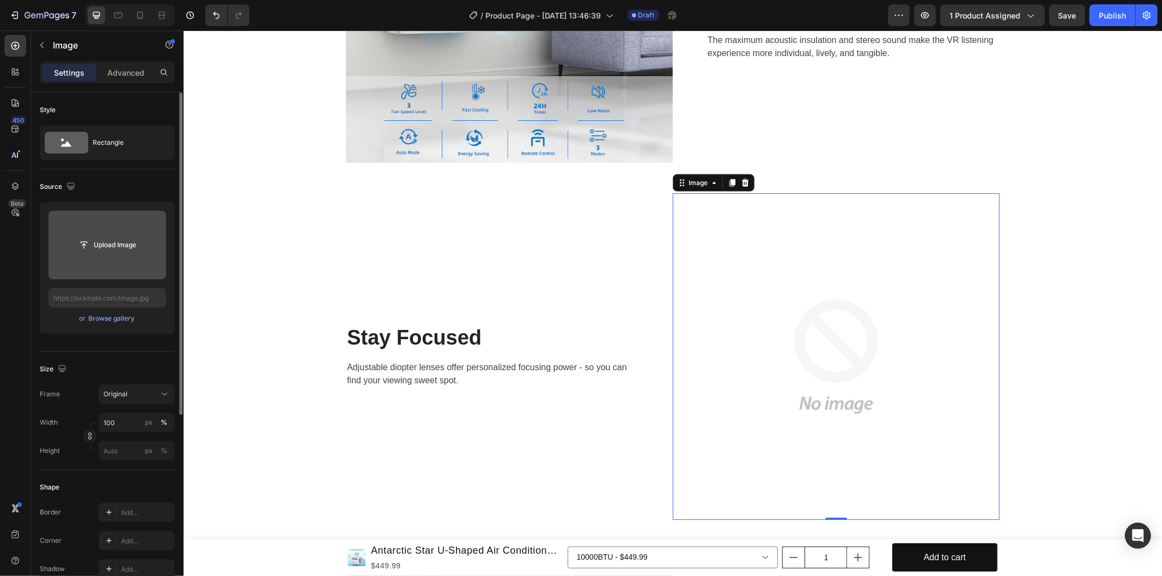
click at [93, 245] on input "file" at bounding box center [107, 245] width 75 height 19
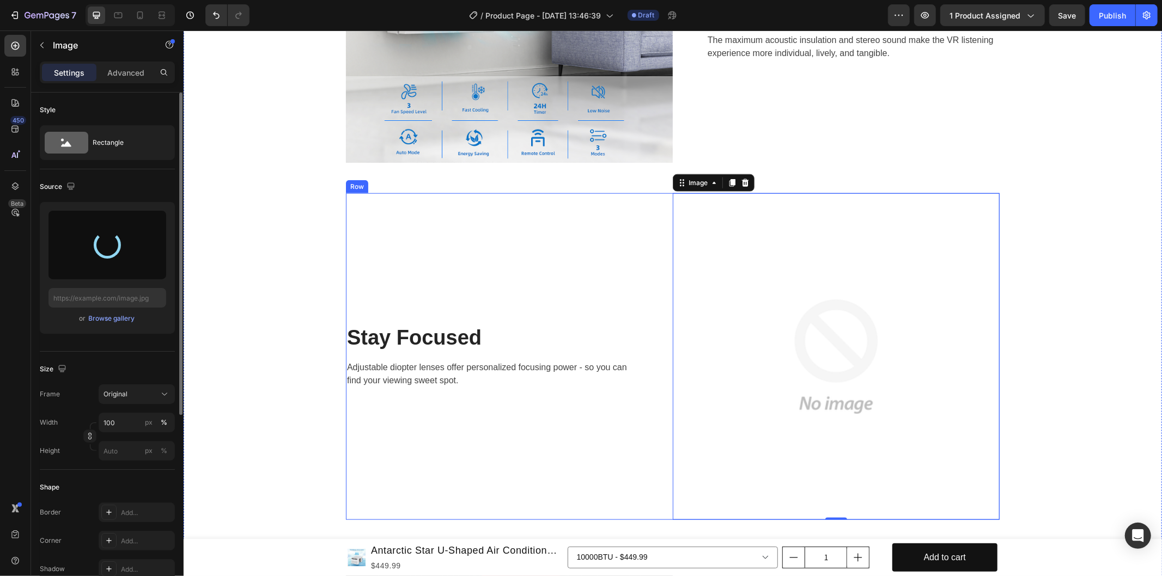
type input "[URL][DOMAIN_NAME]"
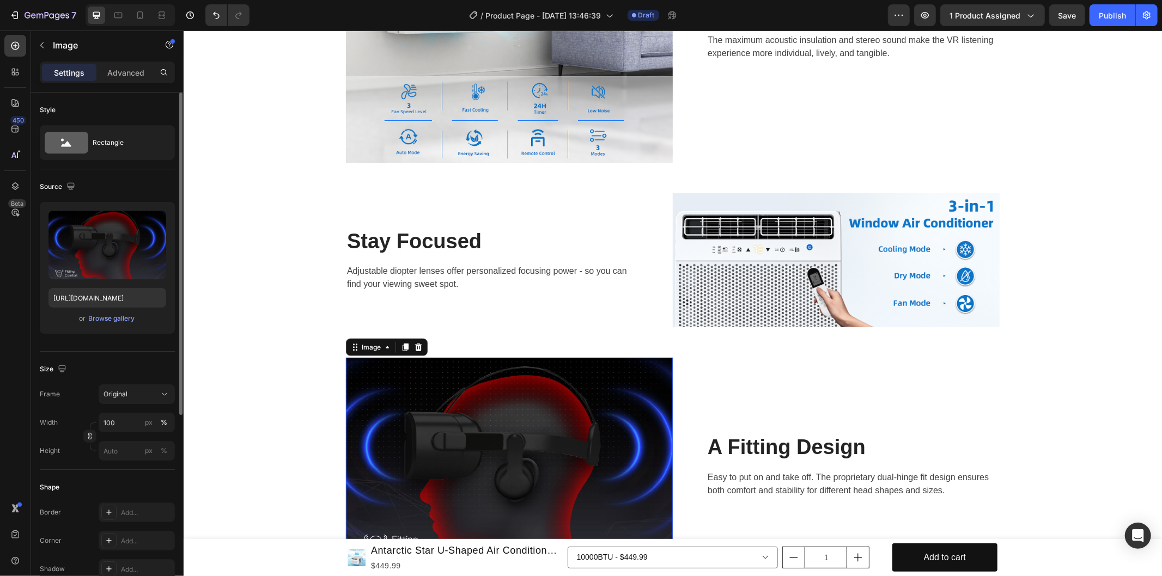
click at [536, 374] on img at bounding box center [508, 465] width 327 height 217
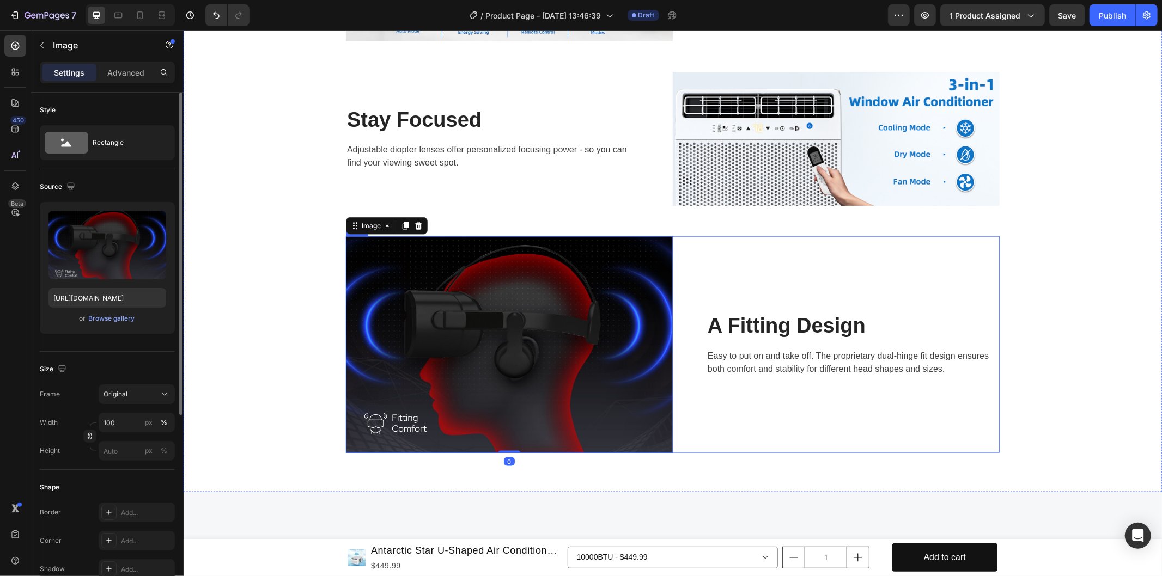
scroll to position [1150, 0]
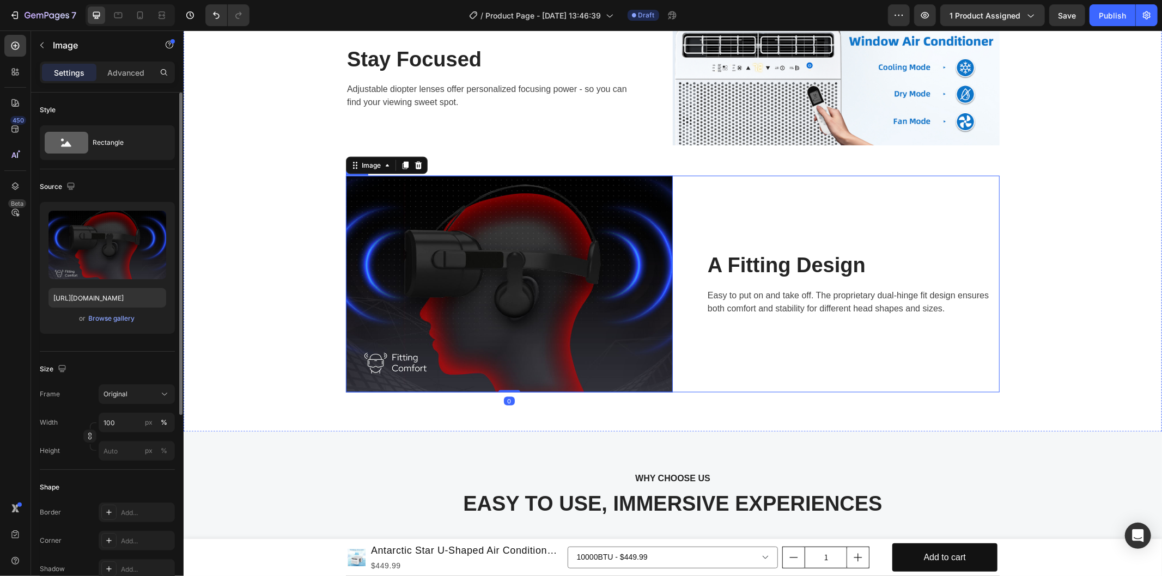
click at [891, 227] on div "A Fitting Design Heading Easy to put on and take off. The proprietary dual-hing…" at bounding box center [835, 283] width 327 height 217
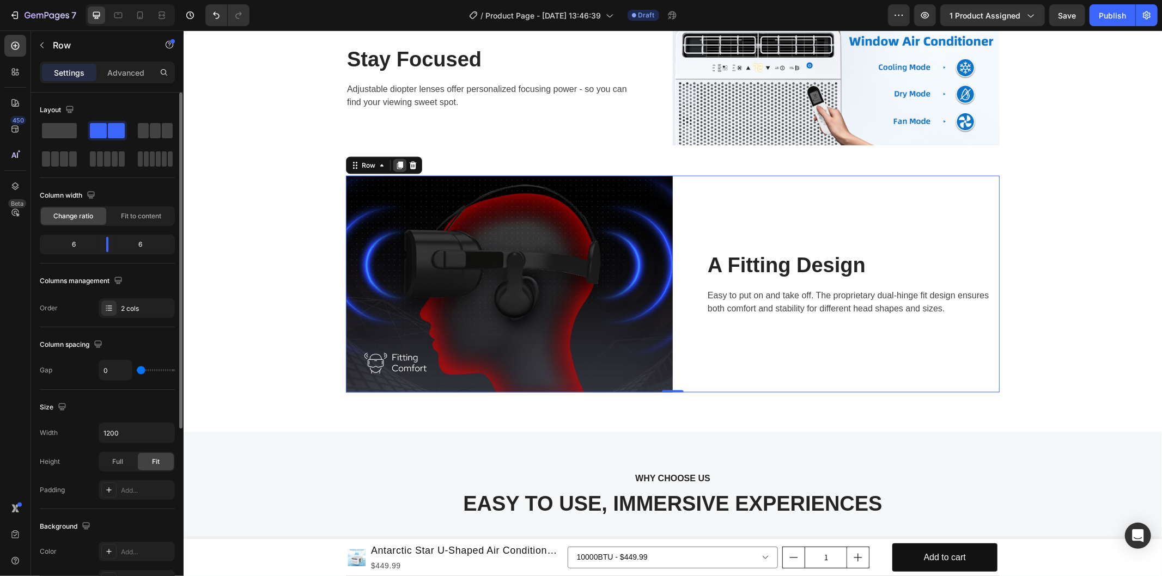
click at [397, 166] on icon at bounding box center [400, 165] width 6 height 8
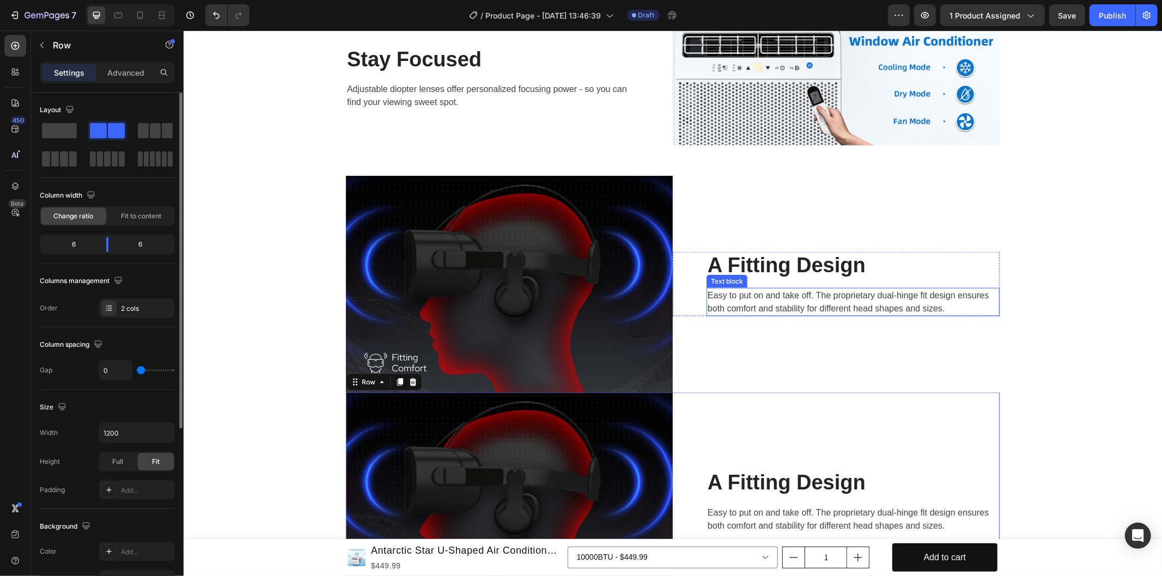
scroll to position [1210, 0]
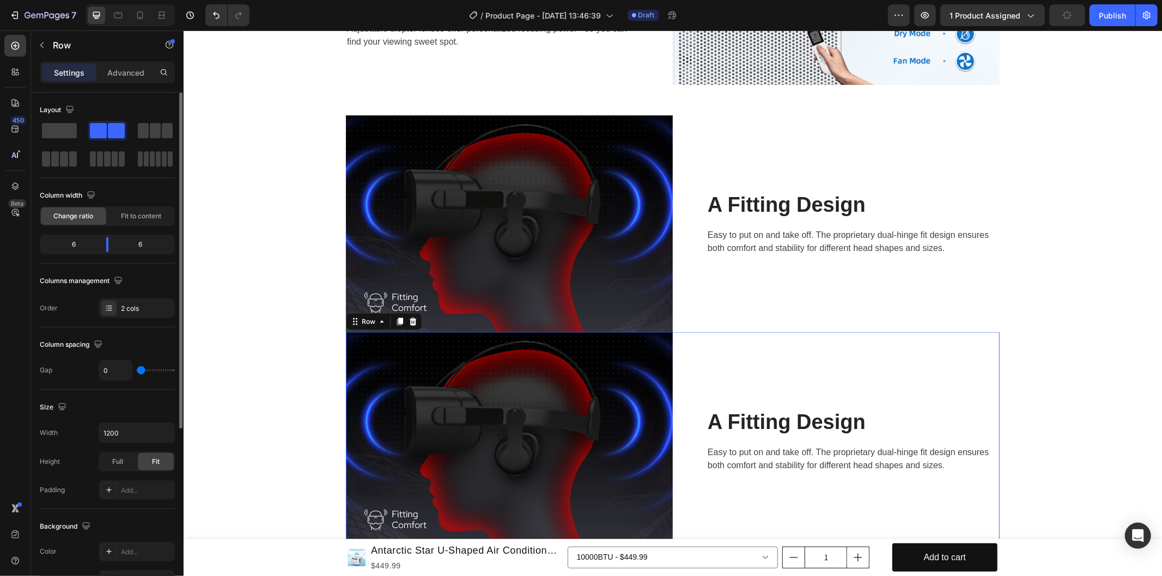
click at [750, 364] on div "A Fitting Design Heading Easy to put on and take off. The proprietary dual-hing…" at bounding box center [835, 440] width 327 height 217
click at [556, 384] on img at bounding box center [508, 440] width 327 height 217
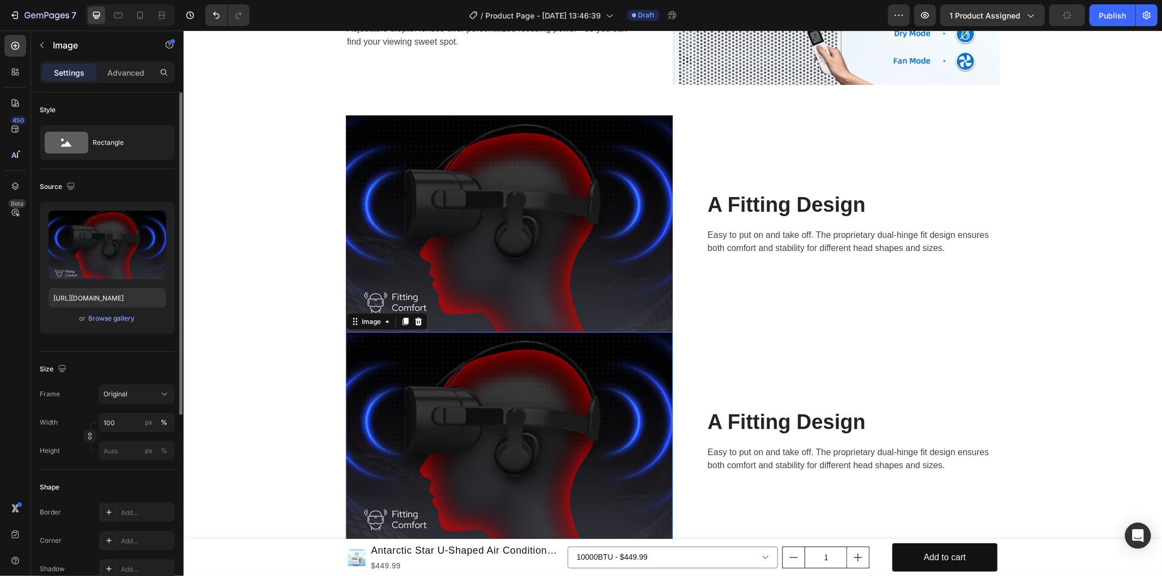
scroll to position [1331, 0]
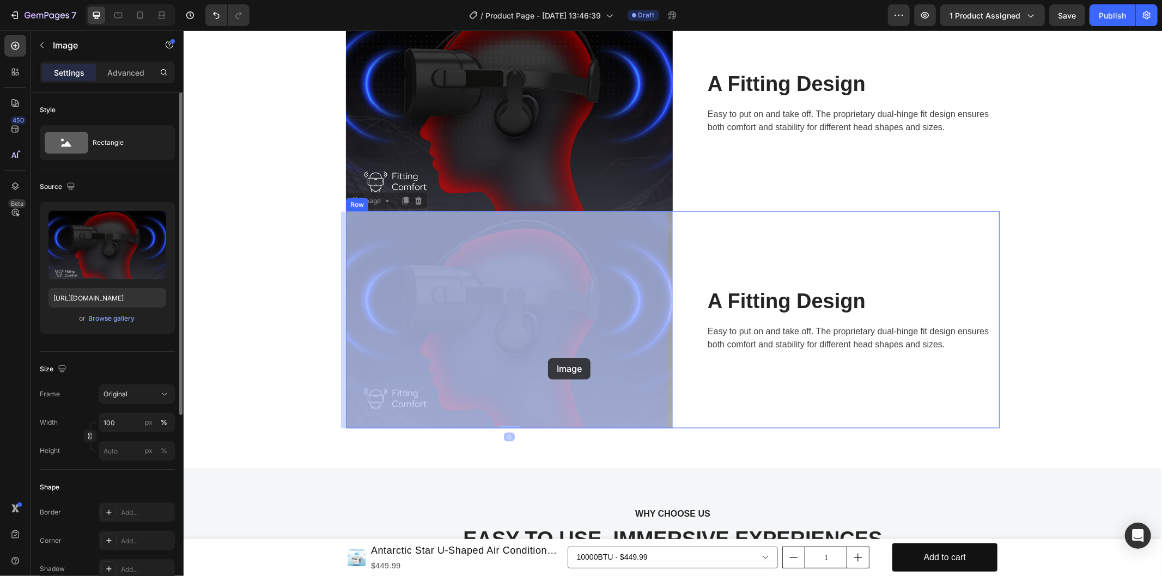
drag, startPoint x: 534, startPoint y: 280, endPoint x: 547, endPoint y: 358, distance: 78.9
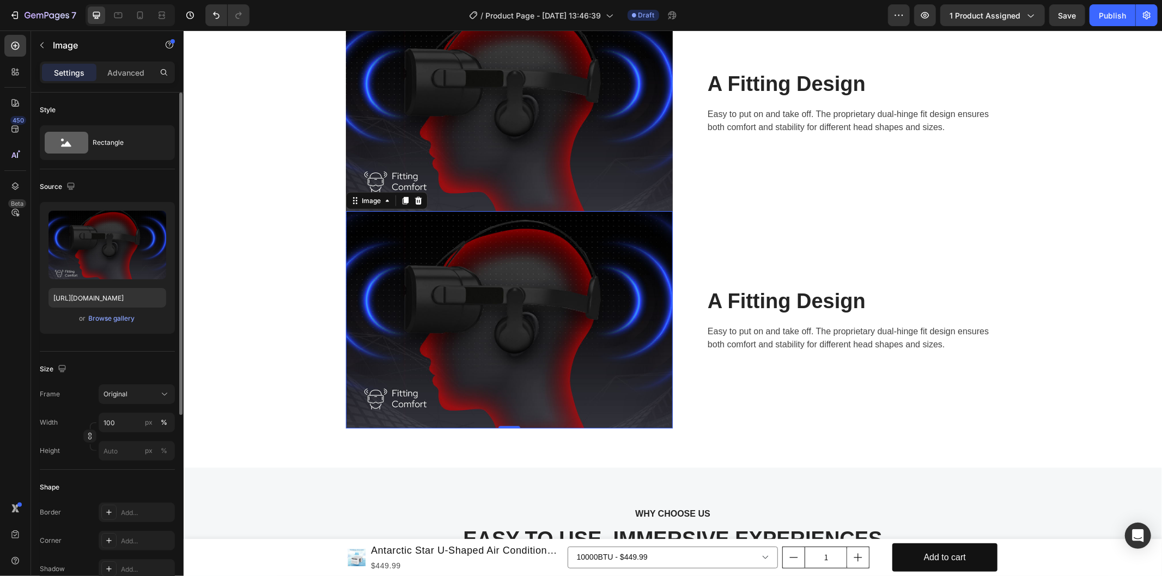
click at [639, 351] on img at bounding box center [508, 319] width 327 height 217
click at [823, 407] on div "A Fitting Design Heading Easy to put on and take off. The proprietary dual-hing…" at bounding box center [835, 319] width 327 height 217
click at [394, 272] on img at bounding box center [508, 319] width 327 height 217
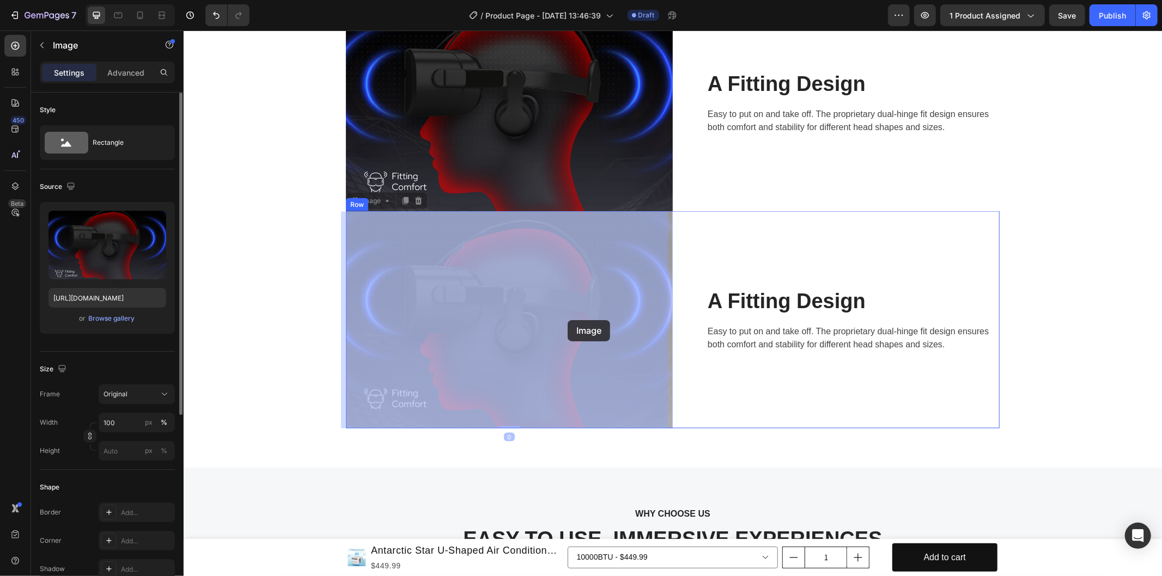
drag, startPoint x: 394, startPoint y: 263, endPoint x: 489, endPoint y: 315, distance: 108.2
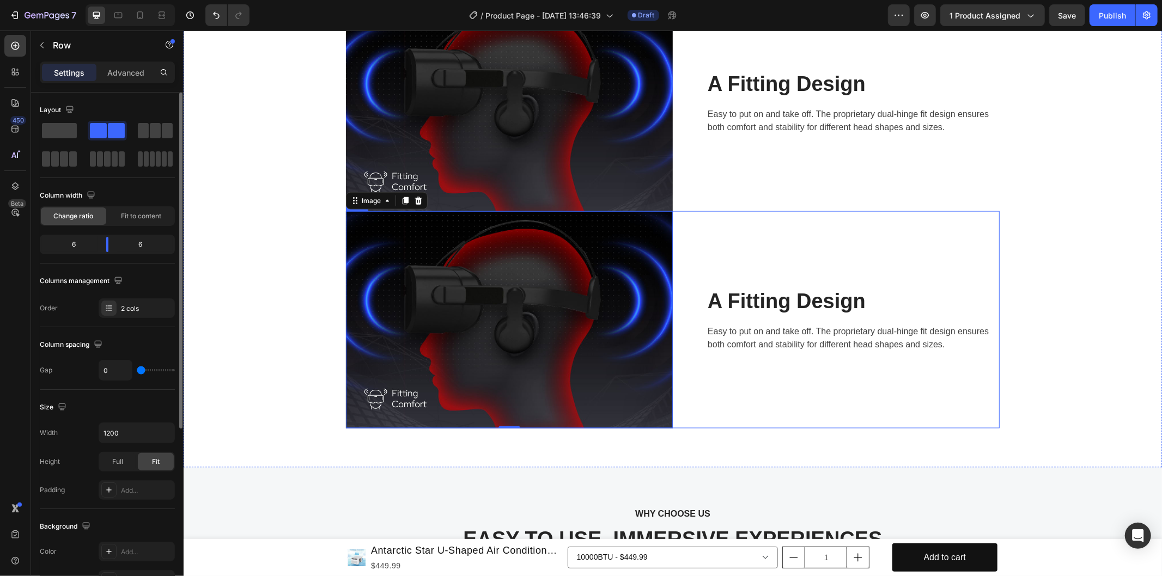
click at [768, 398] on div "A Fitting Design Heading Easy to put on and take off. The proprietary dual-hing…" at bounding box center [835, 319] width 327 height 217
click at [127, 307] on div "2 cols" at bounding box center [146, 309] width 51 height 10
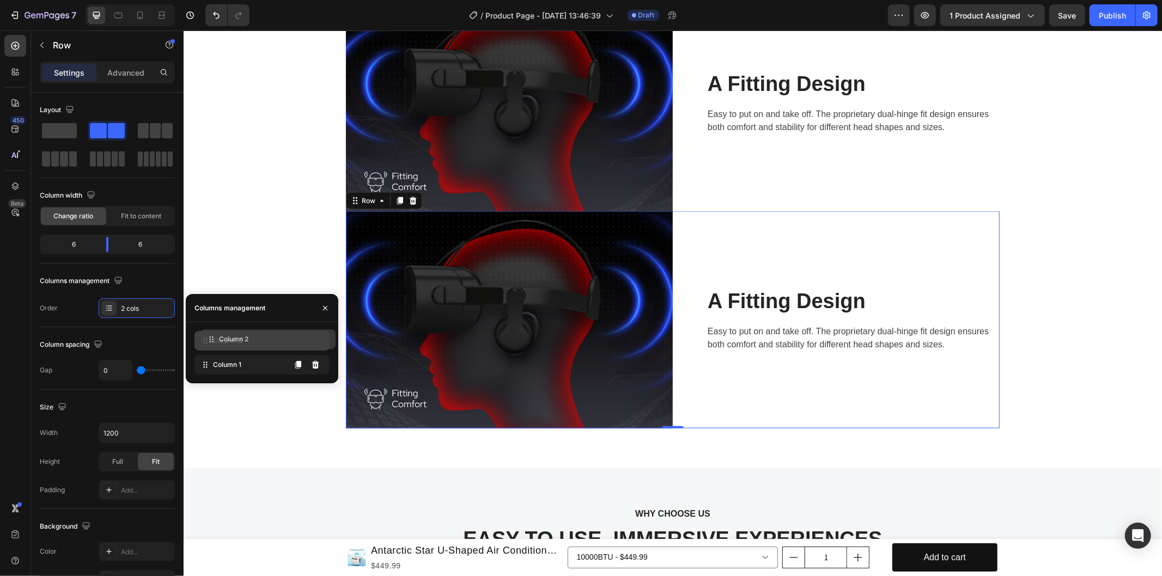
drag, startPoint x: 240, startPoint y: 365, endPoint x: 246, endPoint y: 340, distance: 26.3
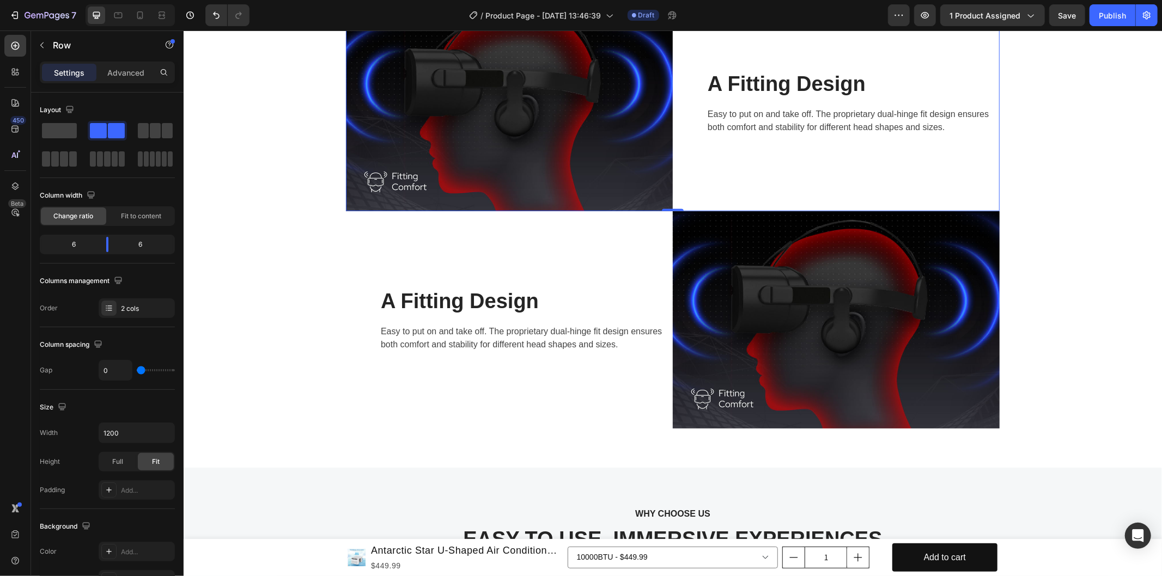
click at [751, 178] on div "A Fitting Design Heading Easy to put on and take off. The proprietary dual-hing…" at bounding box center [835, 102] width 327 height 217
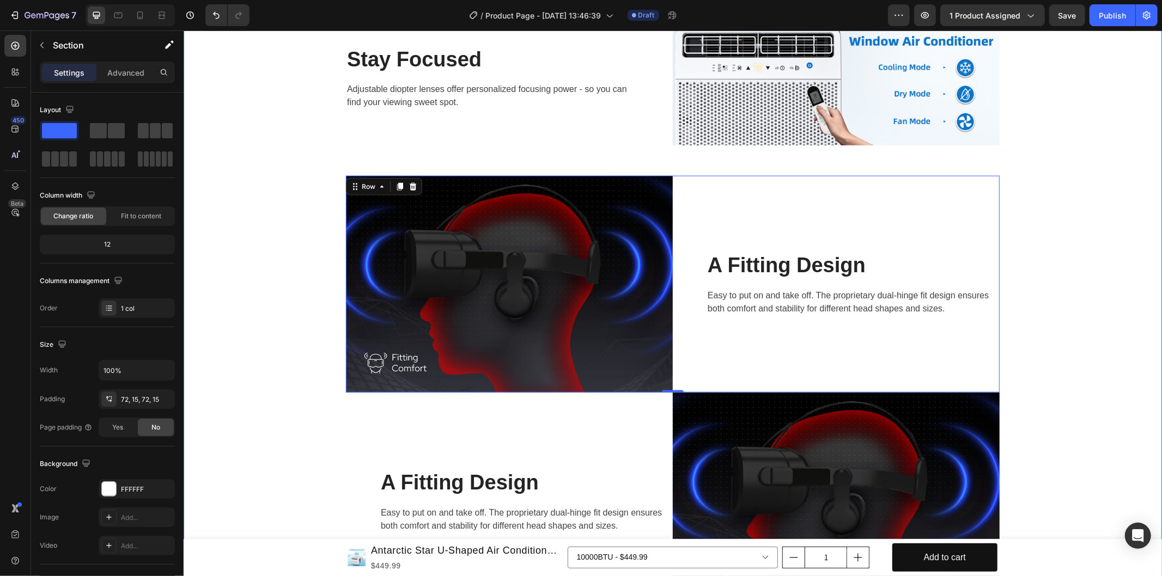
click at [754, 156] on div "Image Image Perferct Sound Effect Heading The maximum acoustic insulation and s…" at bounding box center [672, 161] width 962 height 898
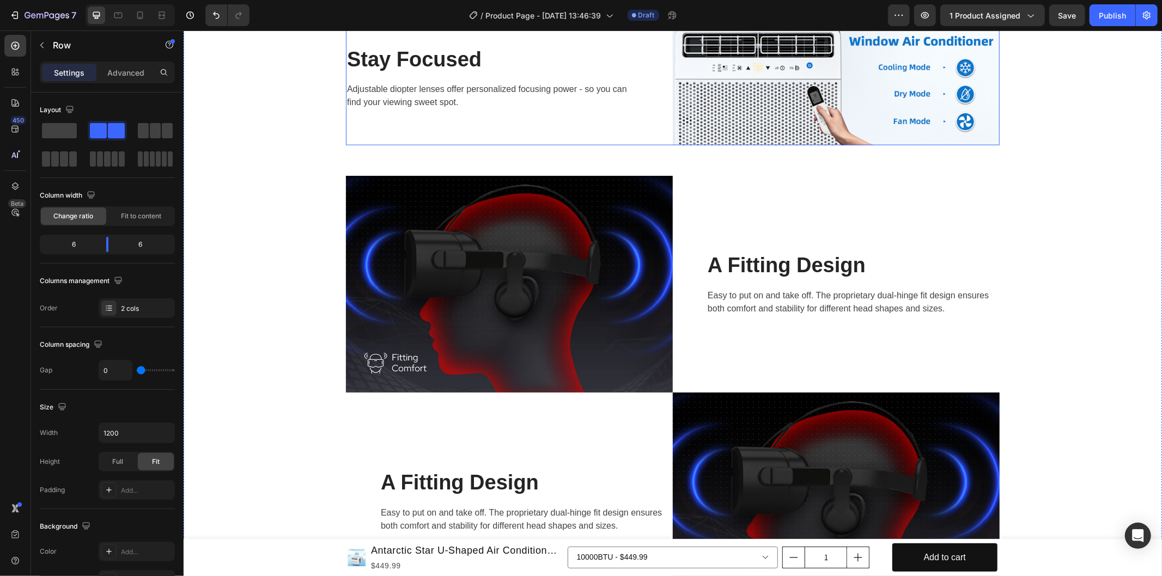
click at [629, 143] on div "Stay Focused Heading Adjustable diopter lenses offer personalized focusing powe…" at bounding box center [508, 78] width 327 height 134
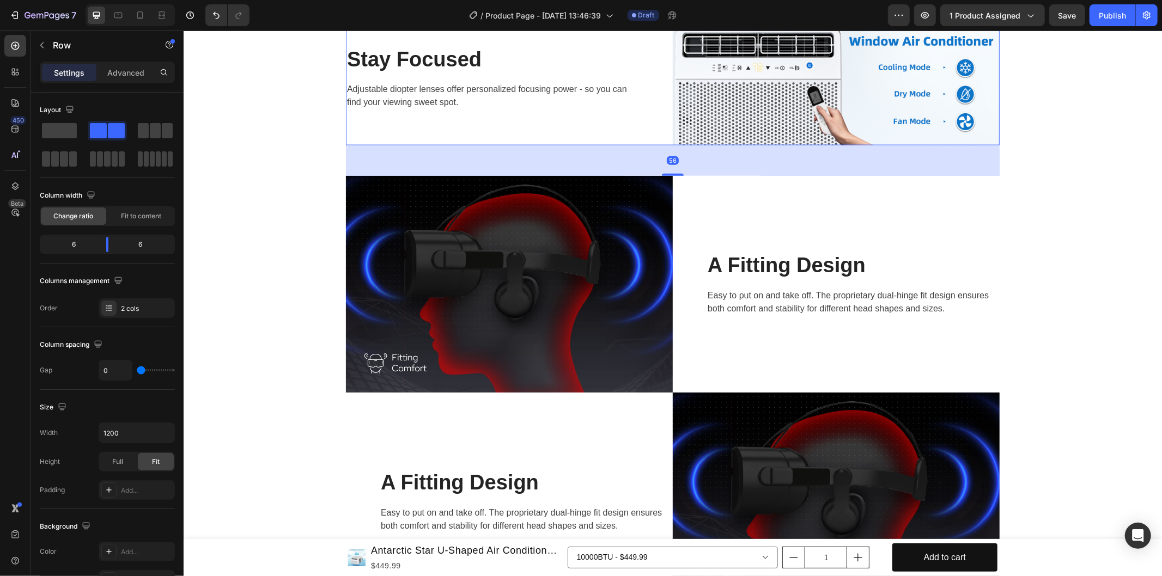
click at [627, 121] on div "Stay Focused Heading Adjustable diopter lenses offer personalized focusing powe…" at bounding box center [508, 78] width 327 height 134
click at [623, 100] on p "Adjustable diopter lenses offer personalized focusing power - so you can find y…" at bounding box center [491, 95] width 291 height 26
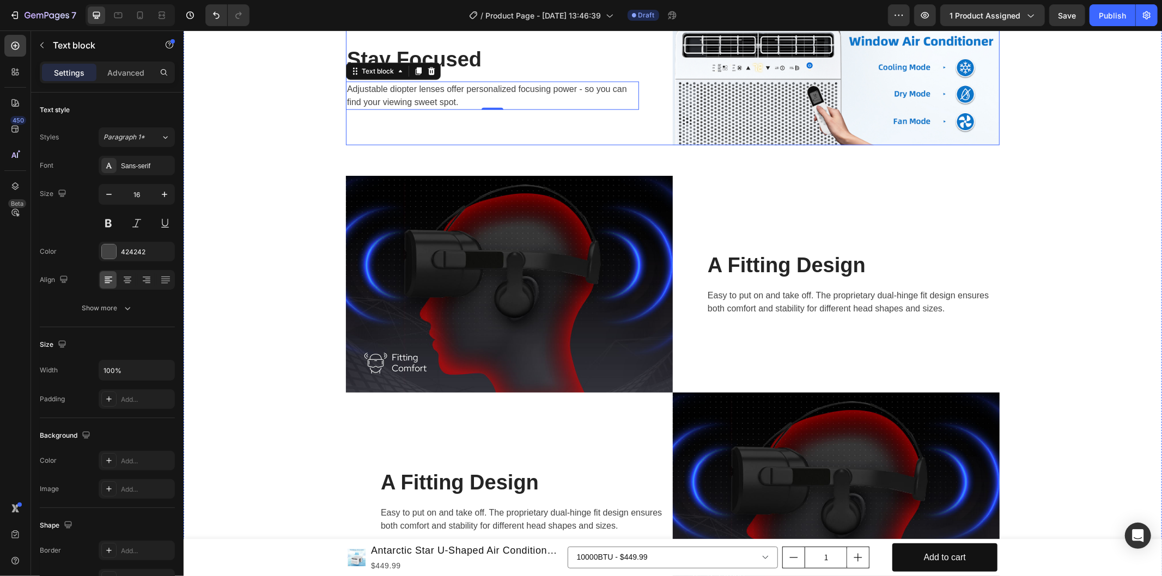
click at [636, 126] on div "Stay Focused Heading Adjustable diopter lenses offer personalized focusing powe…" at bounding box center [508, 78] width 327 height 134
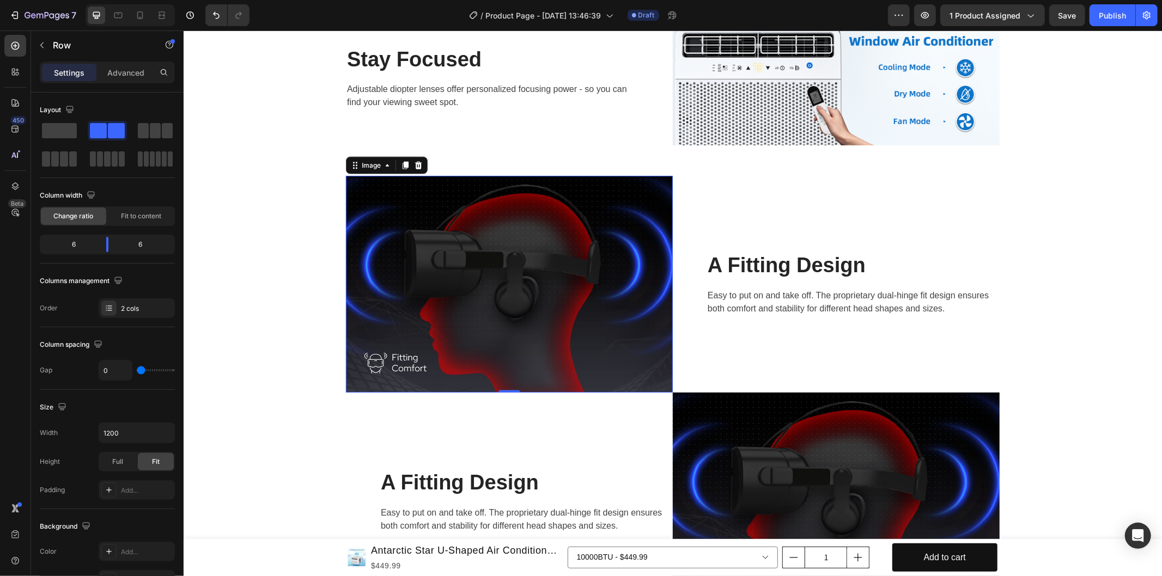
click at [633, 352] on img at bounding box center [508, 283] width 327 height 217
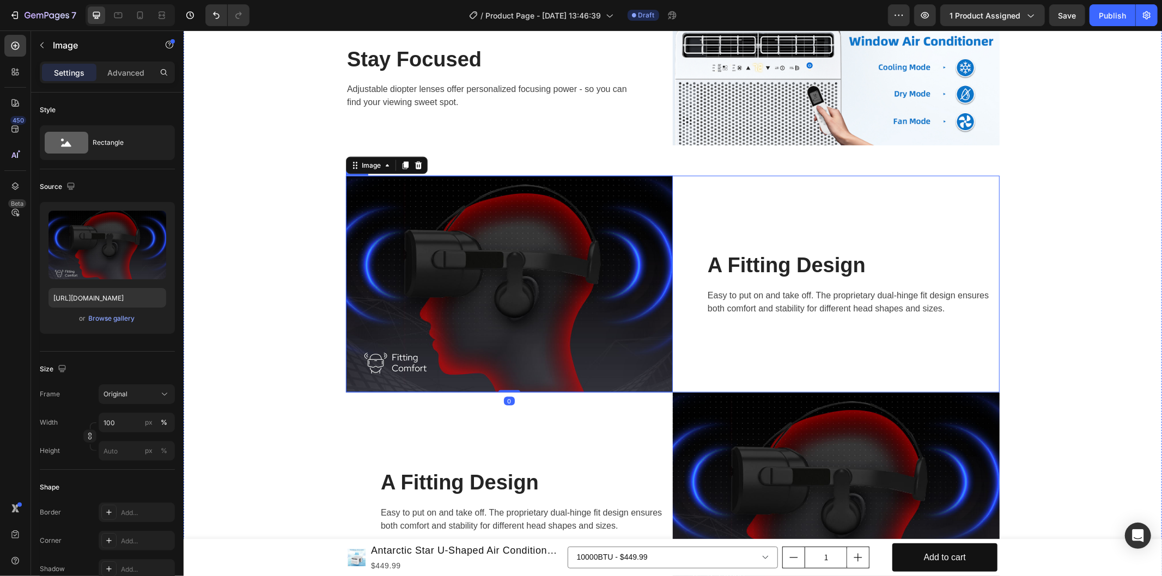
click at [755, 370] on div "A Fitting Design Heading Easy to put on and take off. The proprietary dual-hing…" at bounding box center [835, 283] width 327 height 217
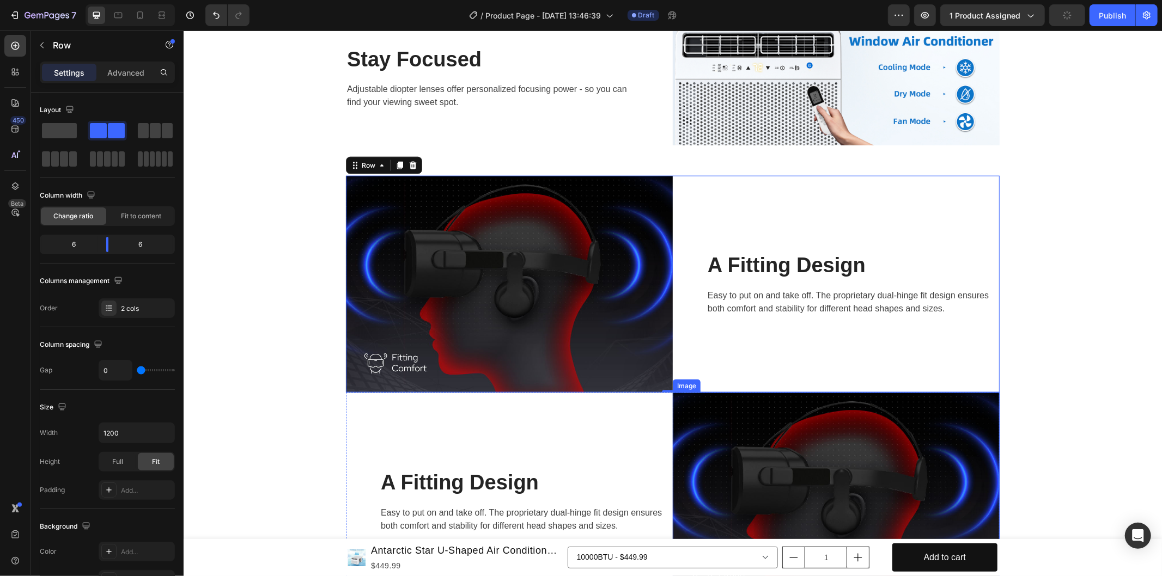
drag, startPoint x: 664, startPoint y: 392, endPoint x: 670, endPoint y: 412, distance: 21.2
click at [670, 412] on div "Image Image Perferct Sound Effect Heading The maximum acoustic insulation and s…" at bounding box center [672, 161] width 962 height 898
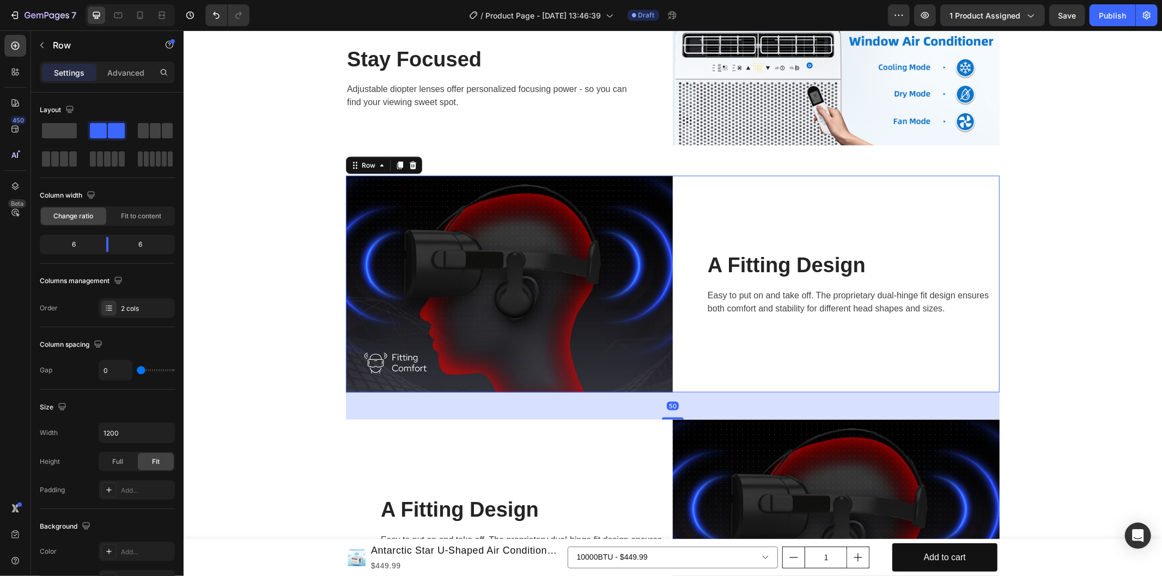
drag, startPoint x: 663, startPoint y: 389, endPoint x: 677, endPoint y: 416, distance: 30.4
click at [677, 417] on div at bounding box center [672, 418] width 22 height 2
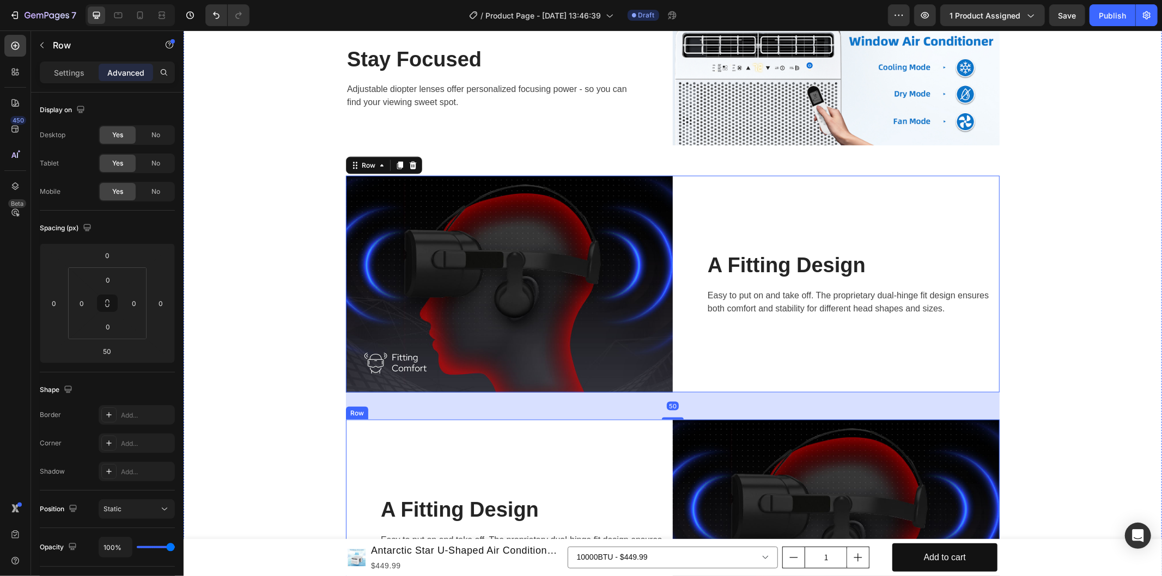
click at [617, 442] on div "A Fitting Design Heading Easy to put on and take off. The proprietary dual-hing…" at bounding box center [508, 527] width 327 height 217
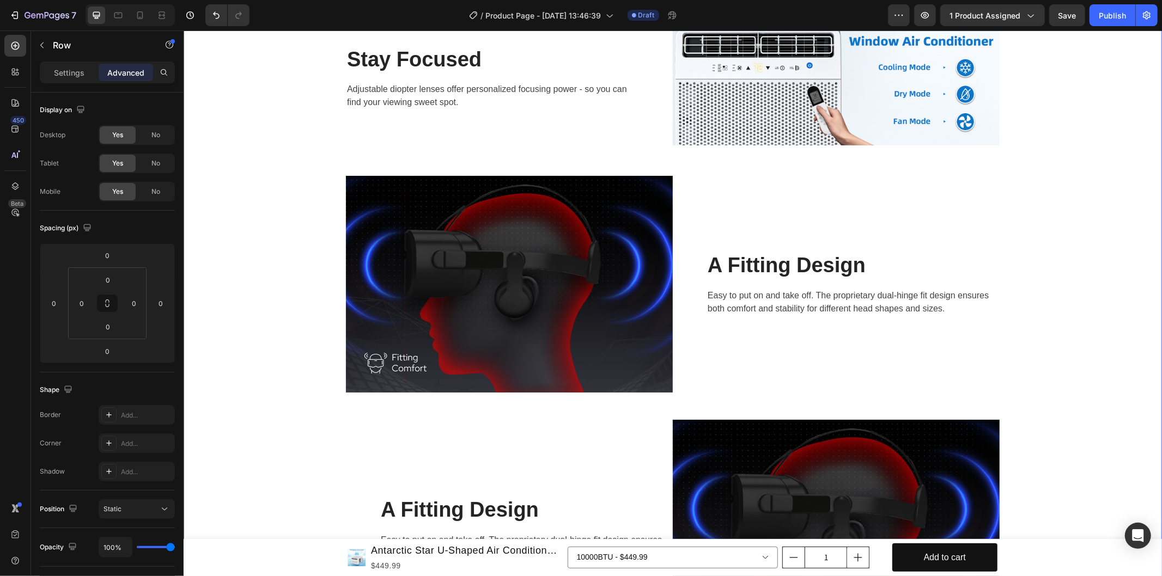
click at [624, 408] on div "Image Image Perferct Sound Effect Heading The maximum acoustic insulation and s…" at bounding box center [672, 174] width 962 height 925
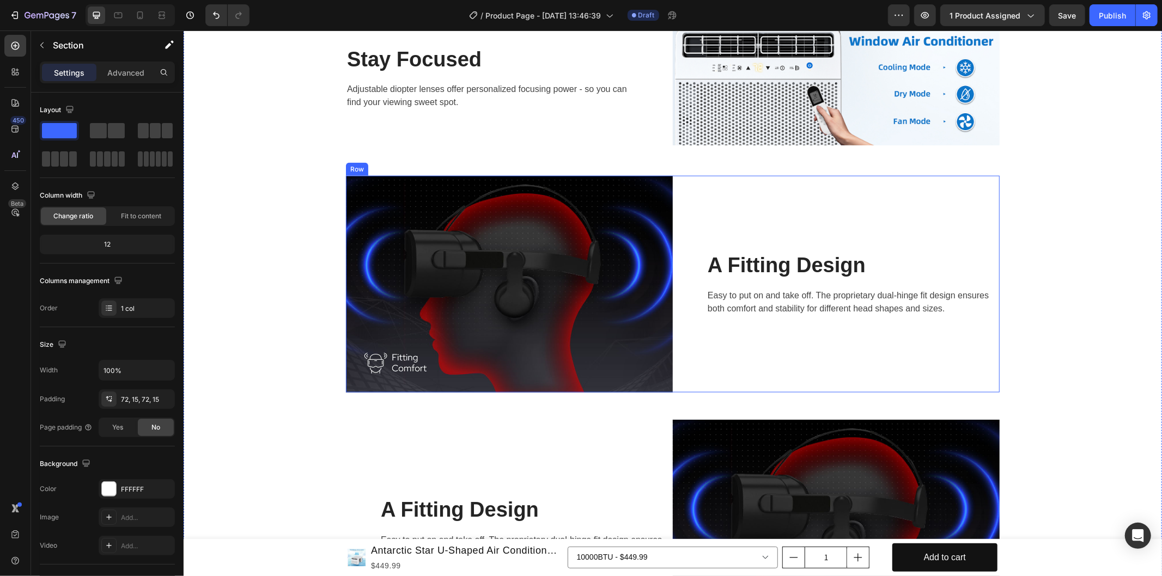
click at [757, 344] on div "A Fitting Design Heading Easy to put on and take off. The proprietary dual-hing…" at bounding box center [835, 283] width 327 height 217
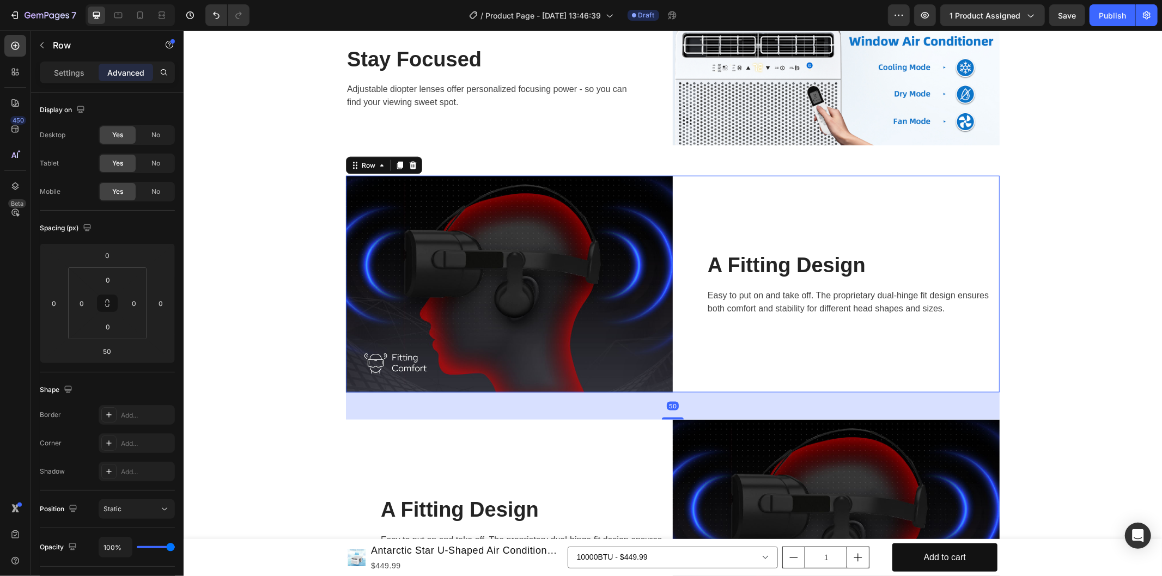
click at [687, 401] on div "50" at bounding box center [672, 405] width 654 height 27
click at [397, 164] on icon at bounding box center [400, 165] width 6 height 8
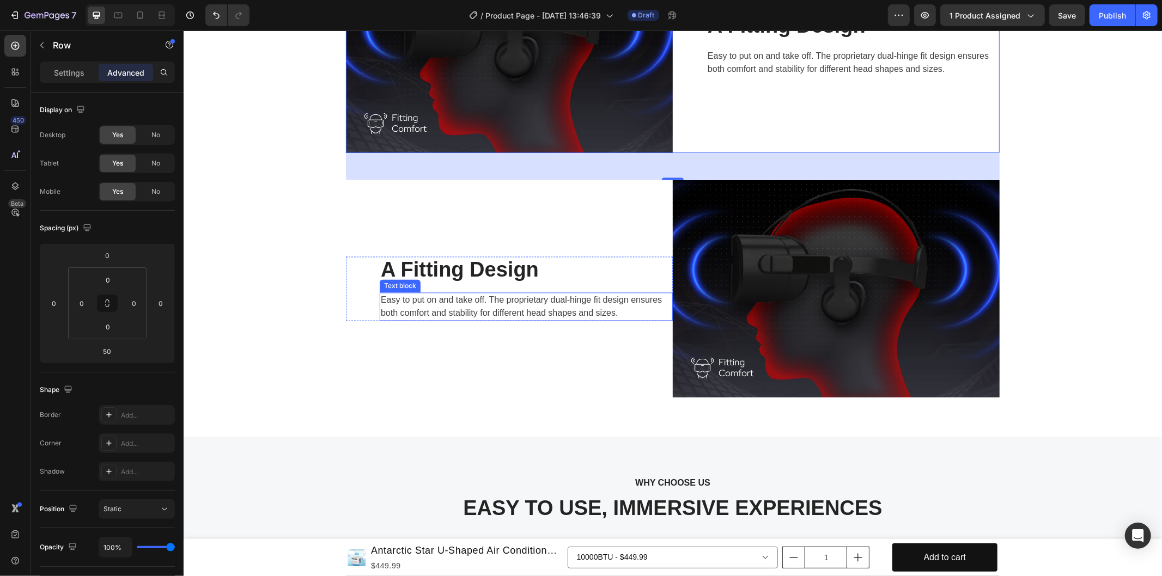
scroll to position [1694, 0]
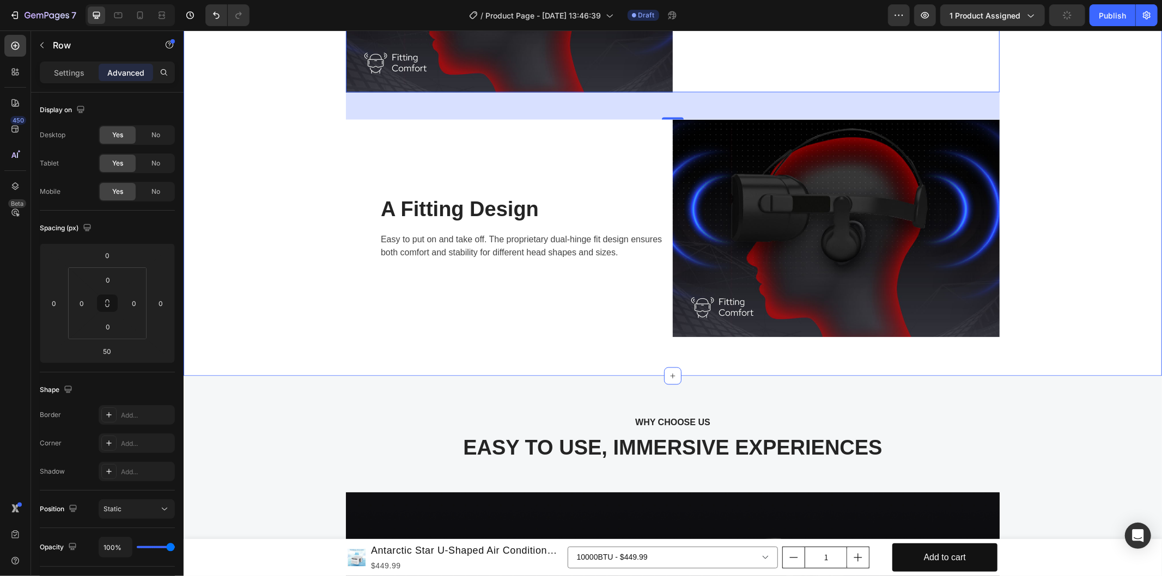
drag, startPoint x: 617, startPoint y: 345, endPoint x: 645, endPoint y: 339, distance: 29.4
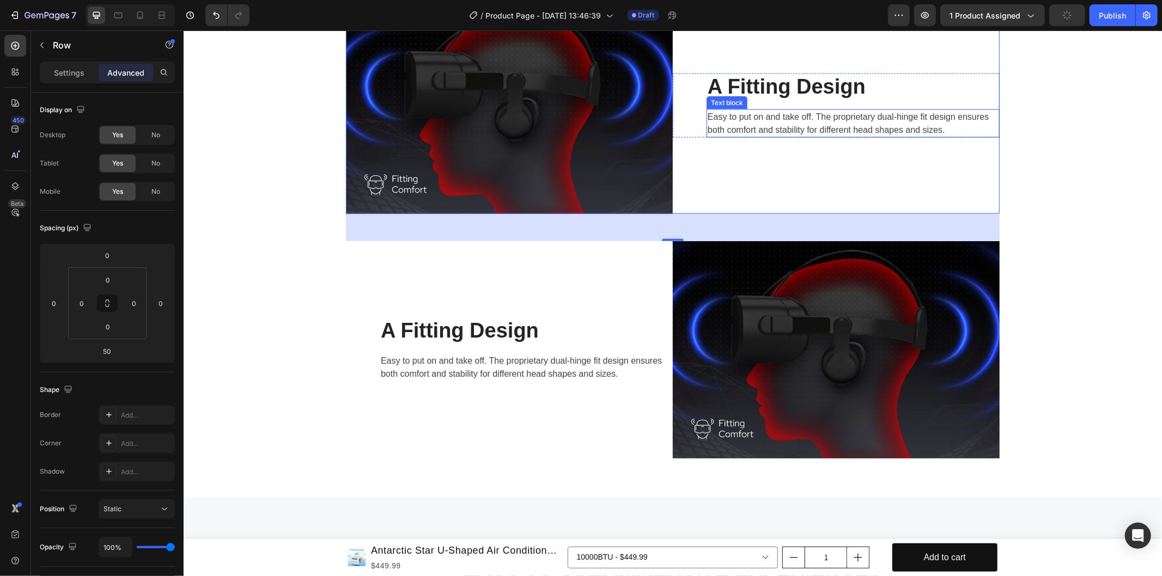
scroll to position [1452, 0]
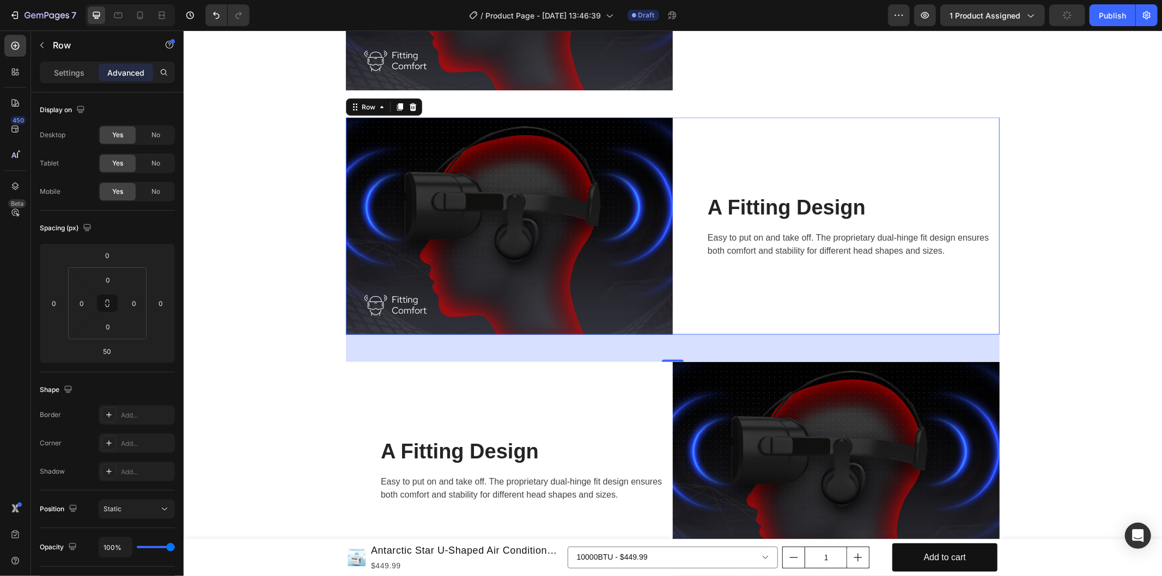
click at [712, 131] on div "A Fitting Design Heading Easy to put on and take off. The proprietary dual-hing…" at bounding box center [835, 225] width 327 height 217
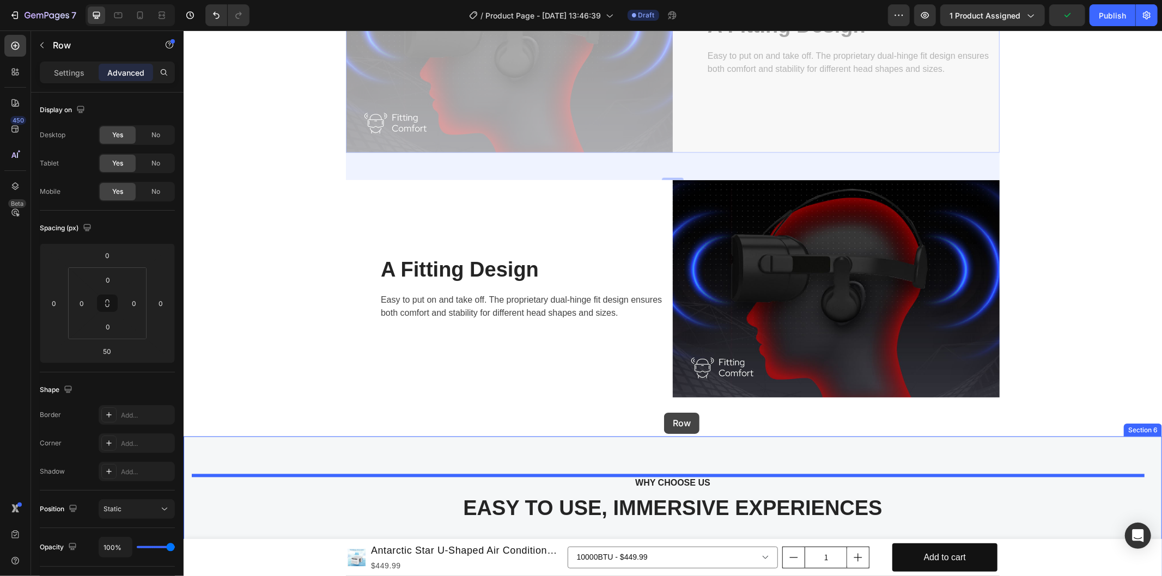
scroll to position [1694, 0]
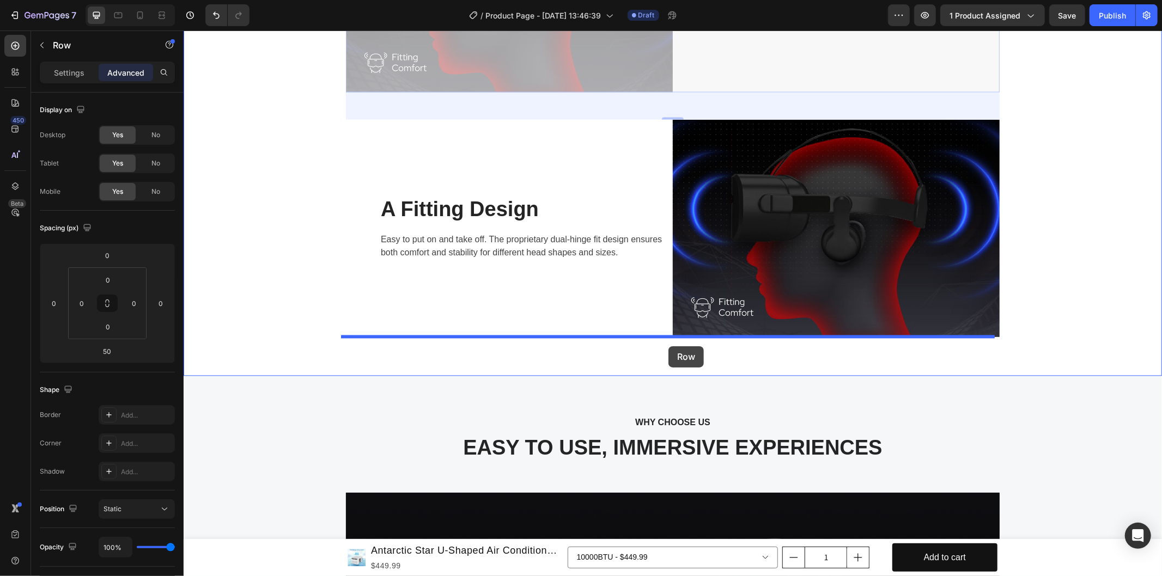
drag, startPoint x: 679, startPoint y: 123, endPoint x: 668, endPoint y: 346, distance: 223.0
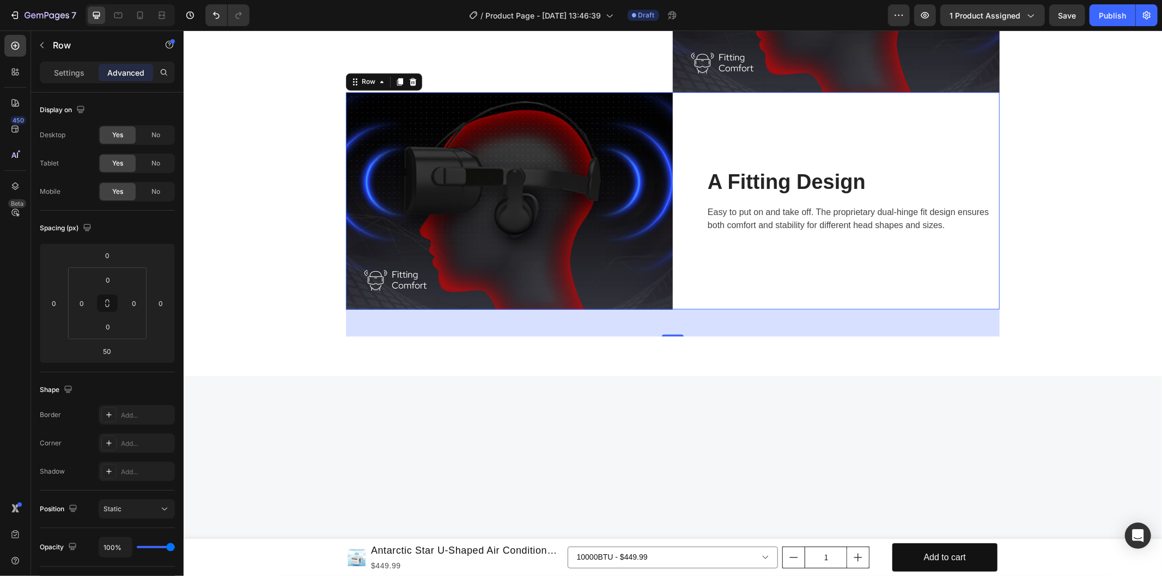
scroll to position [1450, 0]
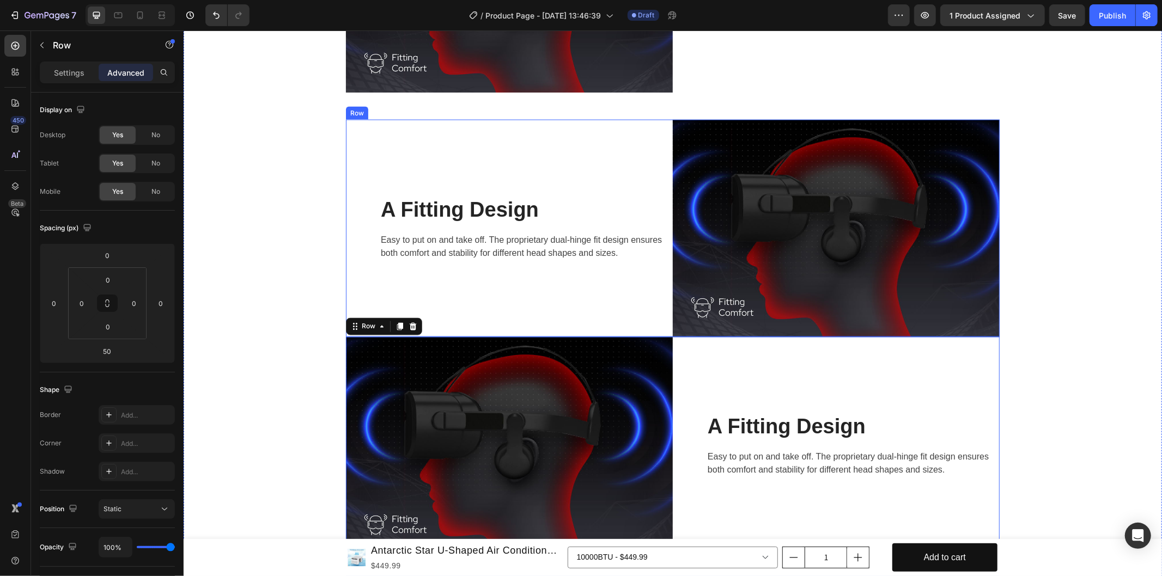
click at [613, 327] on div "A Fitting Design Heading Easy to put on and take off. The proprietary dual-hing…" at bounding box center [508, 227] width 327 height 217
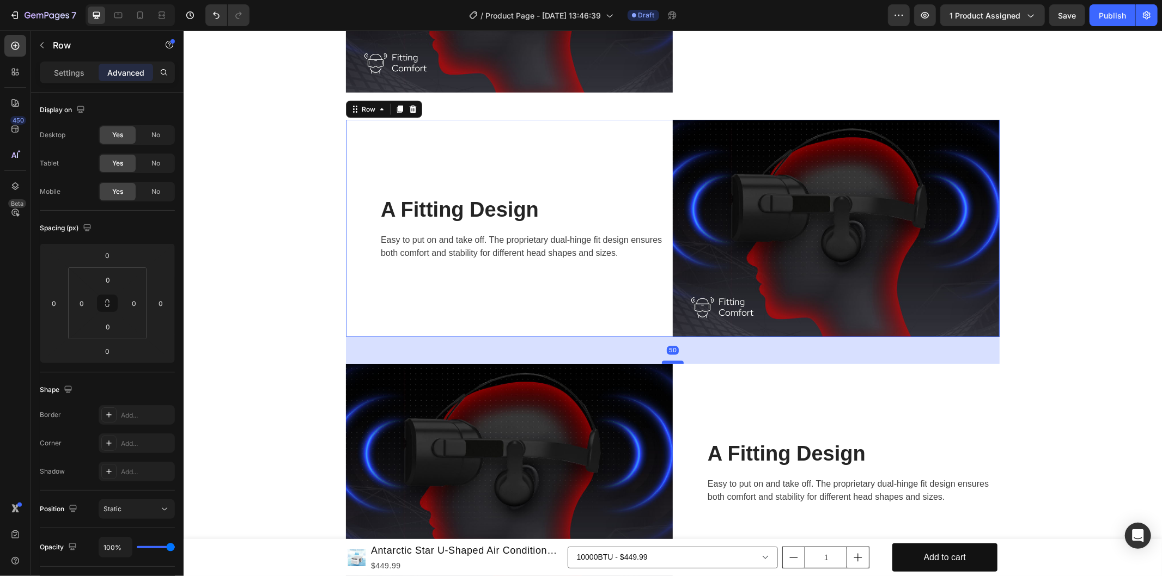
drag, startPoint x: 672, startPoint y: 334, endPoint x: 677, endPoint y: 362, distance: 27.7
click at [677, 362] on div at bounding box center [672, 362] width 22 height 3
type input "50"
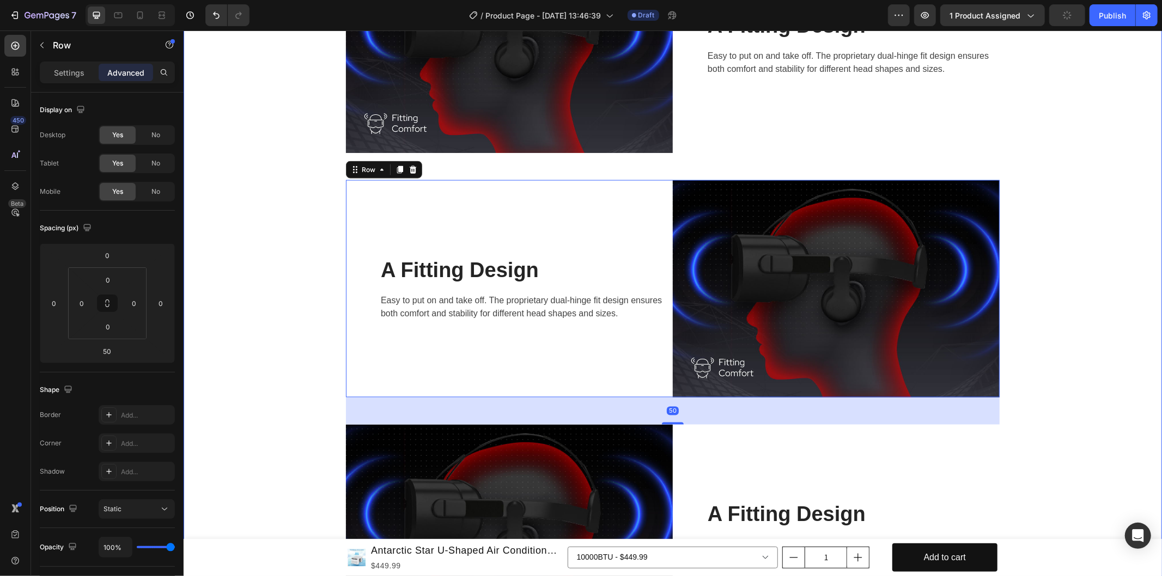
scroll to position [1087, 0]
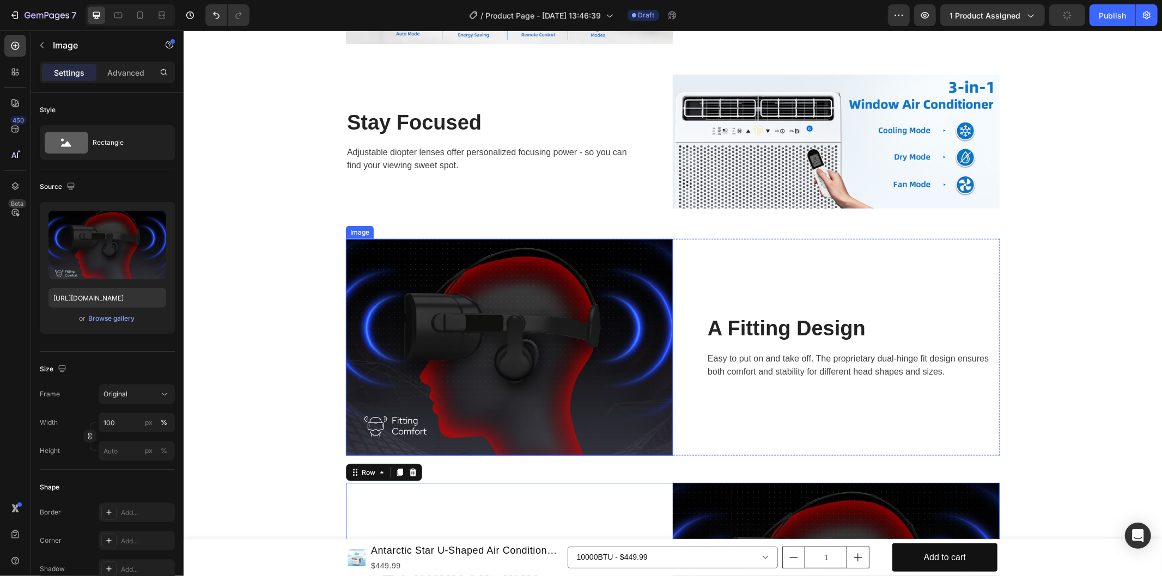
click at [494, 359] on img at bounding box center [508, 347] width 327 height 217
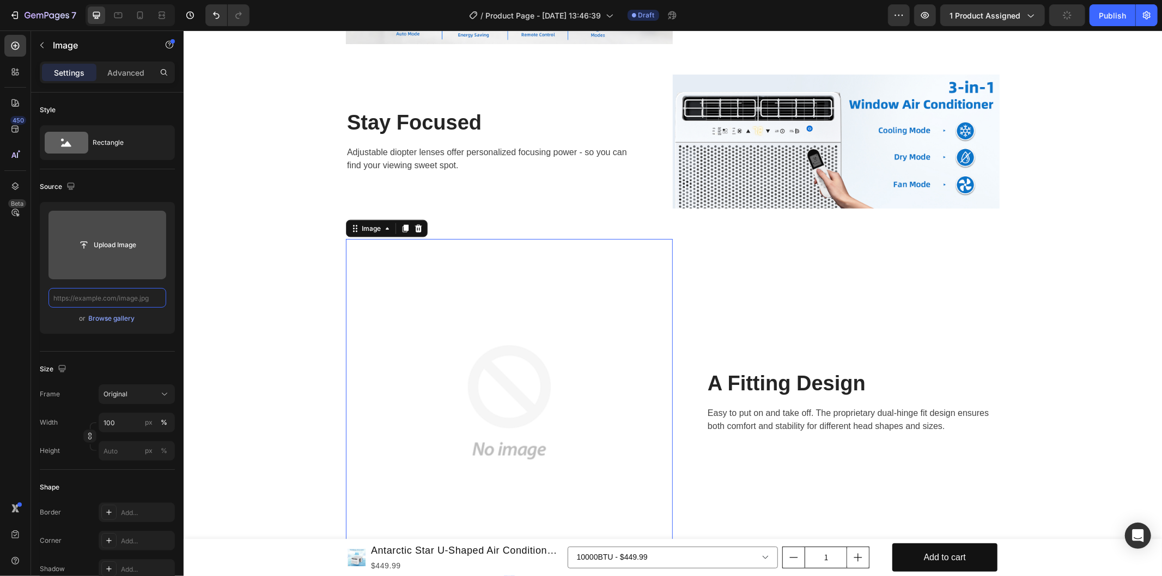
scroll to position [0, 0]
click at [107, 256] on input "file" at bounding box center [107, 245] width 118 height 69
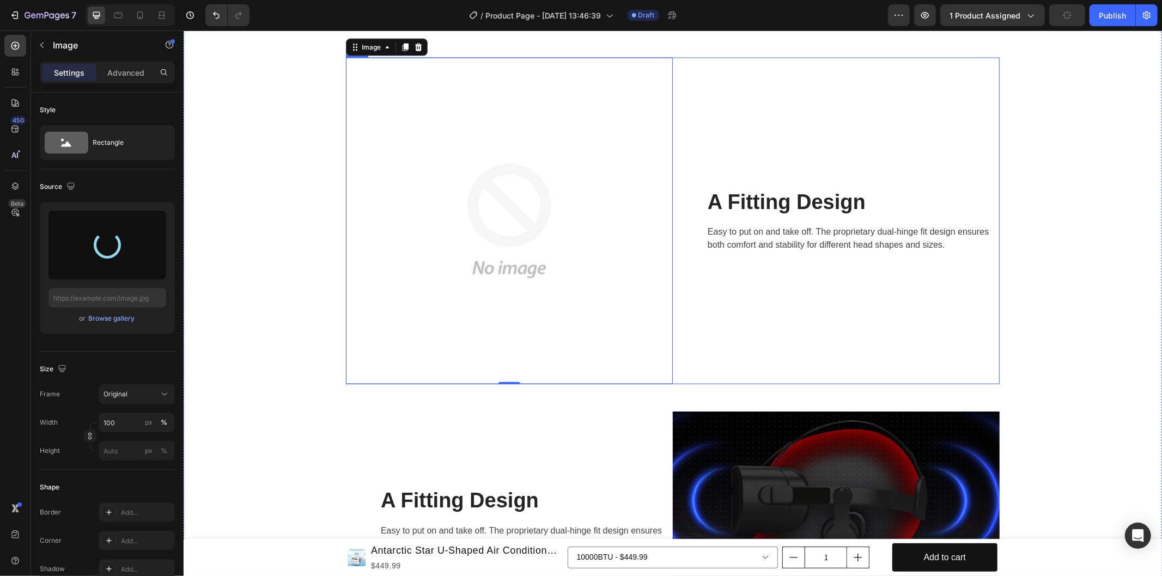
scroll to position [1329, 0]
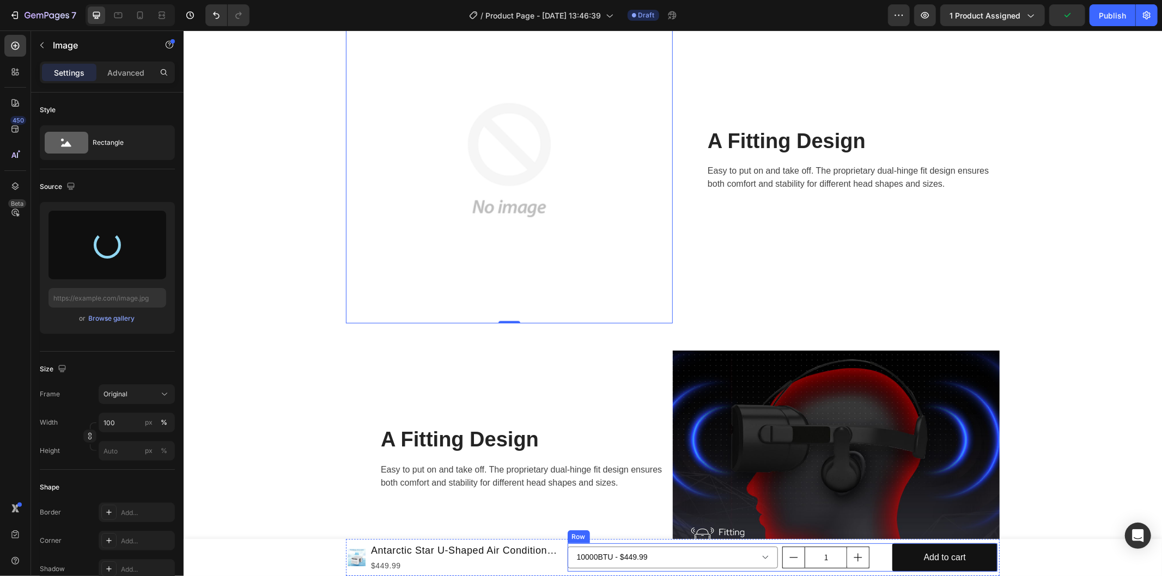
type input "[URL][DOMAIN_NAME]"
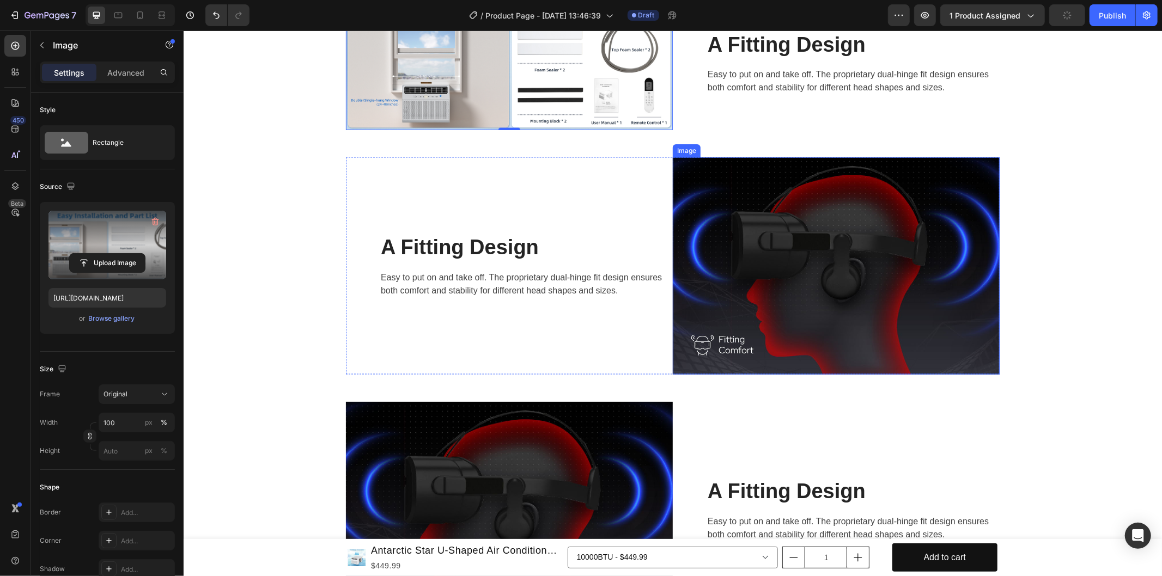
click at [779, 275] on img at bounding box center [835, 265] width 327 height 217
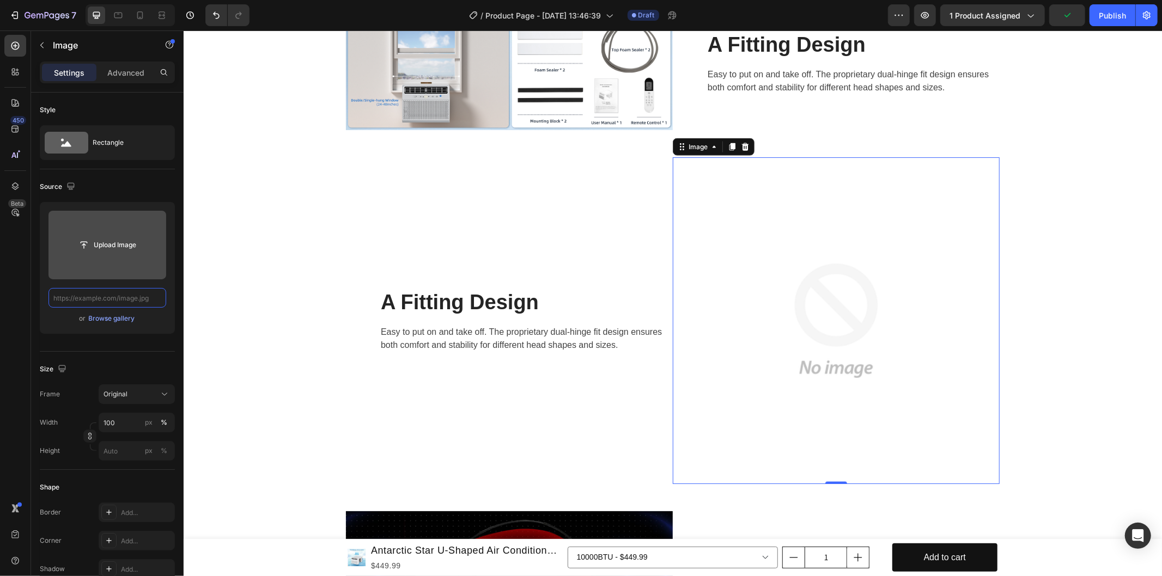
scroll to position [0, 0]
click at [121, 249] on input "file" at bounding box center [107, 245] width 75 height 19
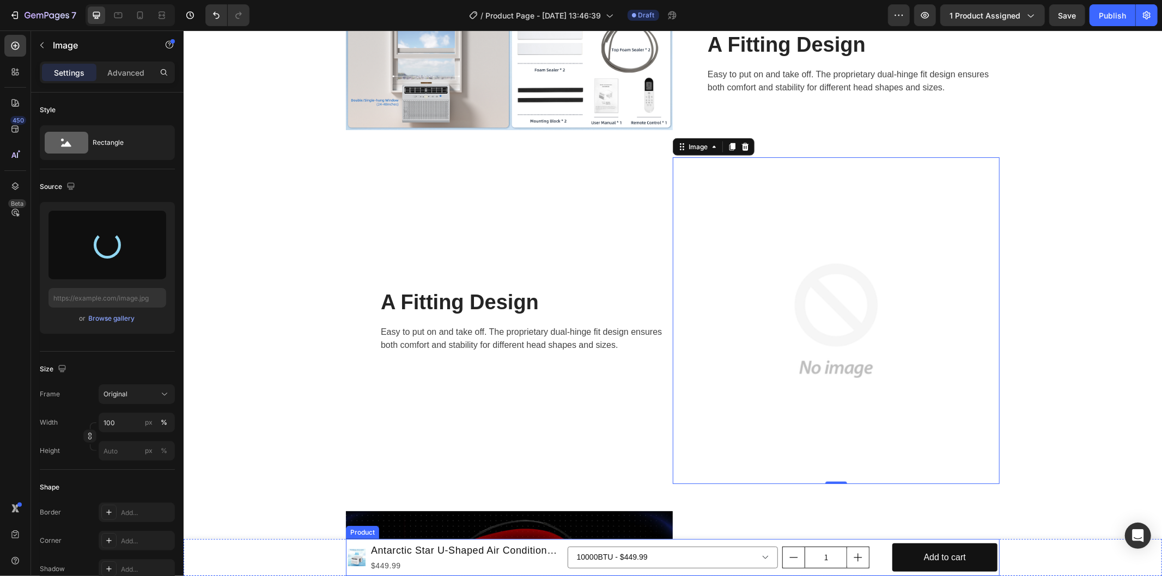
type input "[URL][DOMAIN_NAME]"
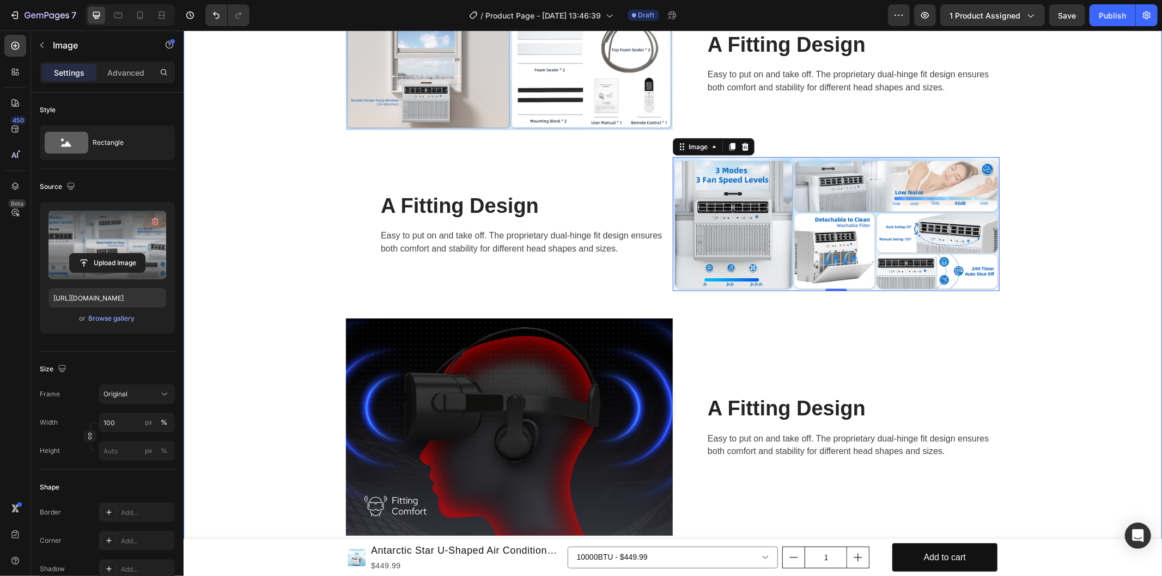
scroll to position [1389, 0]
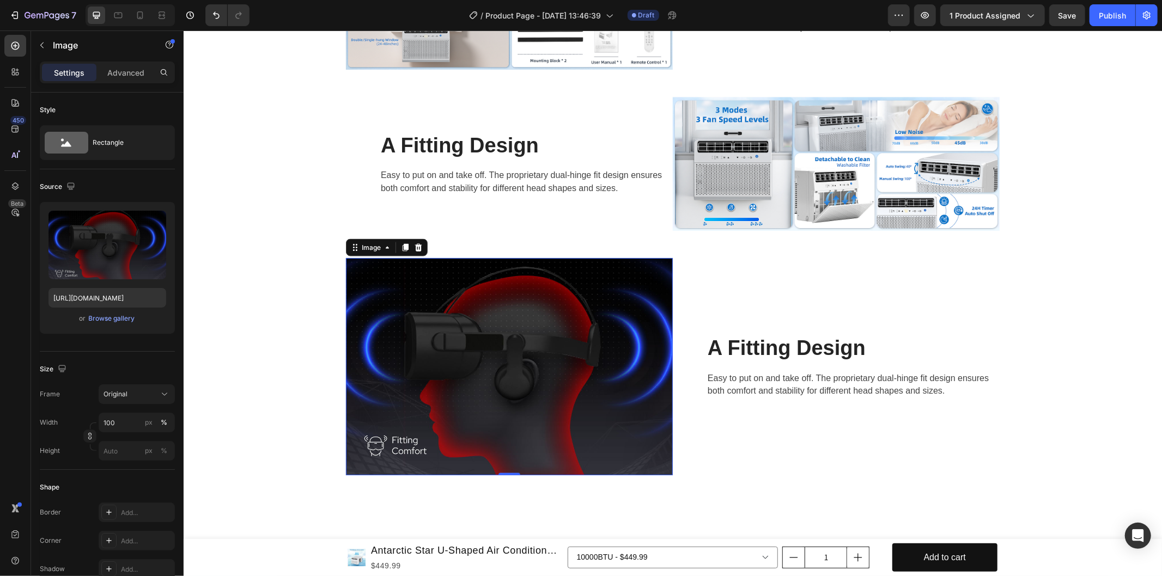
click at [553, 377] on img at bounding box center [508, 366] width 327 height 217
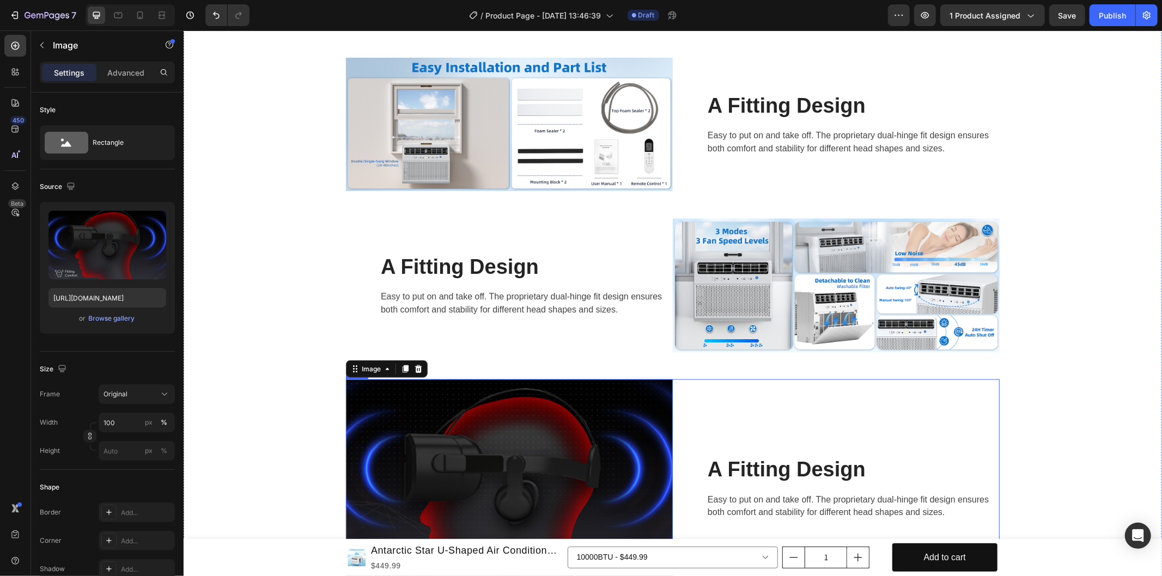
scroll to position [1329, 0]
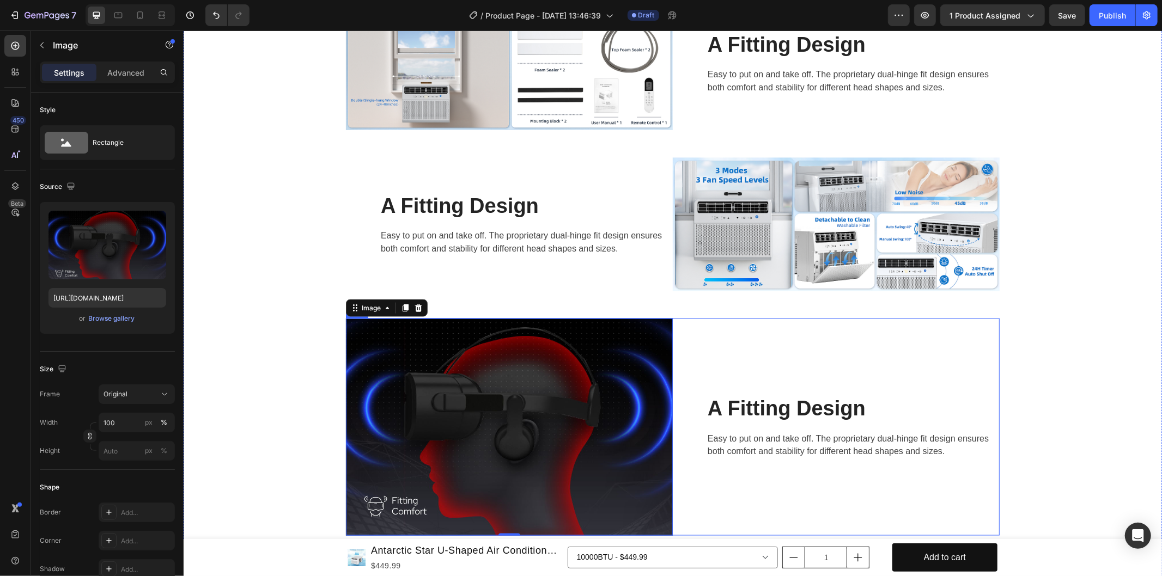
click at [843, 320] on div "A Fitting Design Heading Easy to put on and take off. The proprietary dual-hing…" at bounding box center [835, 426] width 327 height 217
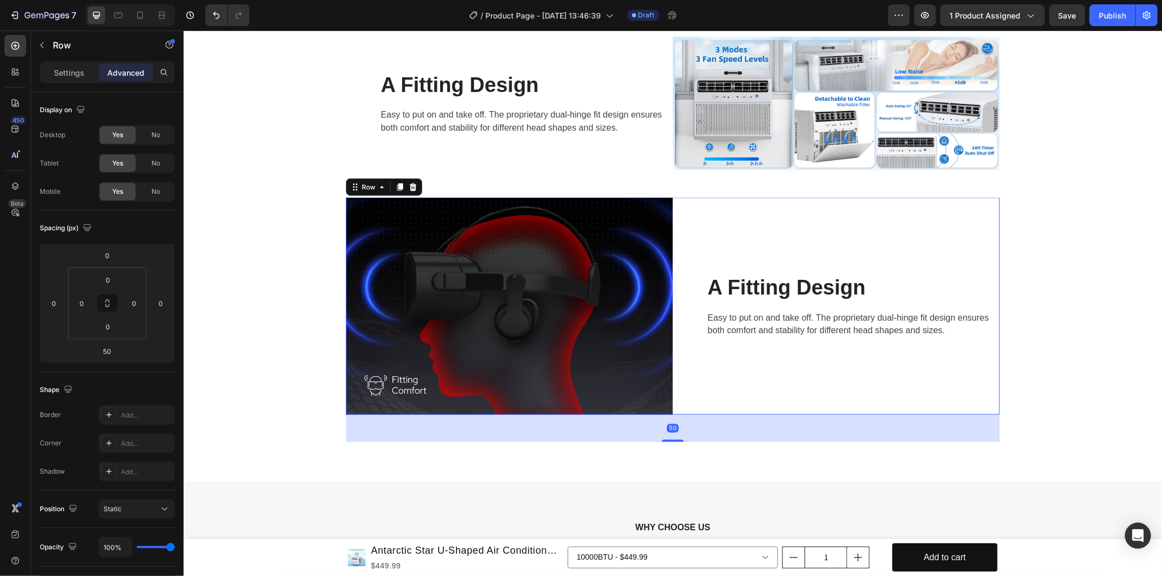
scroll to position [1510, 0]
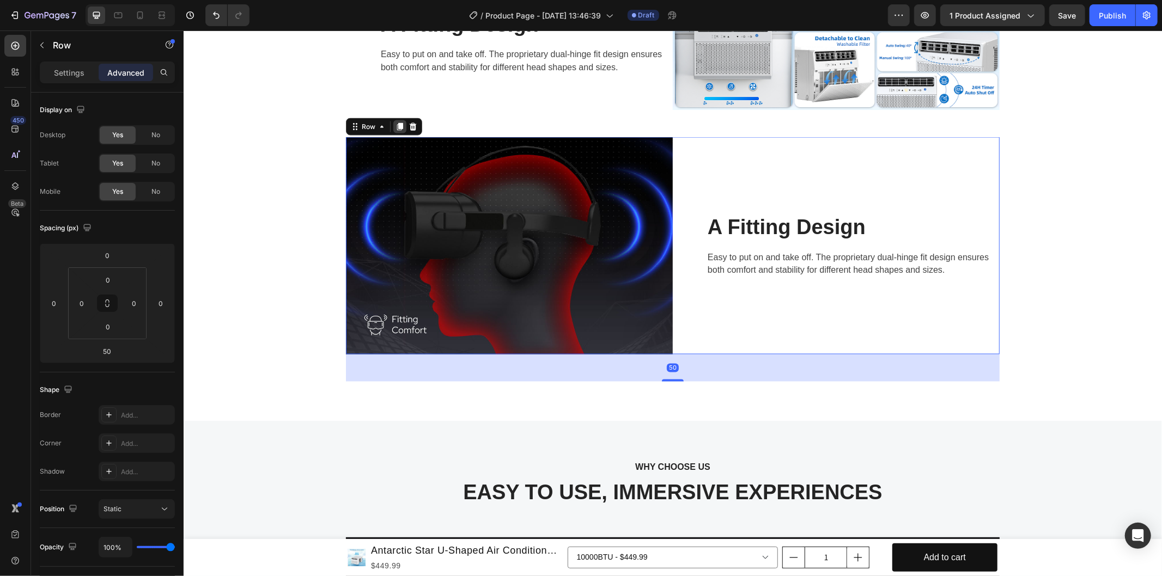
click at [397, 126] on icon at bounding box center [400, 127] width 6 height 8
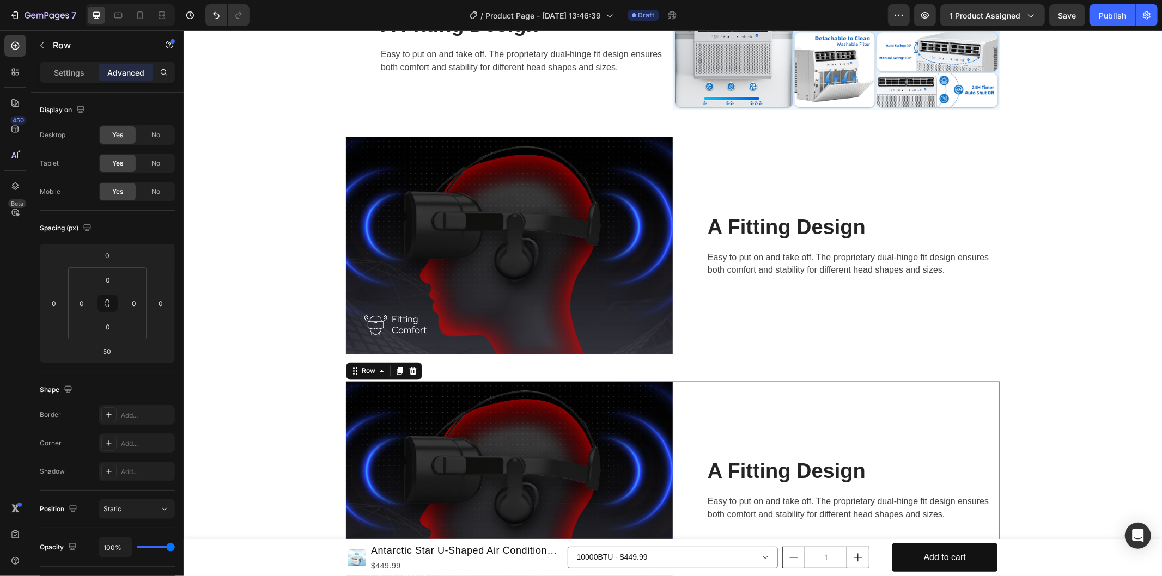
click at [762, 420] on div "A Fitting Design Heading Easy to put on and take off. The proprietary dual-hing…" at bounding box center [835, 489] width 327 height 217
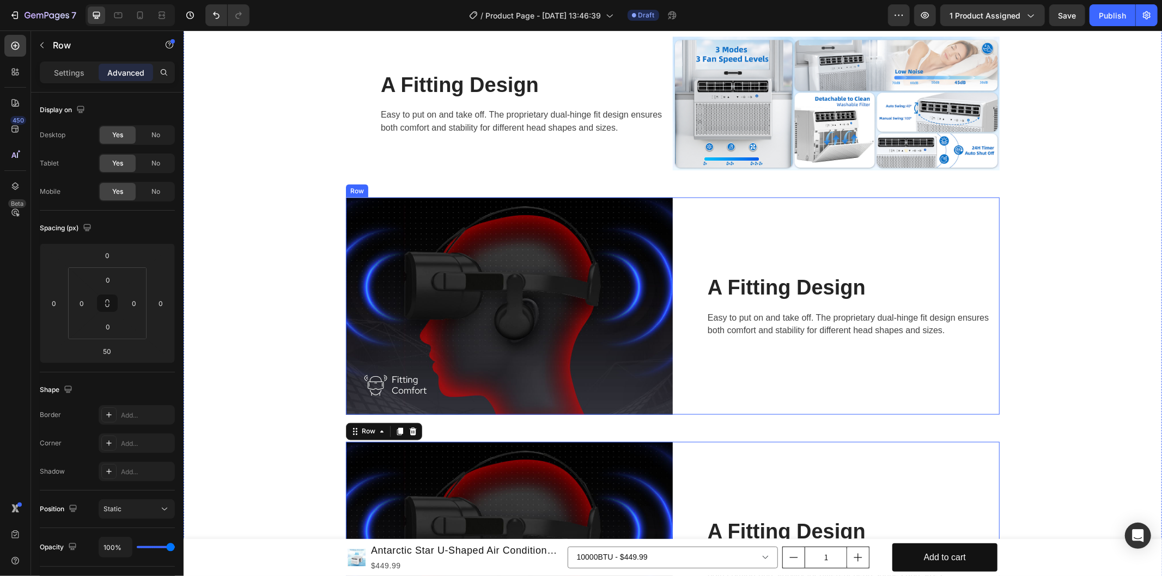
scroll to position [1571, 0]
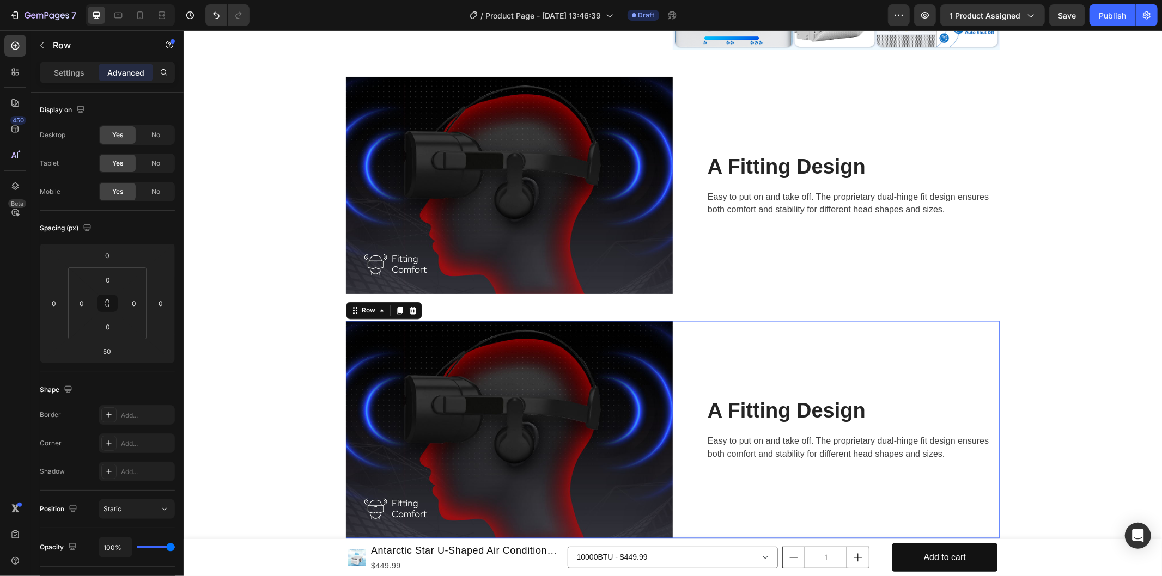
click at [810, 353] on div "A Fitting Design Heading Easy to put on and take off. The proprietary dual-hing…" at bounding box center [835, 429] width 327 height 217
click at [56, 69] on p "Settings" at bounding box center [69, 72] width 31 height 11
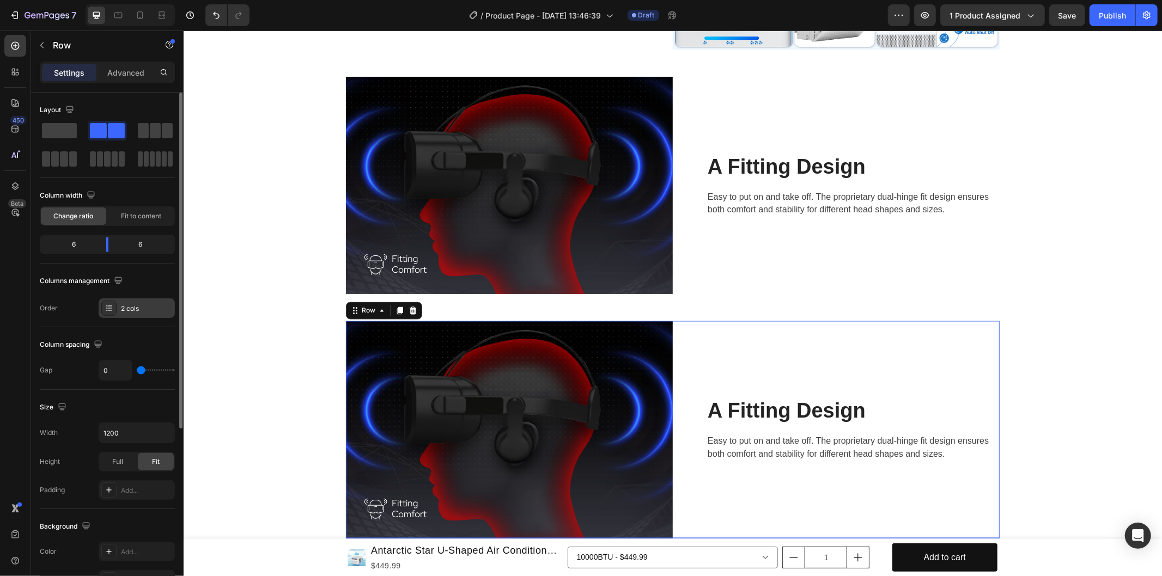
click at [131, 307] on div "2 cols" at bounding box center [146, 309] width 51 height 10
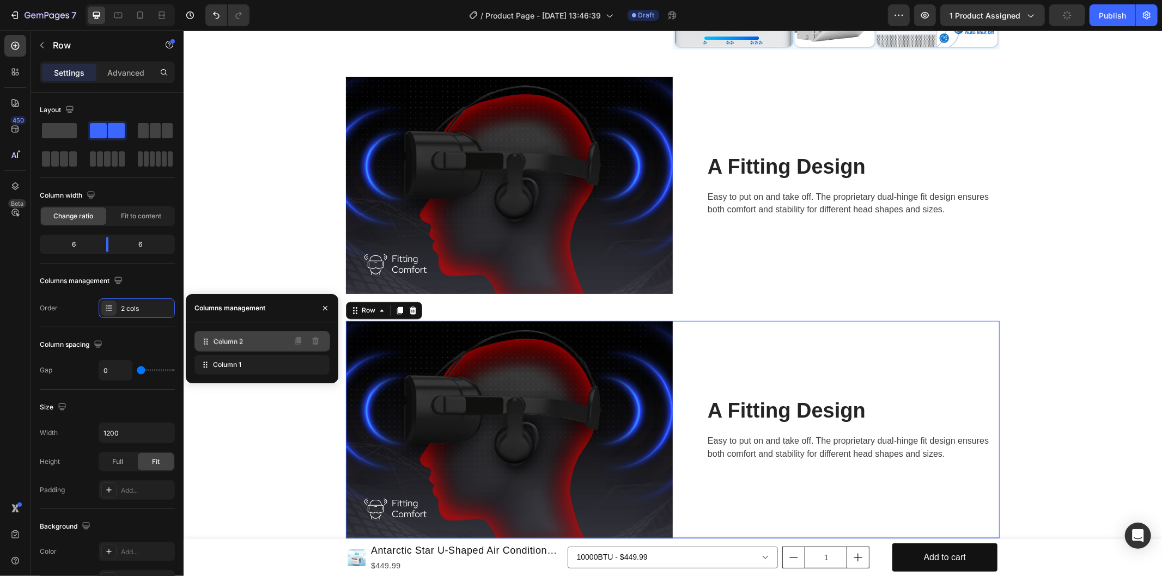
drag, startPoint x: 240, startPoint y: 362, endPoint x: 240, endPoint y: 338, distance: 24.0
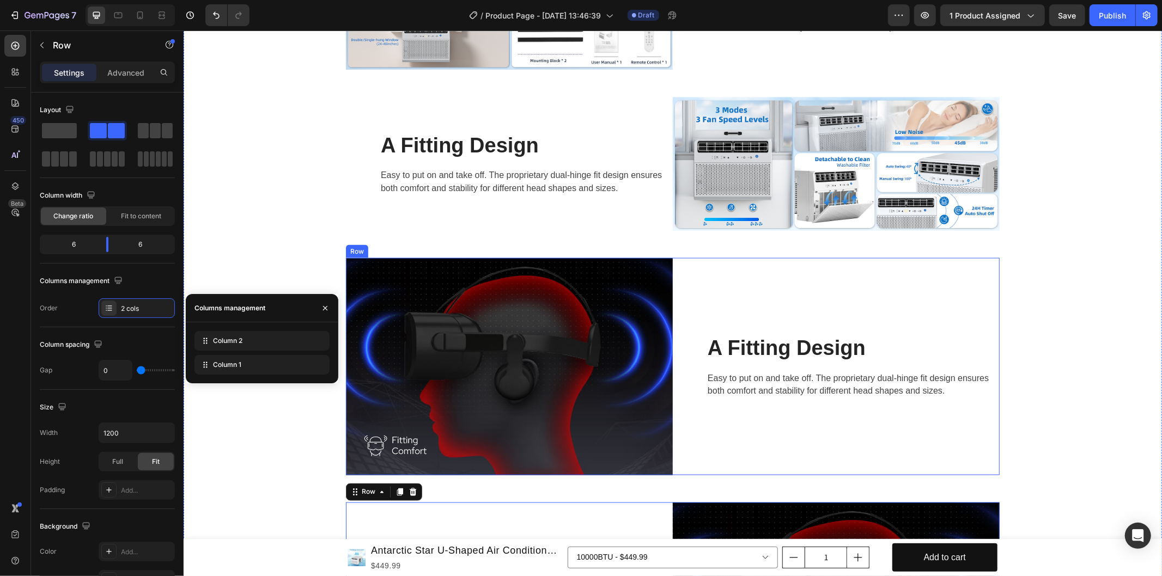
scroll to position [1329, 0]
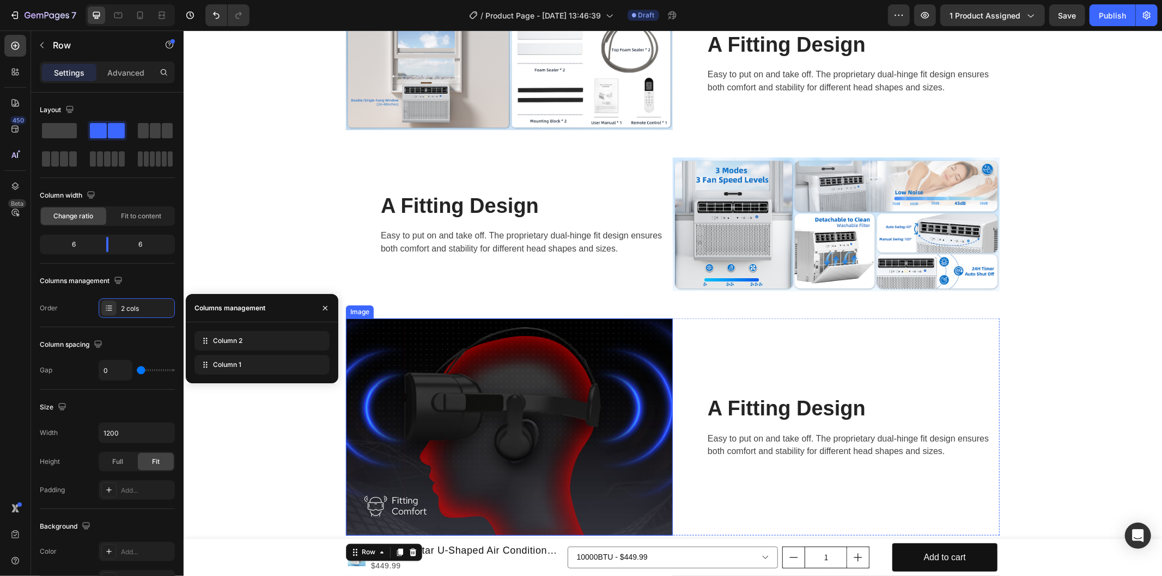
click at [589, 371] on img at bounding box center [508, 426] width 327 height 217
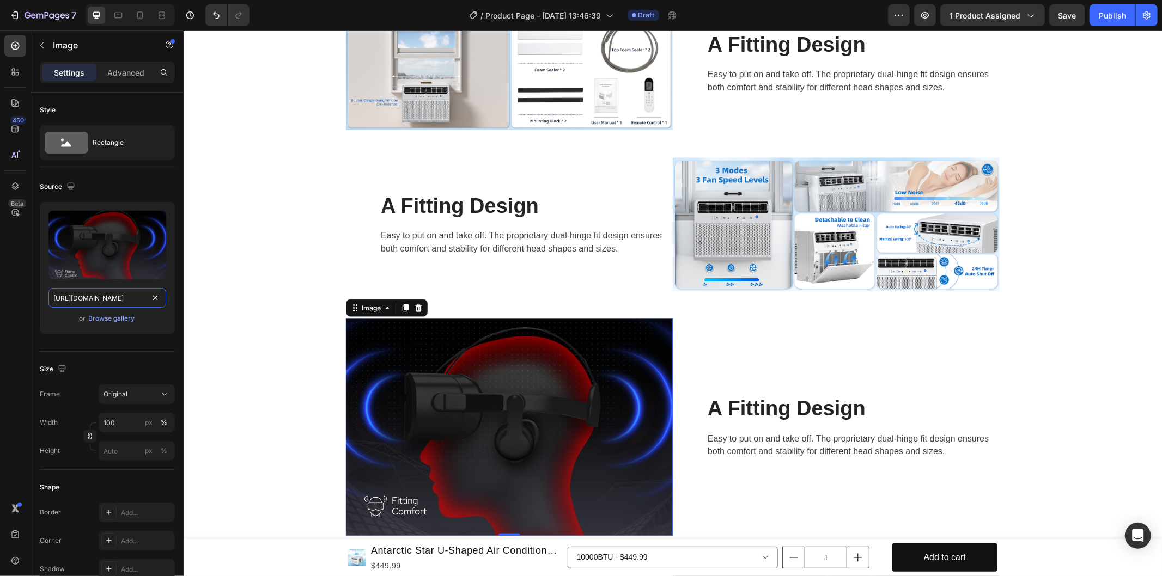
click at [153, 307] on input "[URL][DOMAIN_NAME]" at bounding box center [107, 298] width 118 height 20
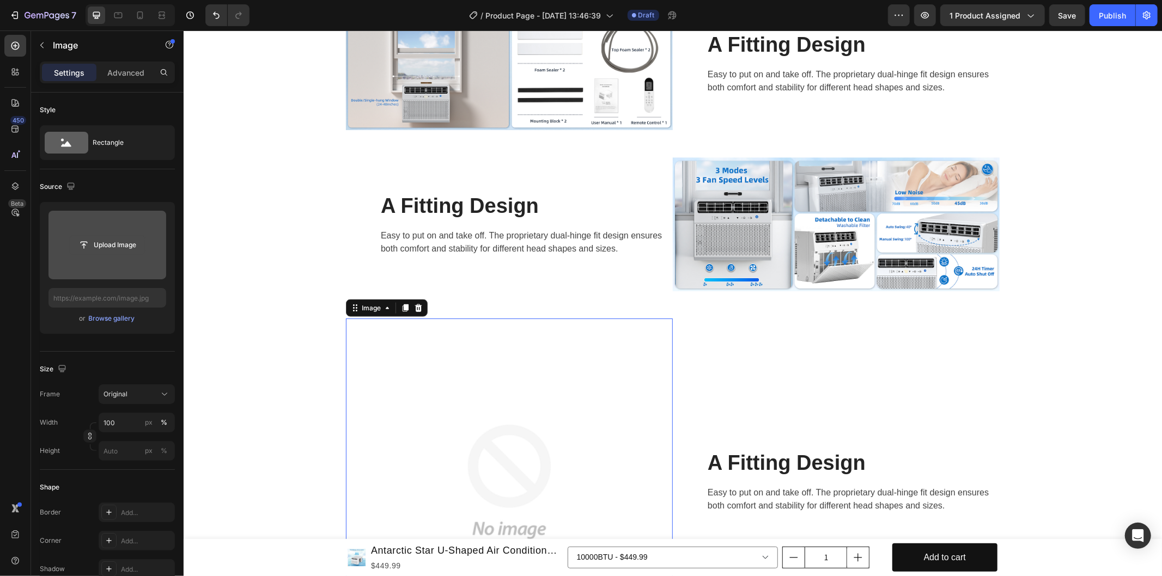
click at [120, 245] on input "file" at bounding box center [107, 245] width 75 height 19
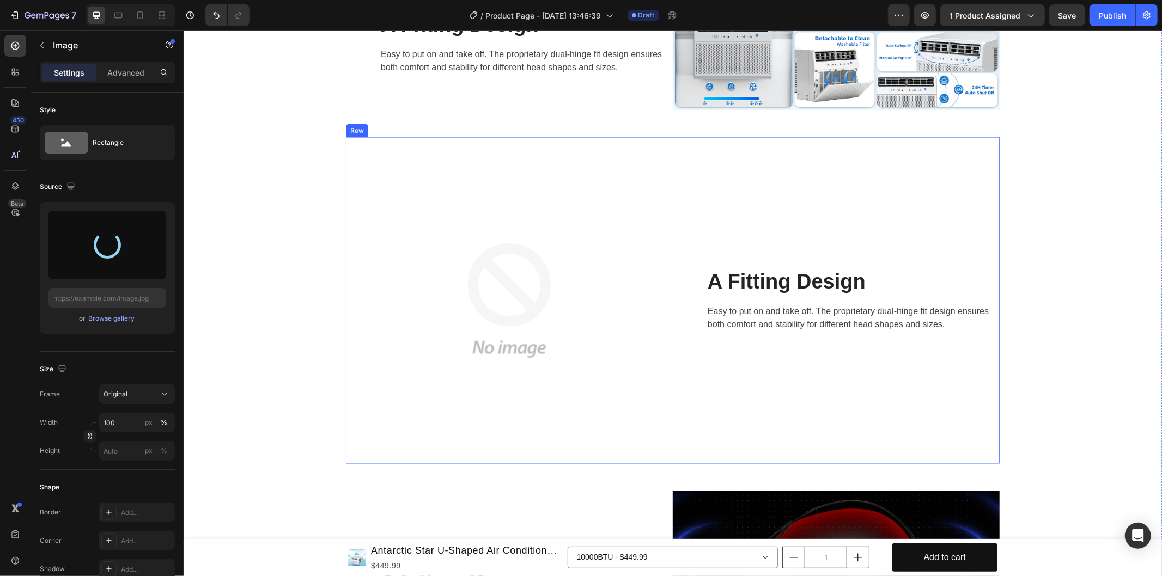
scroll to position [1571, 0]
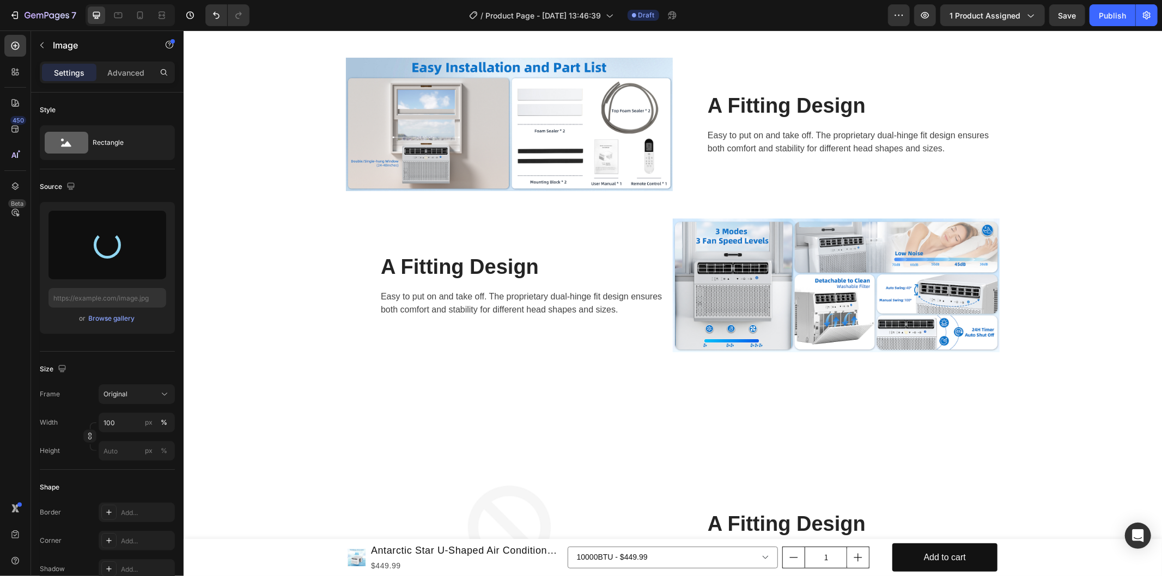
type input "[URL][DOMAIN_NAME]"
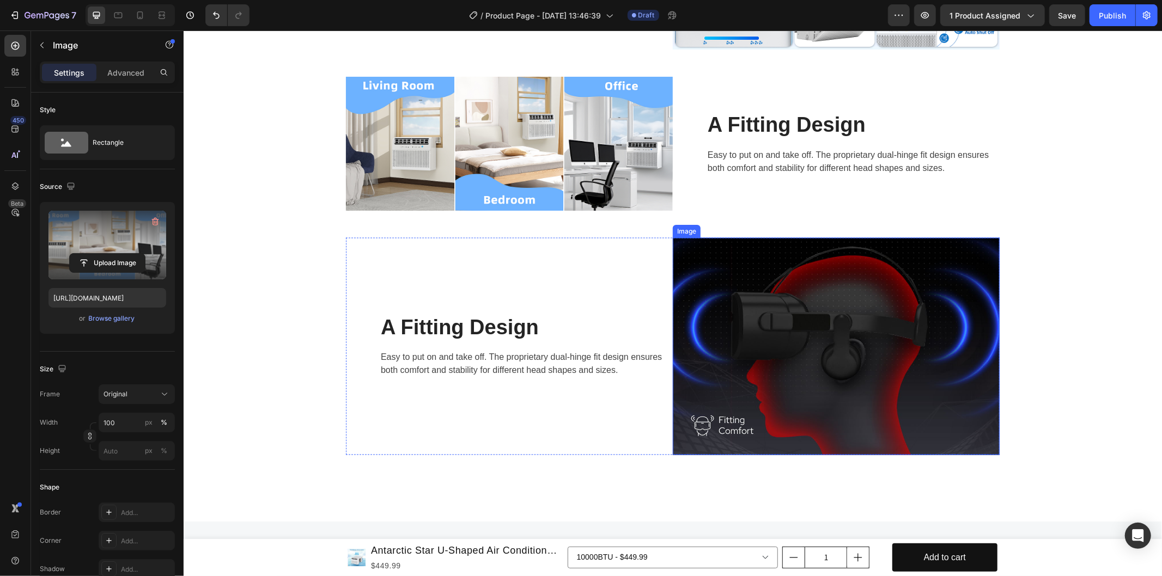
click at [766, 376] on img at bounding box center [835, 345] width 327 height 217
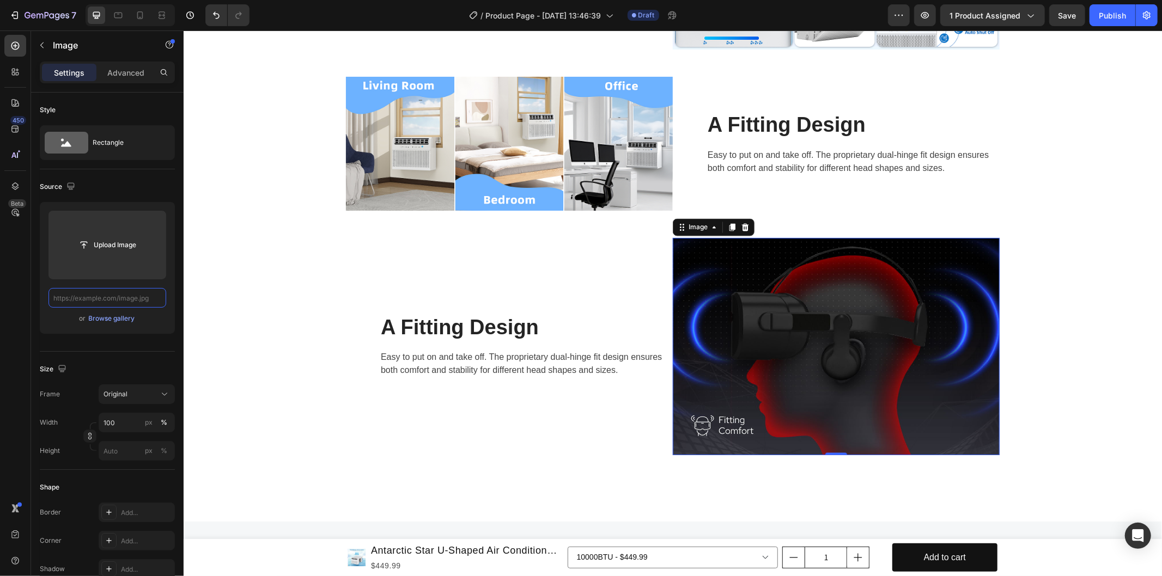
scroll to position [0, 0]
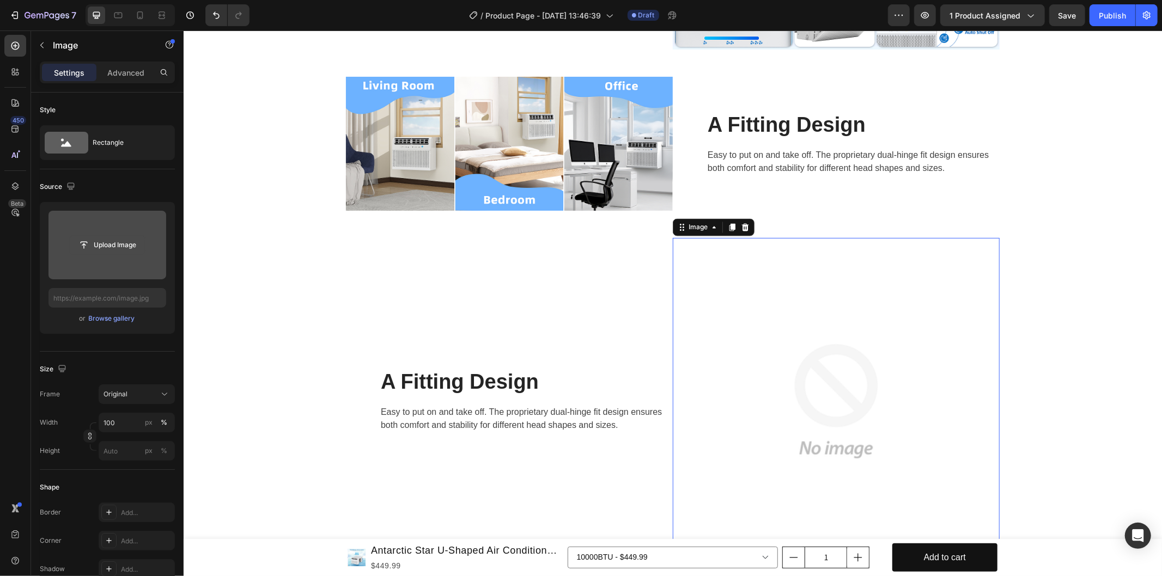
click at [113, 244] on input "file" at bounding box center [107, 245] width 75 height 19
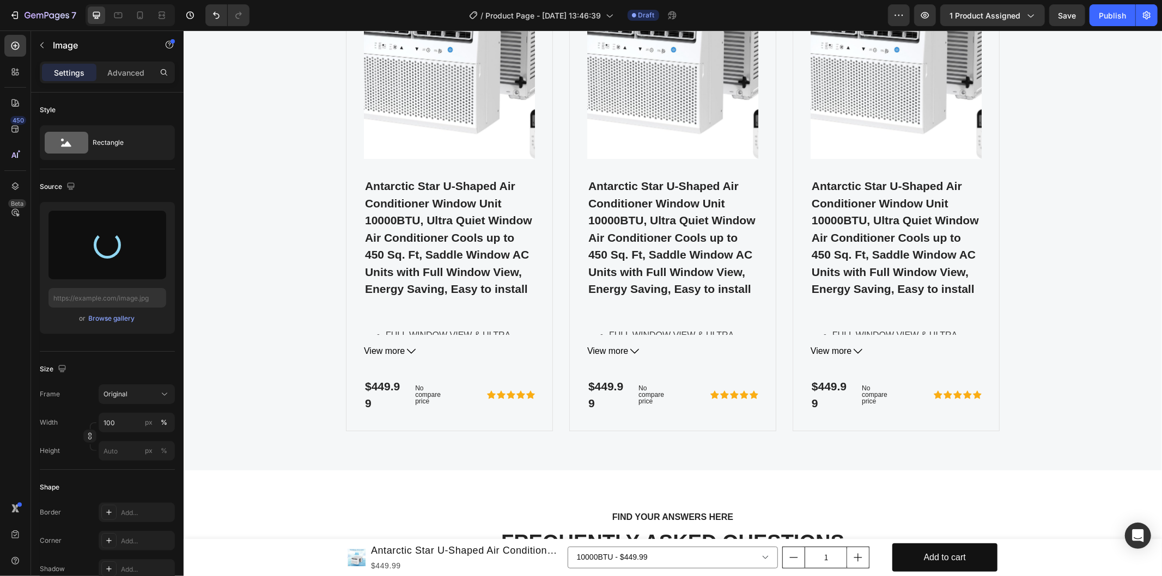
scroll to position [2963, 0]
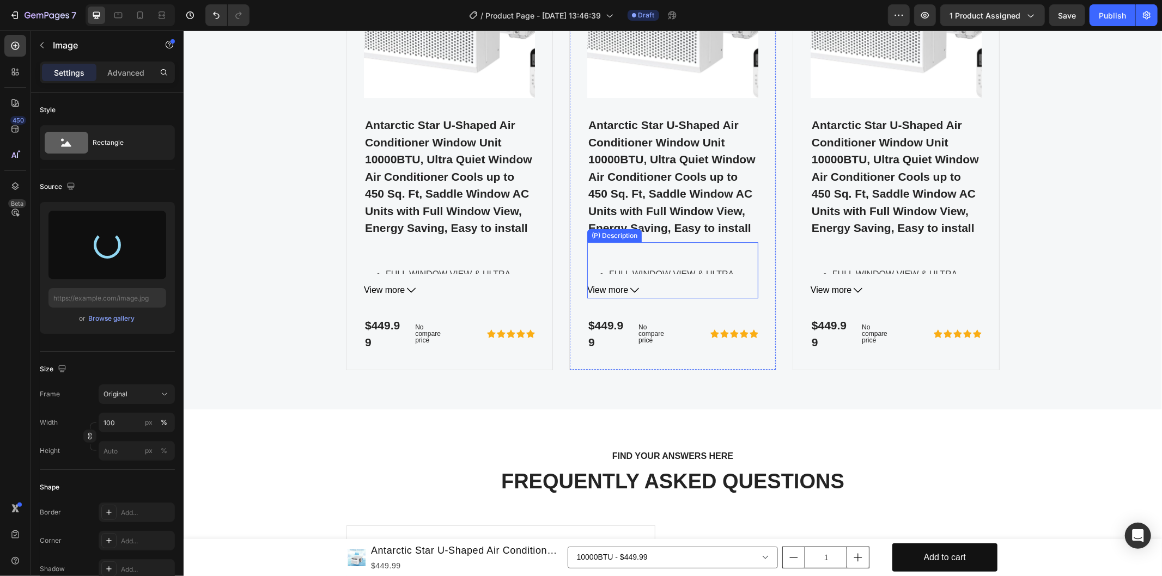
click at [630, 294] on icon at bounding box center [634, 289] width 9 height 9
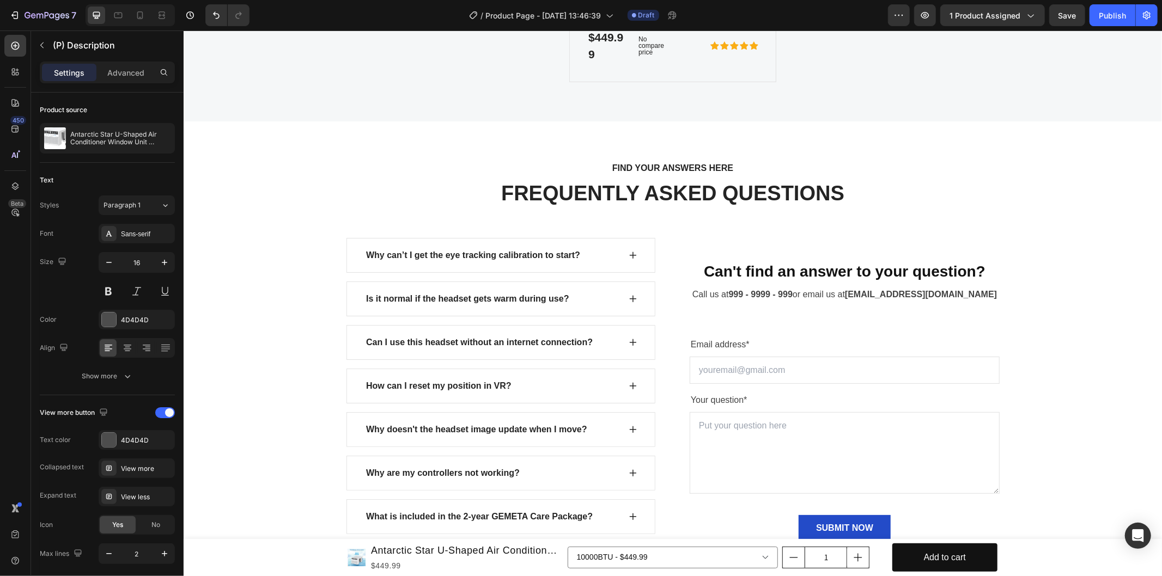
scroll to position [3870, 0]
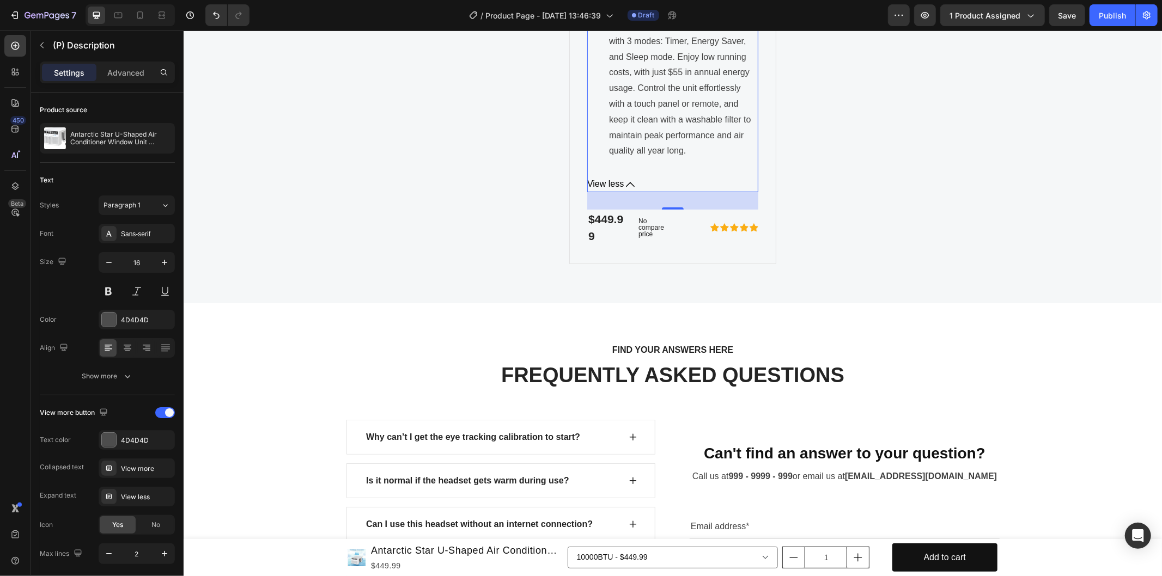
click at [617, 192] on span "View less" at bounding box center [605, 184] width 36 height 16
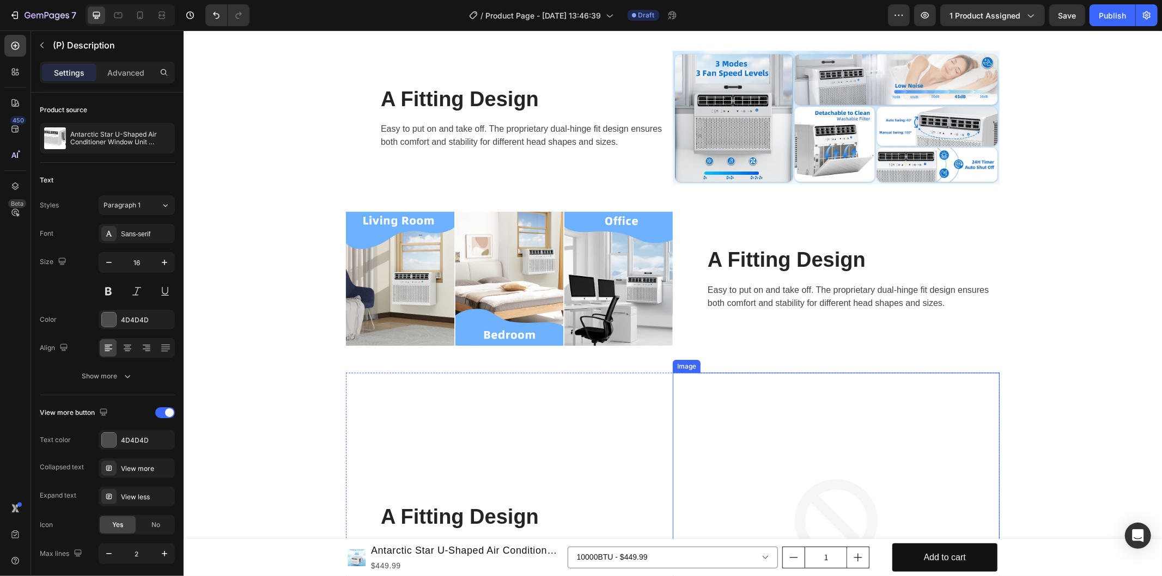
scroll to position [1739, 0]
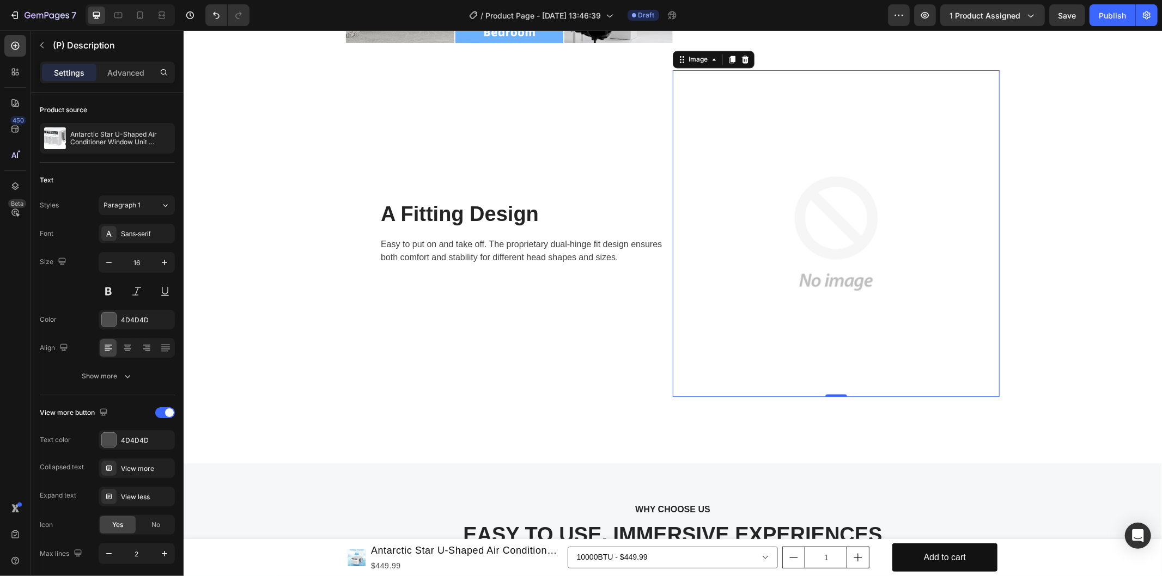
click at [845, 263] on img at bounding box center [835, 233] width 327 height 327
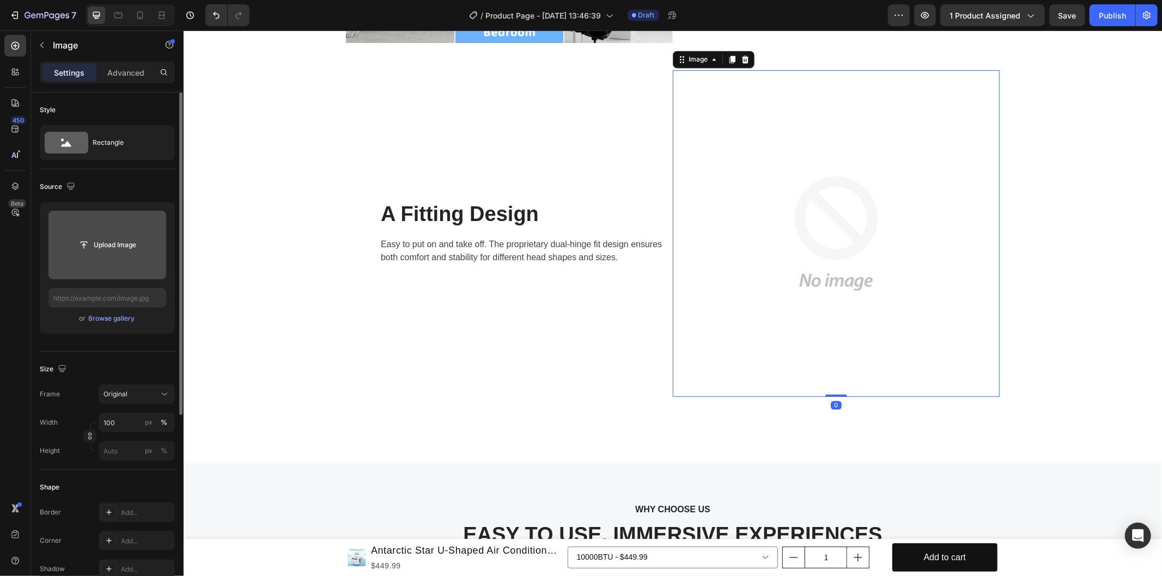
click at [68, 254] on div "Upload Image" at bounding box center [107, 245] width 118 height 20
click at [100, 241] on input "file" at bounding box center [107, 245] width 75 height 19
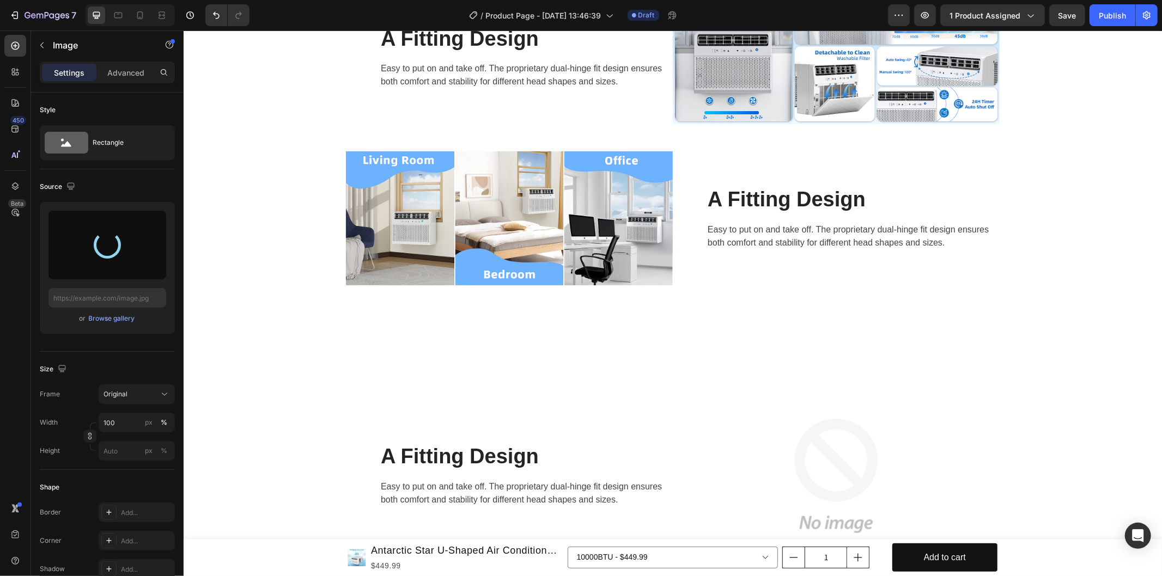
scroll to position [1678, 0]
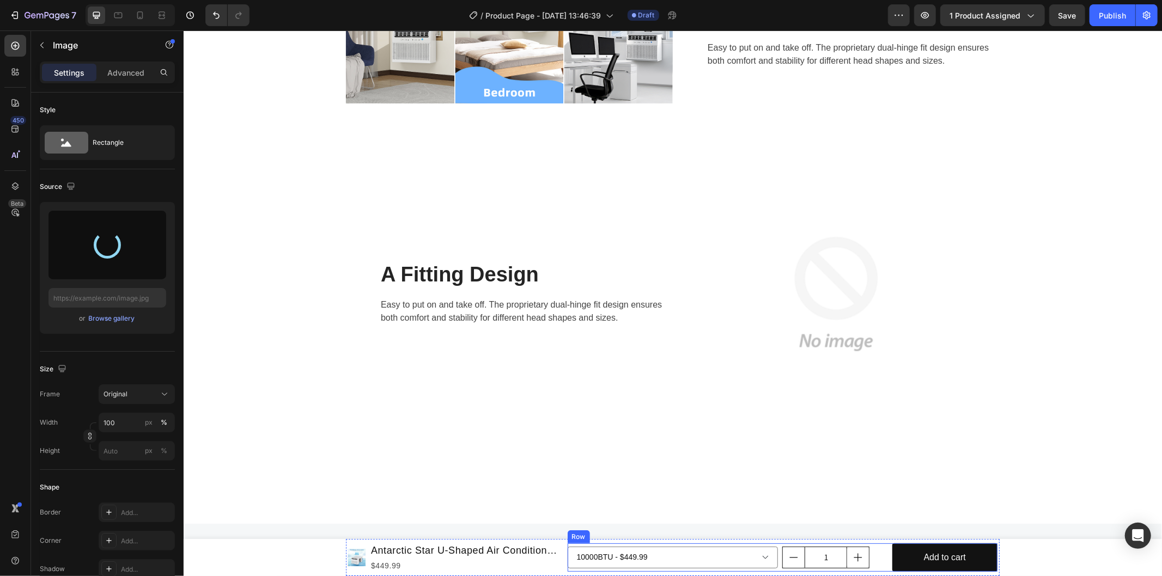
type input "[URL][DOMAIN_NAME]"
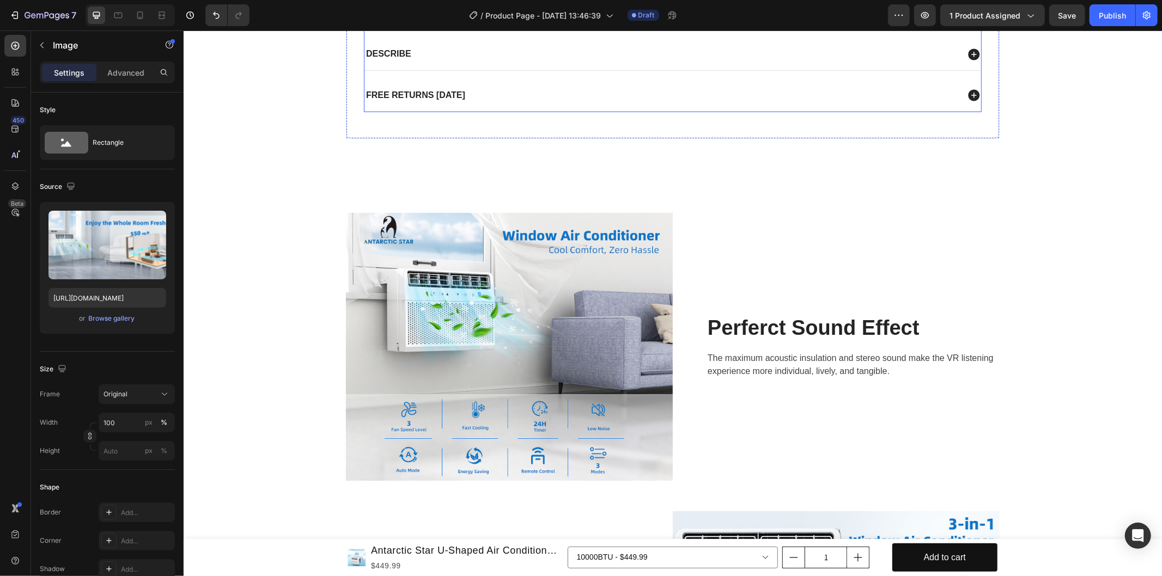
scroll to position [346, 0]
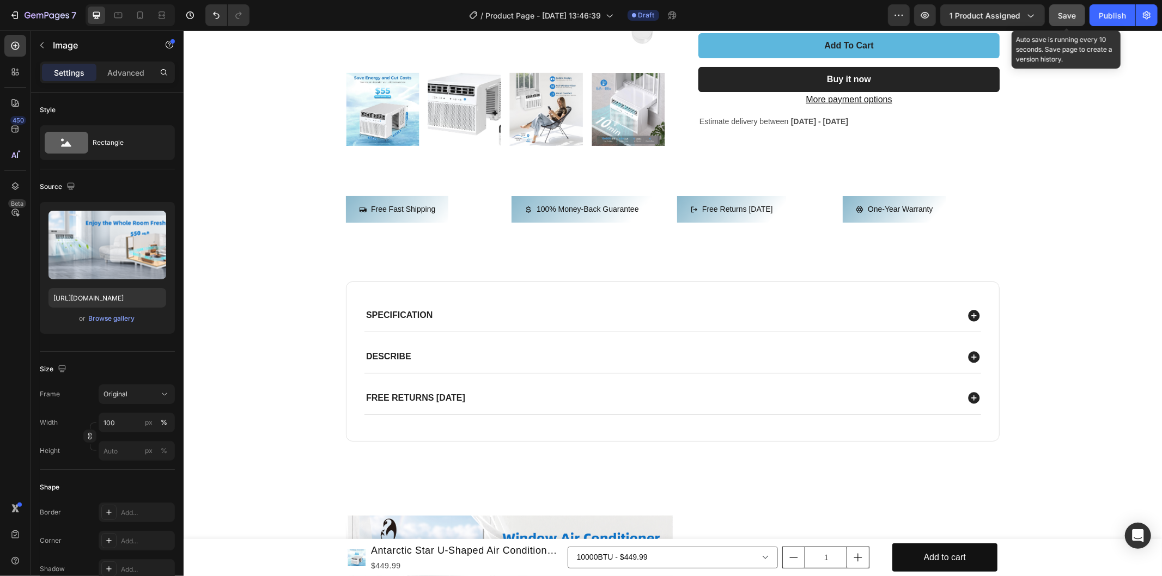
click at [1063, 13] on span "Save" at bounding box center [1067, 15] width 18 height 9
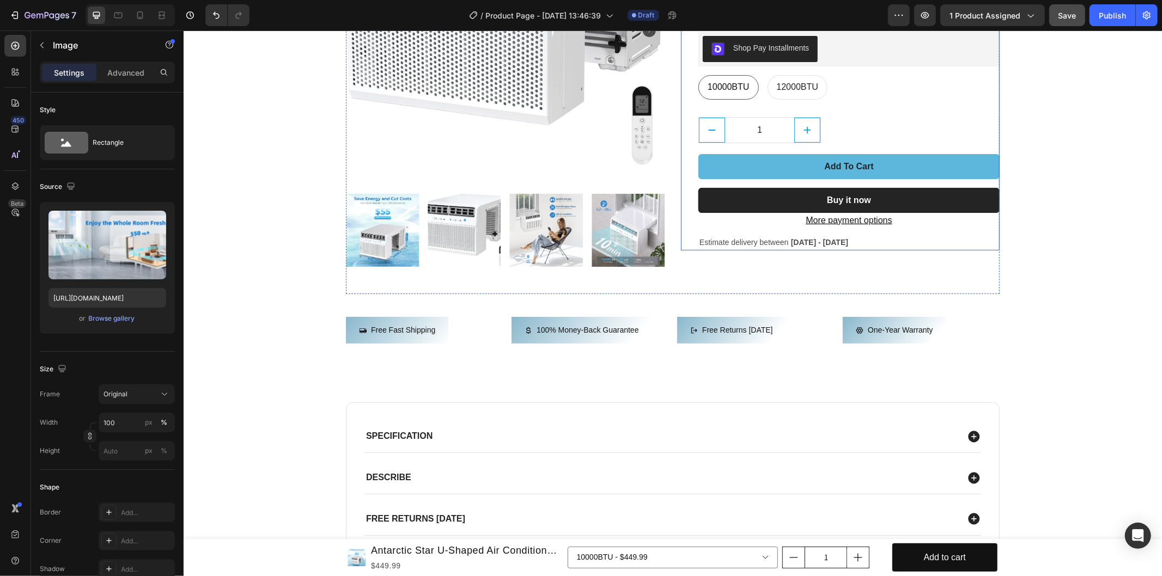
scroll to position [165, 0]
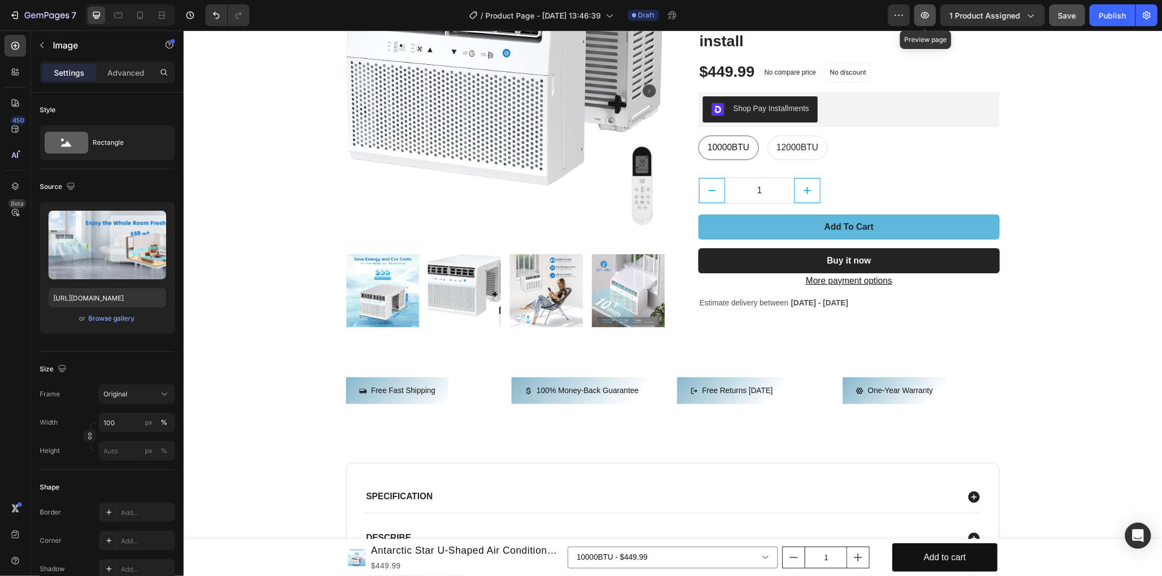
click at [923, 17] on icon "button" at bounding box center [924, 15] width 11 height 11
click at [926, 15] on icon "button" at bounding box center [924, 15] width 11 height 11
